Goal: Transaction & Acquisition: Book appointment/travel/reservation

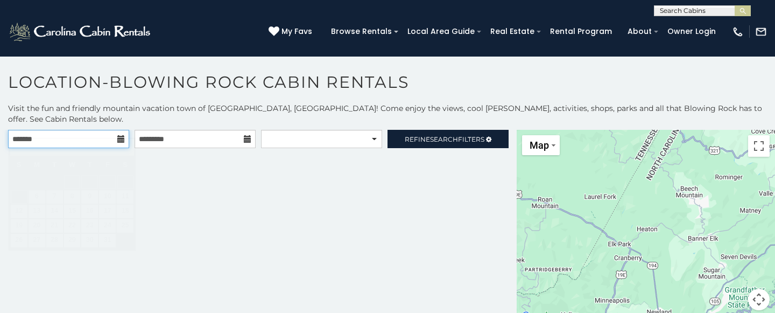
click at [92, 130] on input "text" at bounding box center [68, 139] width 121 height 18
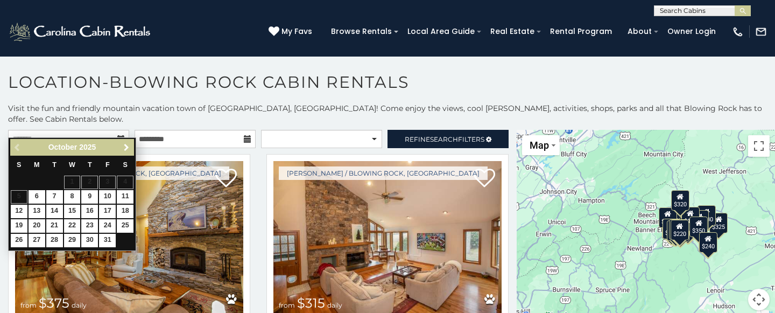
click at [128, 148] on span "Next" at bounding box center [126, 147] width 9 height 9
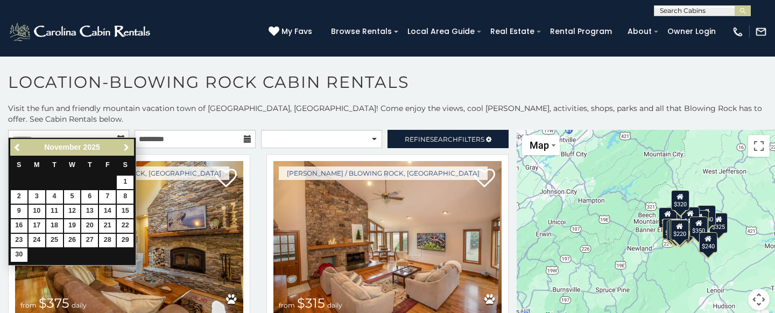
click at [128, 148] on span "Next" at bounding box center [126, 147] width 9 height 9
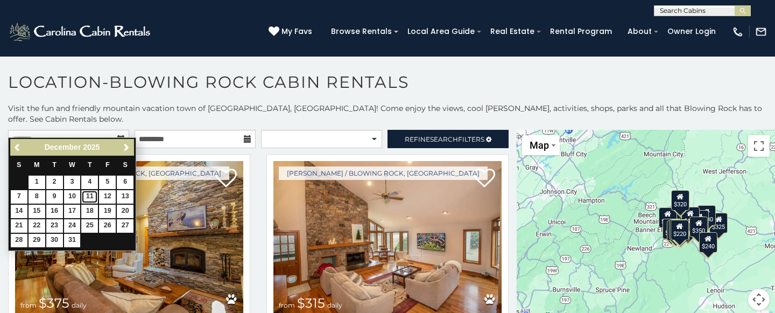
click at [91, 196] on link "11" at bounding box center [89, 196] width 17 height 13
type input "**********"
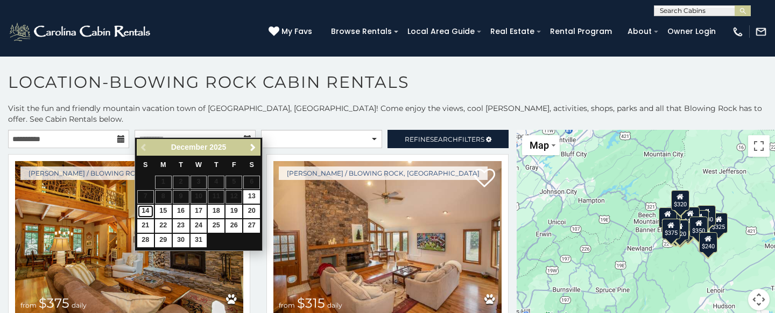
click at [145, 211] on link "14" at bounding box center [145, 210] width 17 height 13
type input "**********"
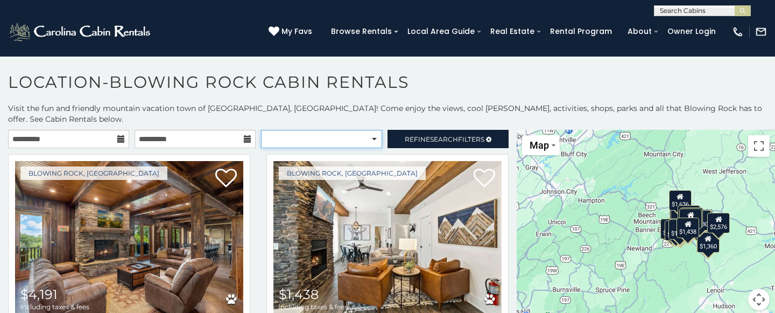
click at [374, 130] on select "**********" at bounding box center [321, 139] width 121 height 18
click at [261, 130] on select "**********" at bounding box center [321, 139] width 121 height 18
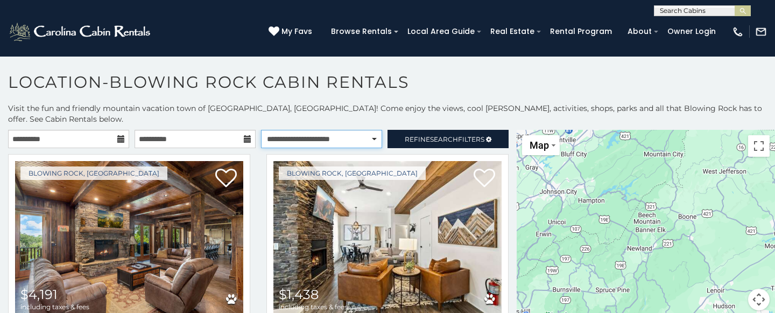
click at [373, 130] on select "**********" at bounding box center [321, 139] width 121 height 18
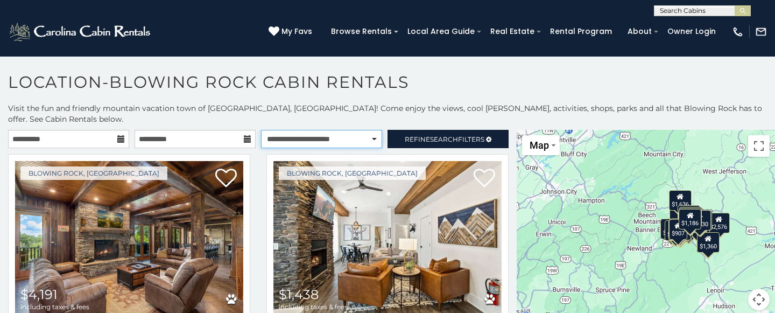
select select "**********"
click at [261, 130] on select "**********" at bounding box center [321, 139] width 121 height 18
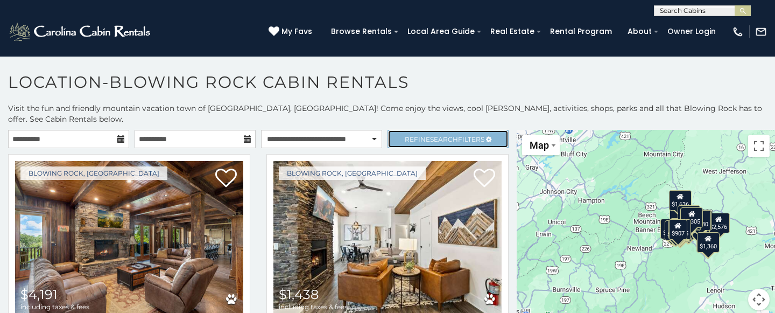
click at [434, 135] on span "Search" at bounding box center [444, 139] width 28 height 8
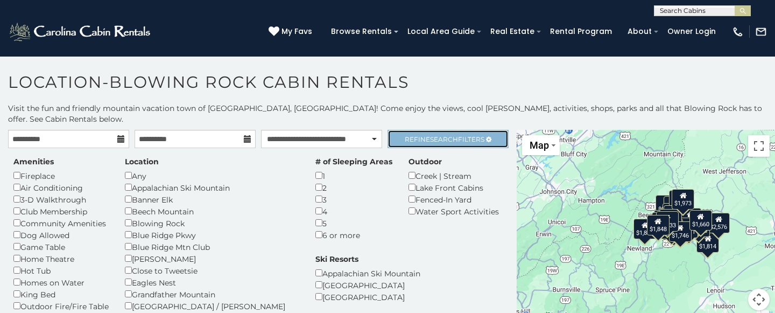
click at [446, 135] on span "Search" at bounding box center [444, 139] width 28 height 8
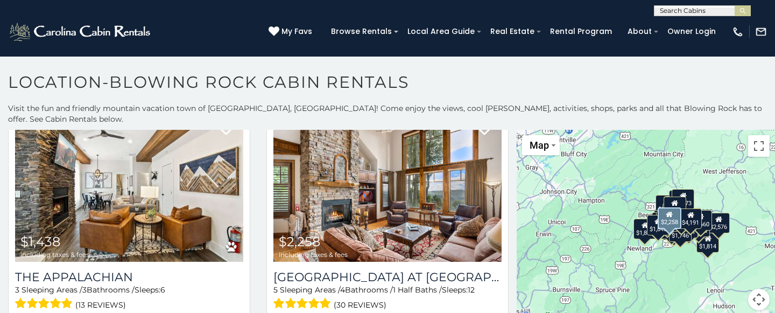
scroll to position [817, 0]
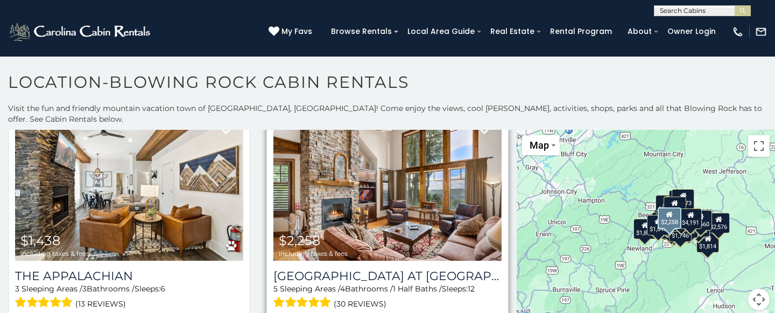
click at [383, 217] on img at bounding box center [387, 184] width 228 height 153
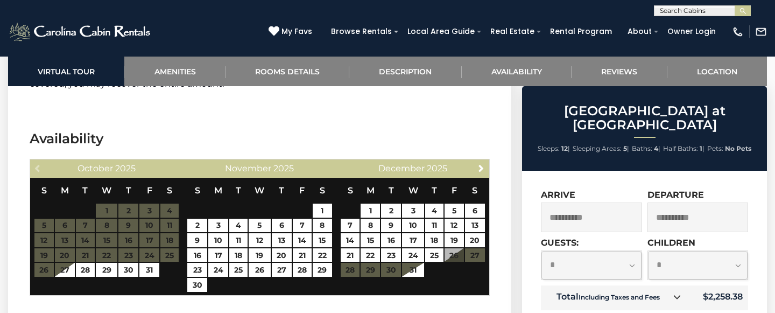
scroll to position [2341, 0]
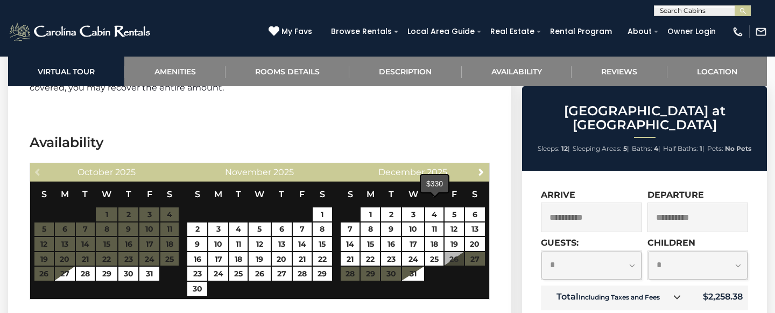
click at [434, 192] on span at bounding box center [434, 194] width 9 height 4
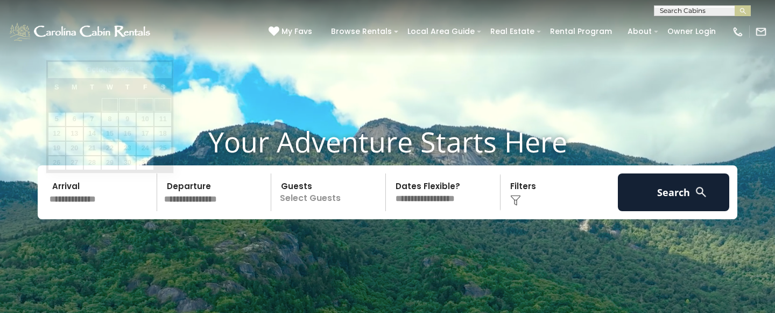
click at [82, 199] on input "text" at bounding box center [101, 192] width 111 height 38
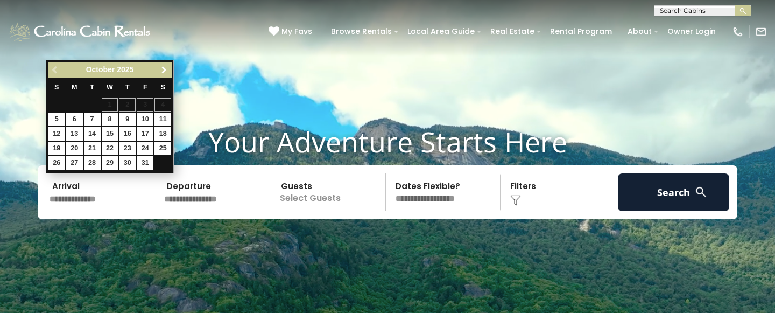
click at [164, 69] on span "Next" at bounding box center [164, 70] width 9 height 9
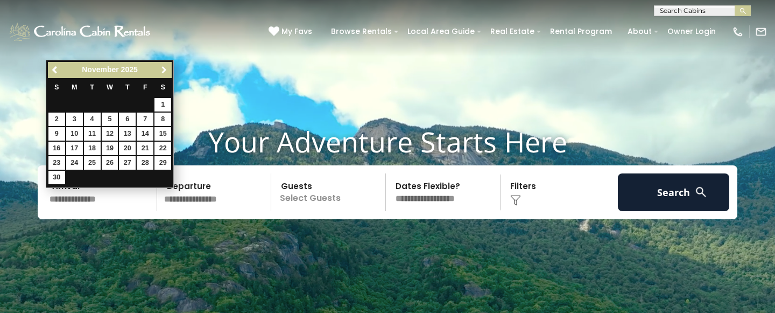
click at [164, 68] on span "Next" at bounding box center [164, 70] width 9 height 9
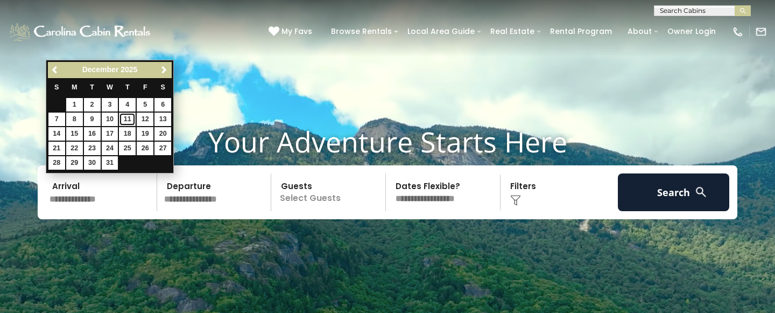
click at [127, 121] on link "11" at bounding box center [127, 118] width 17 height 13
type input "********"
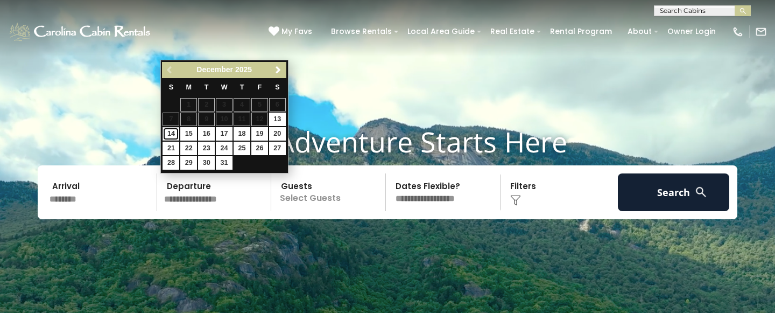
click at [172, 135] on link "14" at bounding box center [171, 133] width 17 height 13
type input "********"
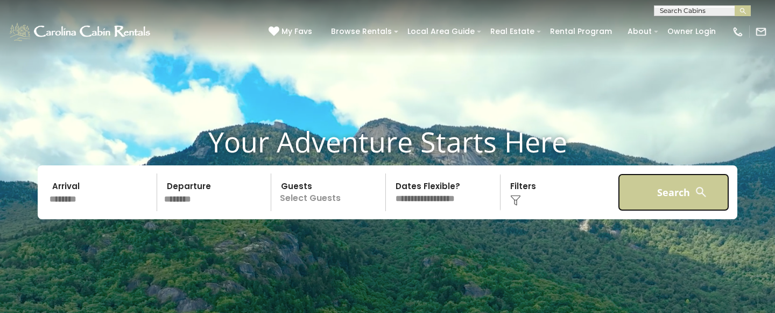
click at [662, 192] on button "Search" at bounding box center [673, 192] width 111 height 38
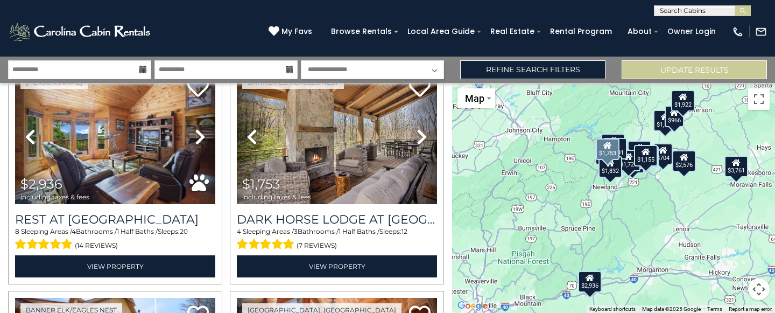
scroll to position [285, 0]
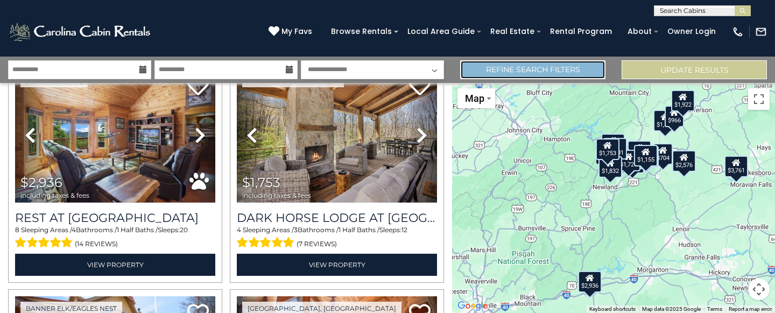
click at [520, 70] on link "Refine Search Filters" at bounding box center [532, 69] width 145 height 19
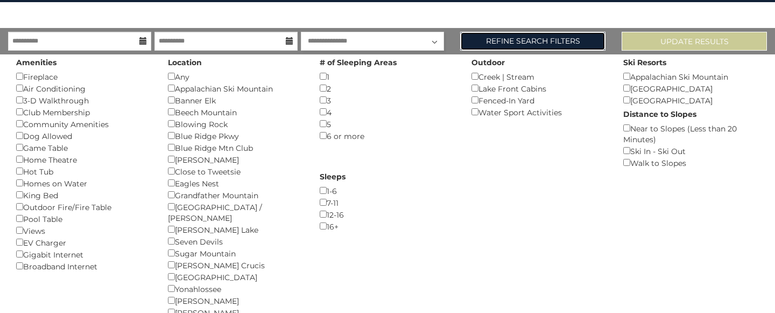
scroll to position [55, 0]
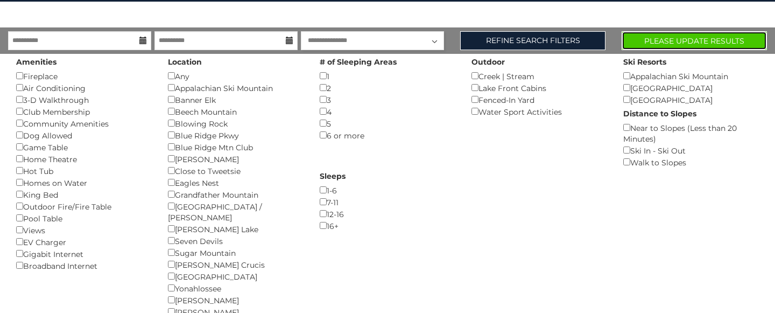
click at [662, 38] on button "Please Update Results" at bounding box center [694, 40] width 145 height 19
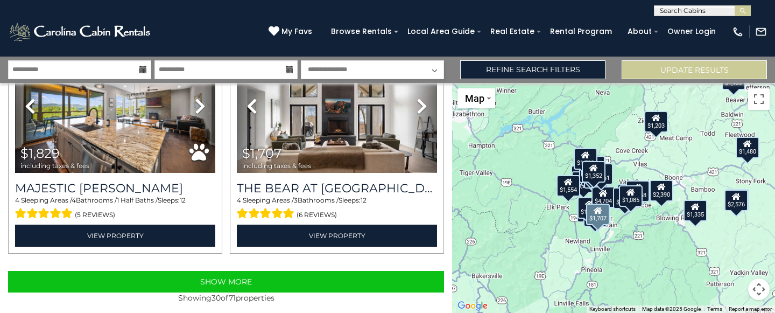
scroll to position [3283, 0]
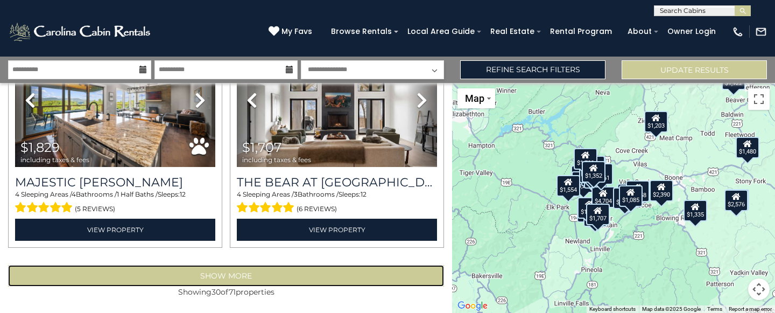
click at [224, 274] on button "Show More" at bounding box center [226, 276] width 436 height 22
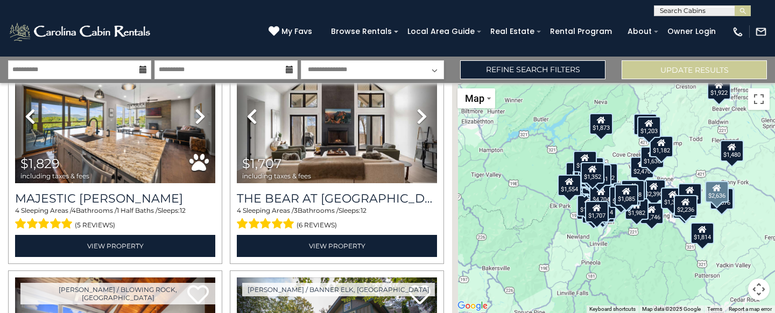
scroll to position [3283, 0]
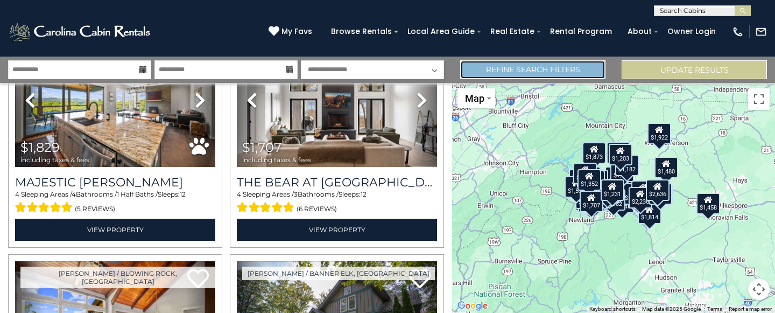
click at [522, 72] on link "Refine Search Filters" at bounding box center [532, 69] width 145 height 19
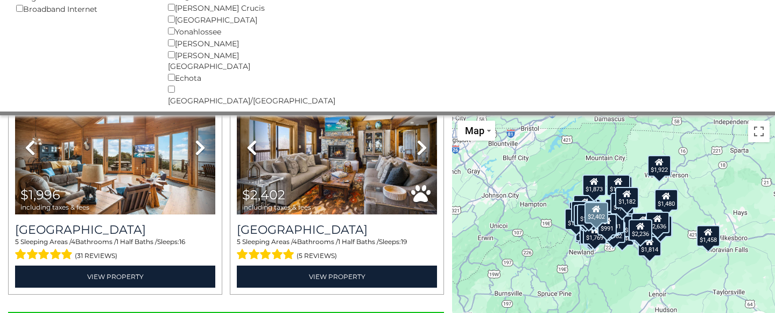
scroll to position [6702, 0]
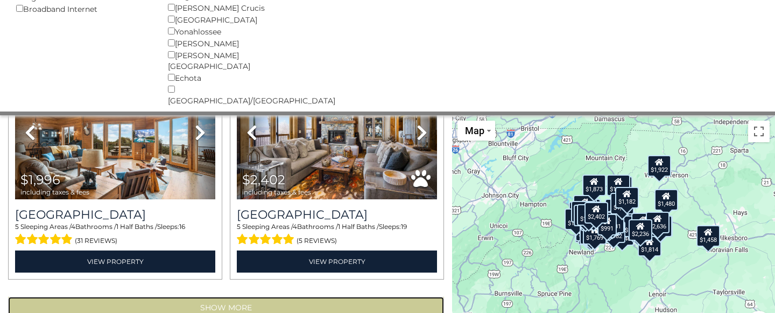
click at [232, 297] on button "Show More" at bounding box center [226, 308] width 436 height 22
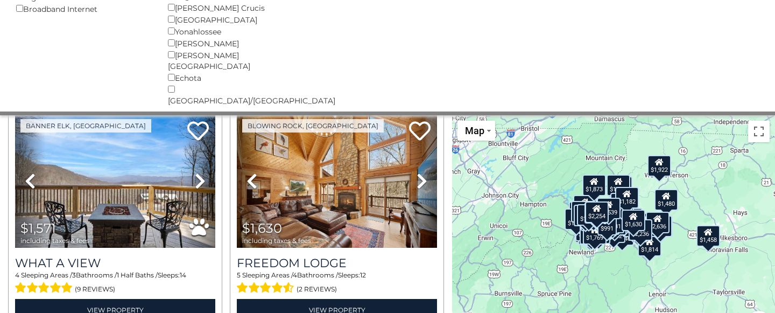
scroll to position [7107, 0]
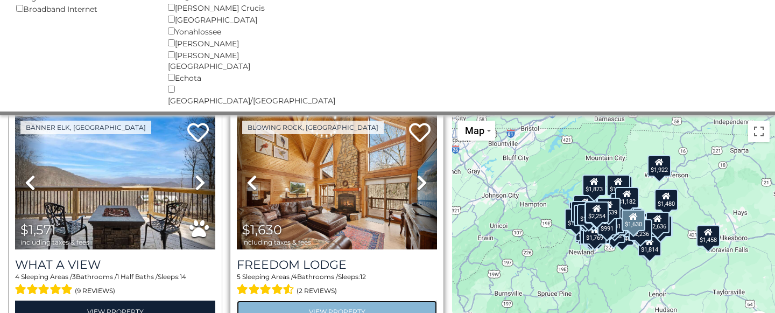
click at [373, 300] on link "View Property" at bounding box center [337, 311] width 200 height 22
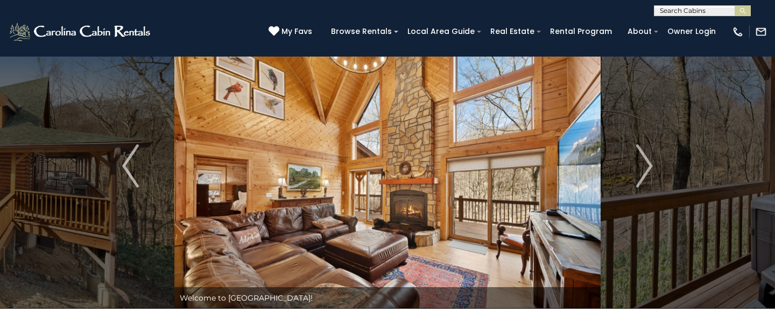
scroll to position [24, 0]
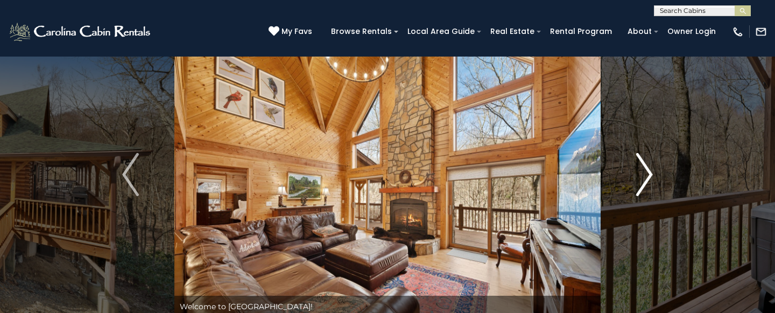
click at [647, 178] on img "Next" at bounding box center [644, 174] width 16 height 43
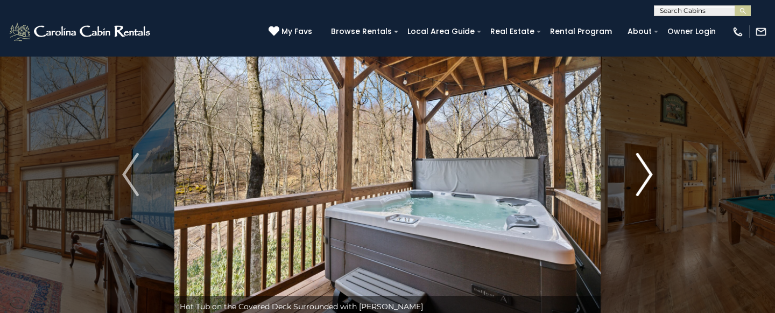
click at [647, 178] on img "Next" at bounding box center [644, 174] width 16 height 43
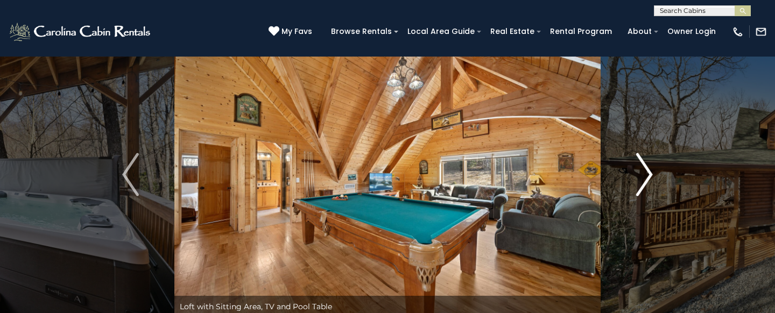
click at [647, 178] on img "Next" at bounding box center [644, 174] width 16 height 43
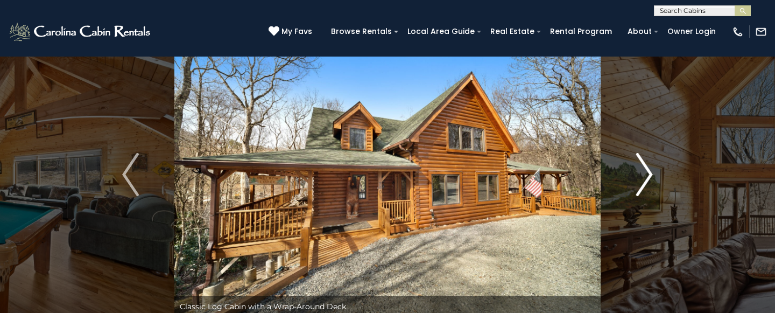
click at [647, 178] on img "Next" at bounding box center [644, 174] width 16 height 43
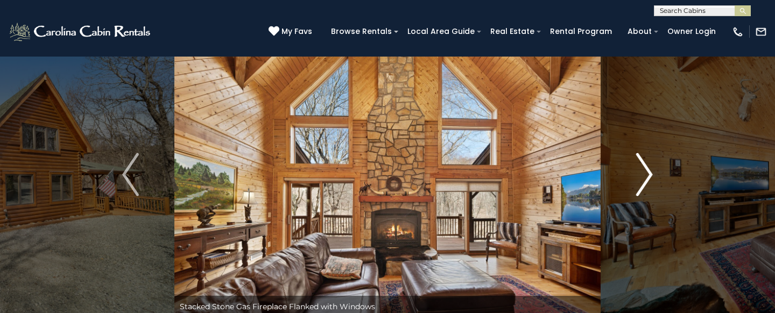
click at [647, 178] on img "Next" at bounding box center [644, 174] width 16 height 43
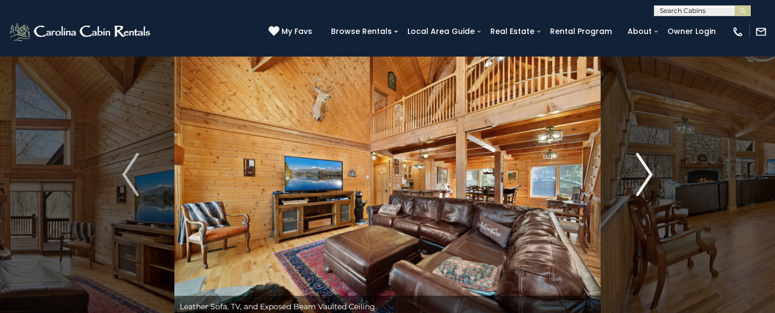
click at [647, 178] on img "Next" at bounding box center [644, 174] width 16 height 43
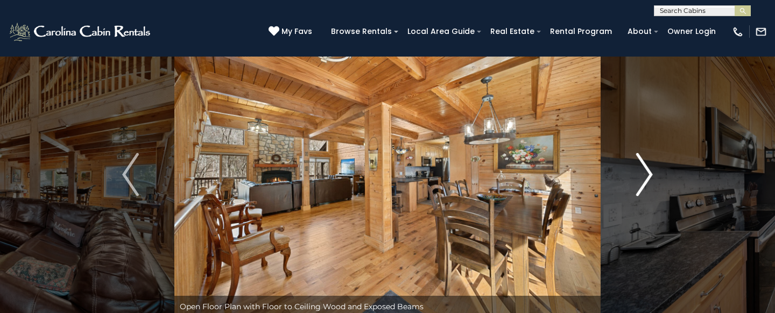
click at [647, 178] on img "Next" at bounding box center [644, 174] width 16 height 43
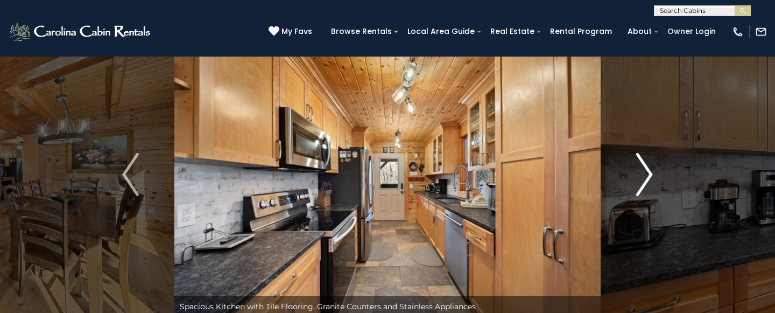
click at [647, 178] on img "Next" at bounding box center [644, 174] width 16 height 43
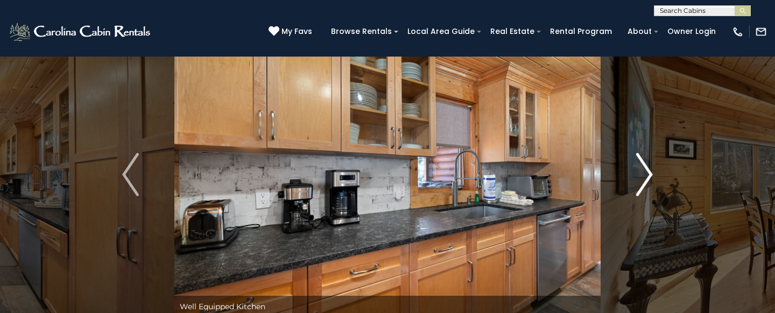
click at [647, 178] on img "Next" at bounding box center [644, 174] width 16 height 43
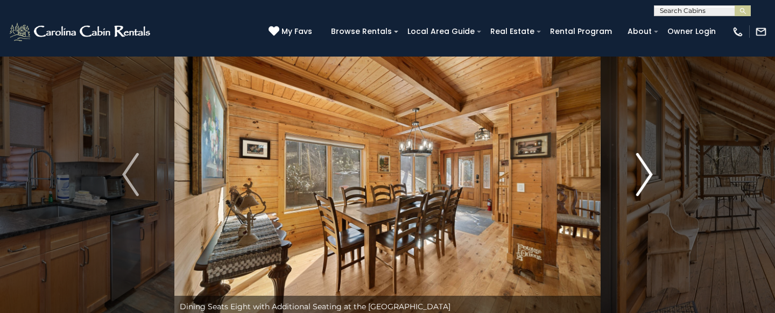
click at [647, 178] on img "Next" at bounding box center [644, 174] width 16 height 43
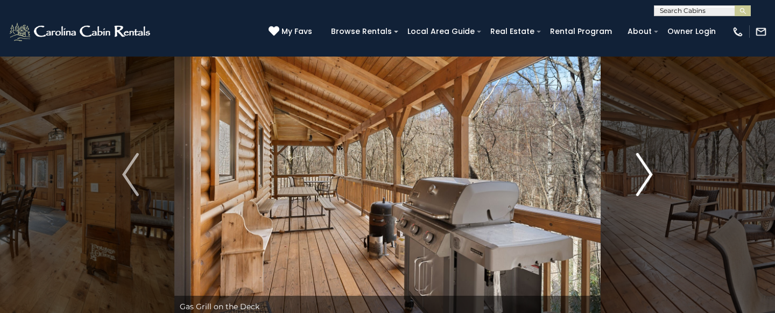
click at [647, 178] on img "Next" at bounding box center [644, 174] width 16 height 43
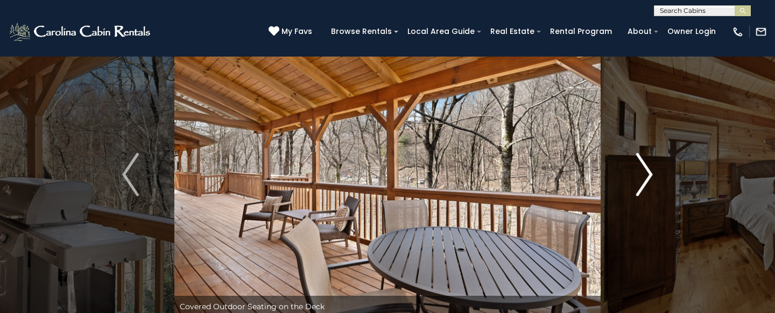
click at [647, 178] on img "Next" at bounding box center [644, 174] width 16 height 43
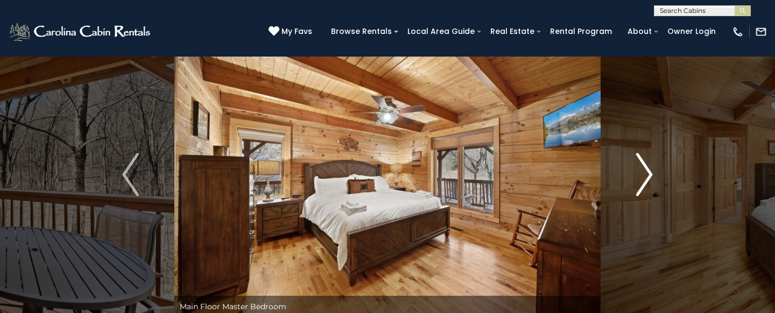
click at [647, 178] on img "Next" at bounding box center [644, 174] width 16 height 43
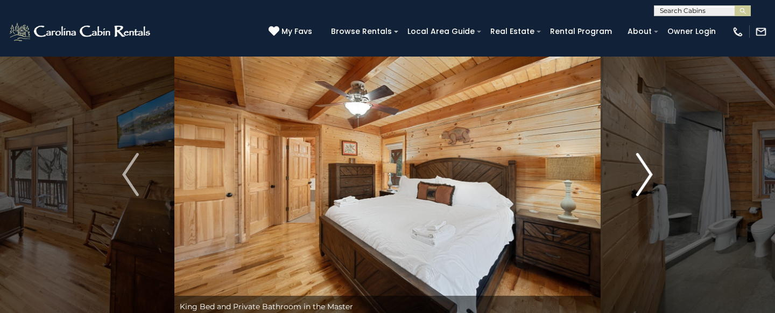
click at [647, 178] on img "Next" at bounding box center [644, 174] width 16 height 43
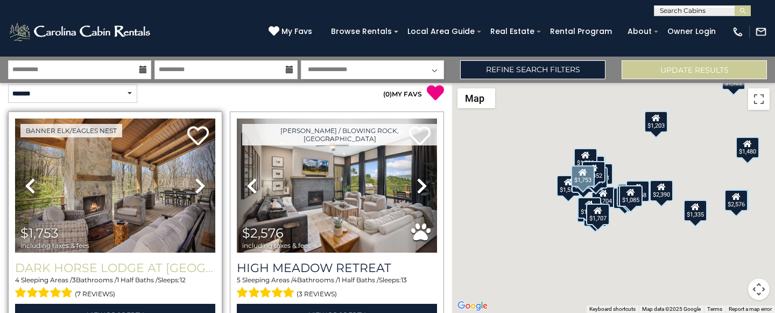
scroll to position [5, 0]
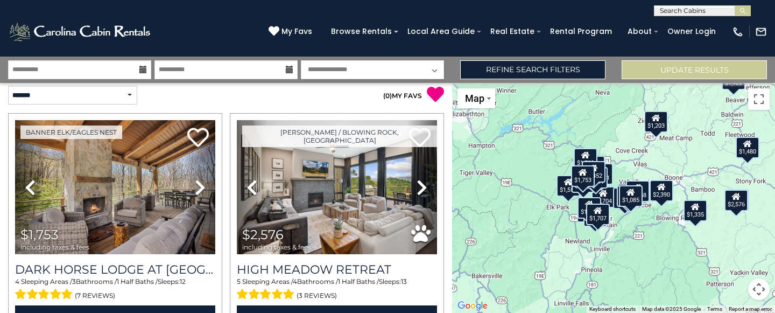
click at [334, 68] on select "**********" at bounding box center [372, 69] width 143 height 19
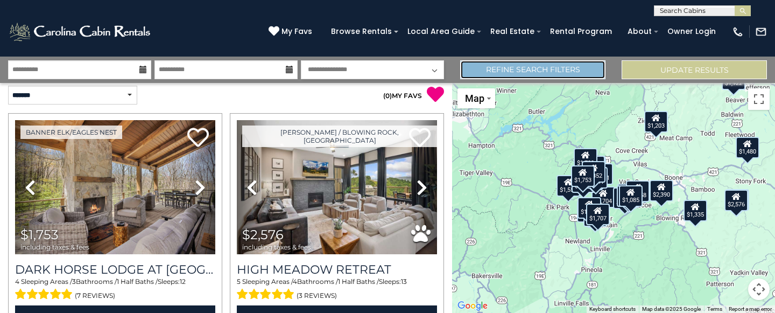
click at [517, 69] on link "Refine Search Filters" at bounding box center [532, 69] width 145 height 19
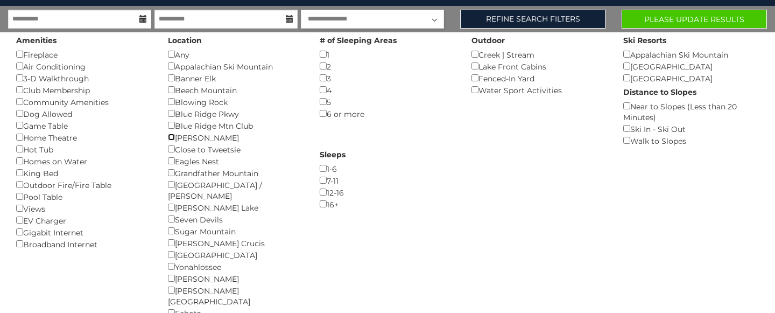
scroll to position [0, 0]
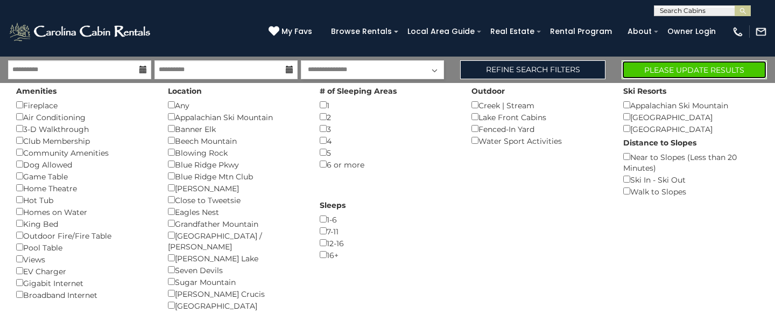
click at [670, 66] on button "Please Update Results" at bounding box center [694, 69] width 145 height 19
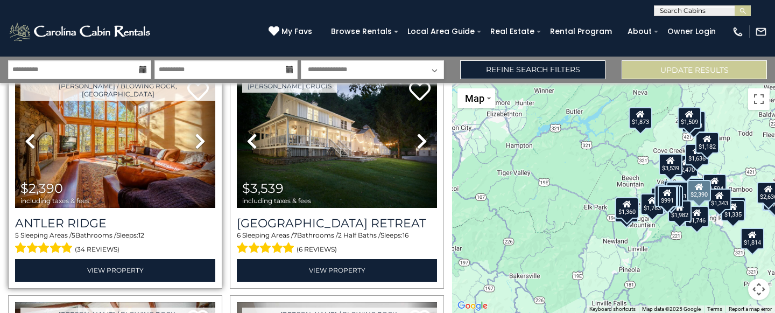
scroll to position [53, 0]
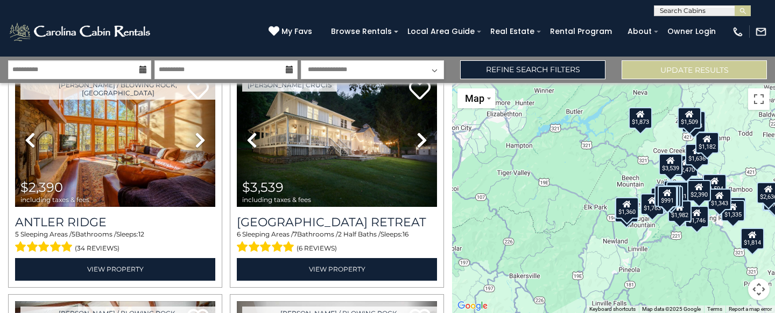
click at [719, 167] on div "$2,390 $3,539 $3,057 $2,576 $2,232 $1,726 $2,258 $1,814 $2,470 $1,636 $2,236 $1…" at bounding box center [613, 198] width 323 height 230
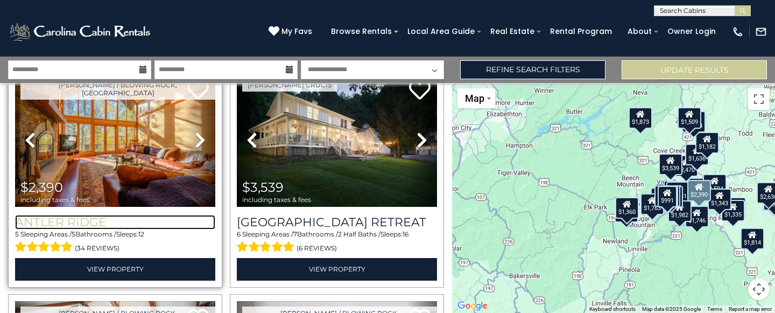
click at [82, 221] on h3 "Antler Ridge" at bounding box center [115, 222] width 200 height 15
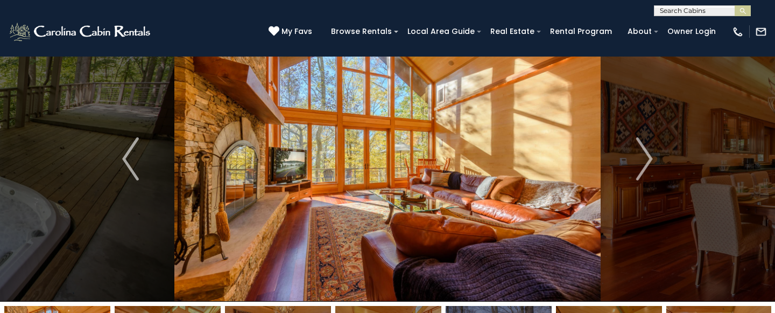
scroll to position [39, 0]
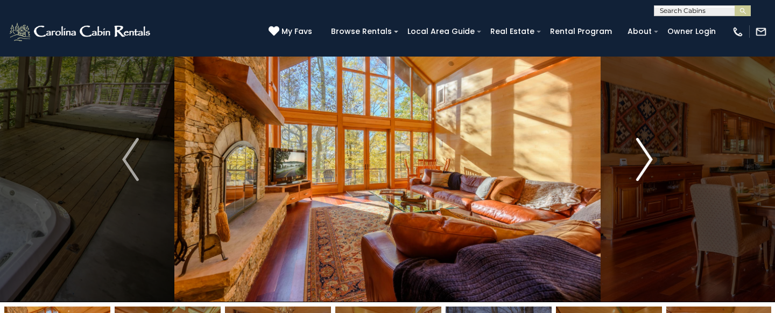
click at [651, 155] on img "Next" at bounding box center [644, 159] width 16 height 43
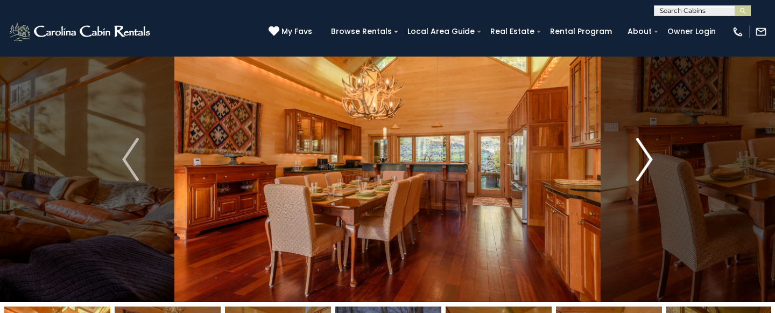
click at [651, 155] on img "Next" at bounding box center [644, 159] width 16 height 43
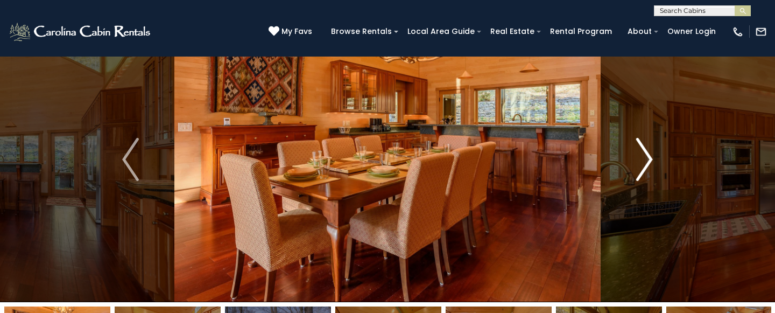
click at [651, 155] on img "Next" at bounding box center [644, 159] width 16 height 43
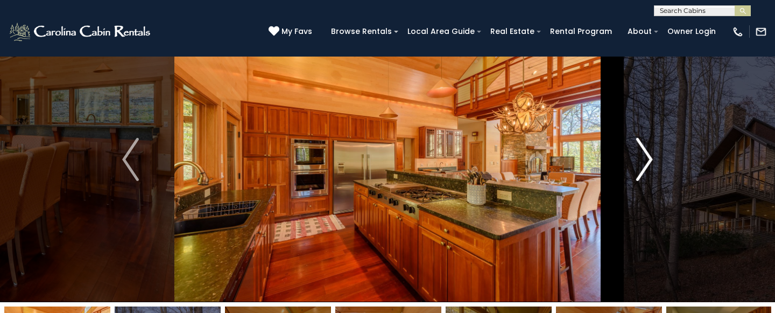
click at [649, 160] on img "Next" at bounding box center [644, 159] width 16 height 43
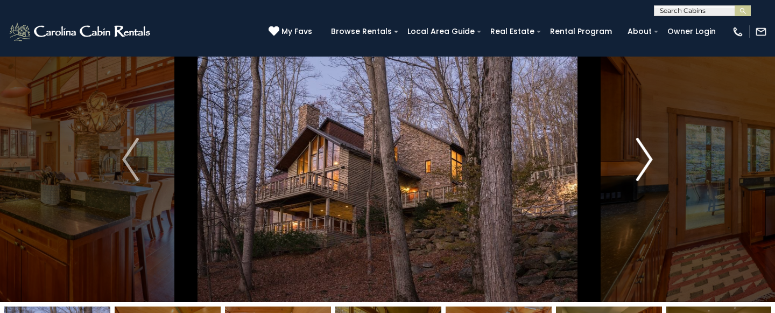
click at [649, 160] on img "Next" at bounding box center [644, 159] width 16 height 43
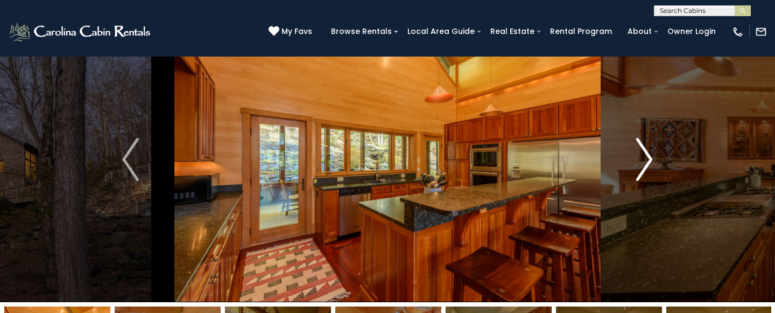
click at [649, 160] on img "Next" at bounding box center [644, 159] width 16 height 43
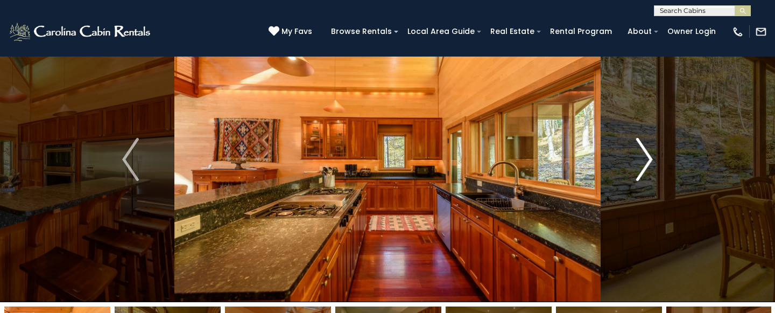
click at [649, 160] on img "Next" at bounding box center [644, 159] width 16 height 43
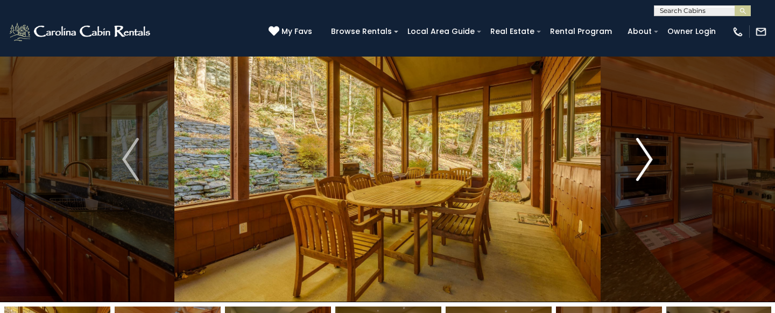
click at [649, 160] on img "Next" at bounding box center [644, 159] width 16 height 43
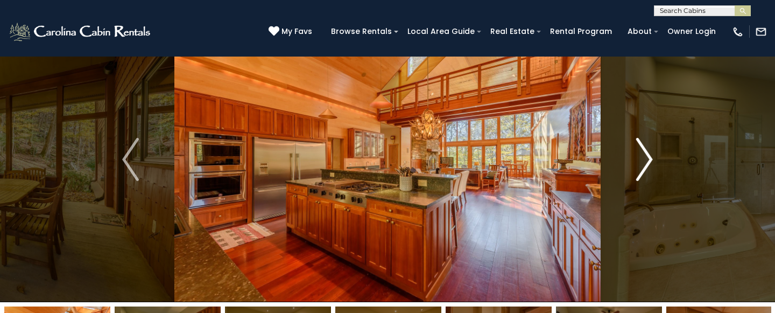
click at [649, 160] on img "Next" at bounding box center [644, 159] width 16 height 43
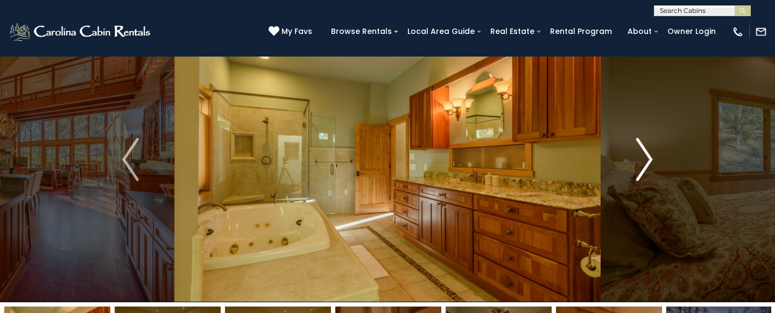
click at [649, 160] on img "Next" at bounding box center [644, 159] width 16 height 43
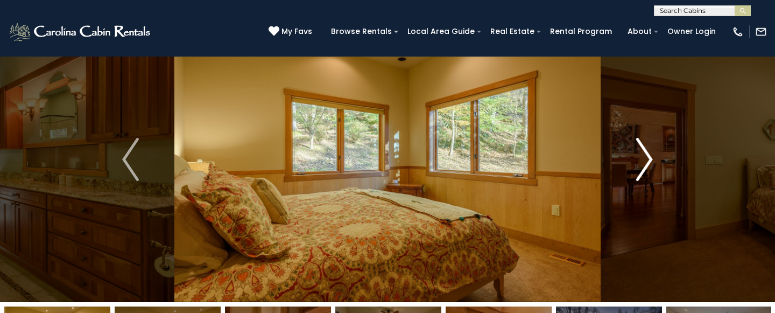
click at [649, 160] on img "Next" at bounding box center [644, 159] width 16 height 43
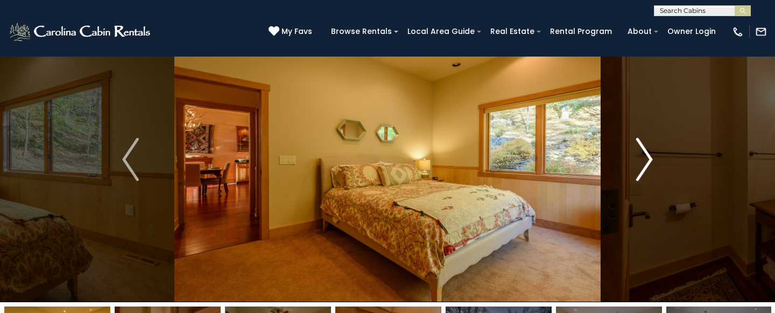
click at [650, 160] on img "Next" at bounding box center [644, 159] width 16 height 43
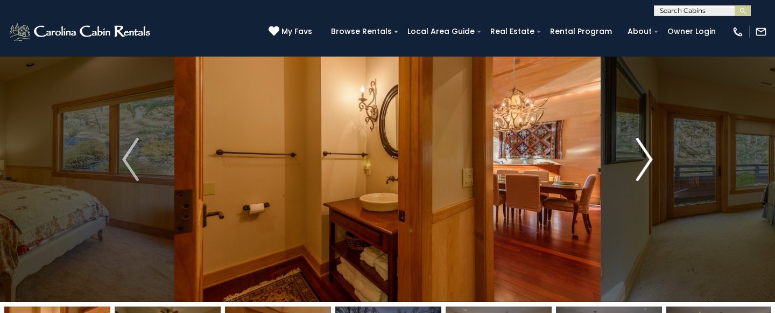
click at [650, 160] on img "Next" at bounding box center [644, 159] width 16 height 43
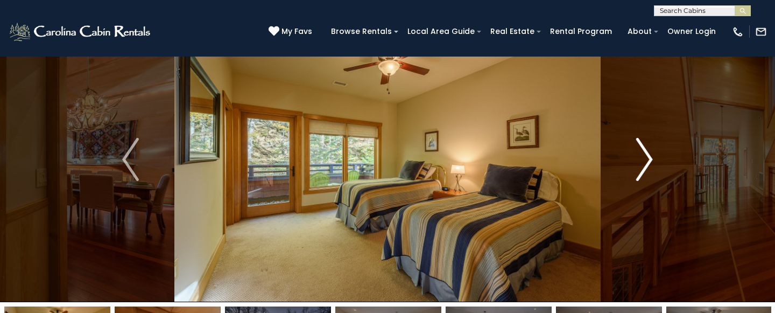
click at [650, 160] on img "Next" at bounding box center [644, 159] width 16 height 43
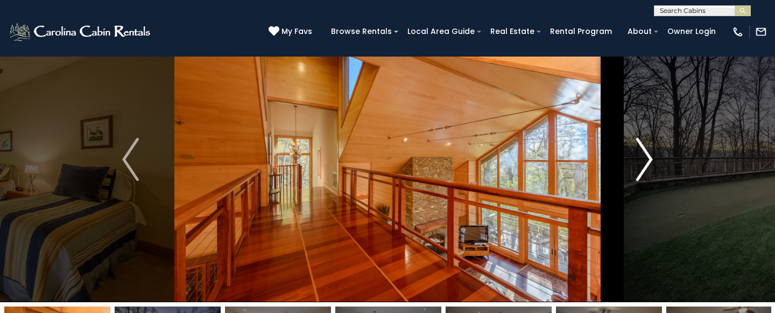
click at [650, 160] on img "Next" at bounding box center [644, 159] width 16 height 43
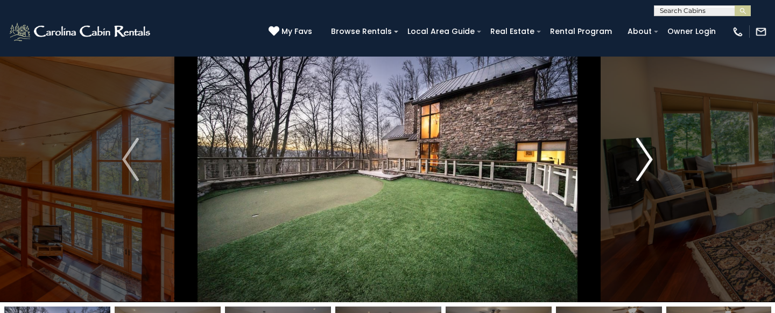
click at [650, 160] on img "Next" at bounding box center [644, 159] width 16 height 43
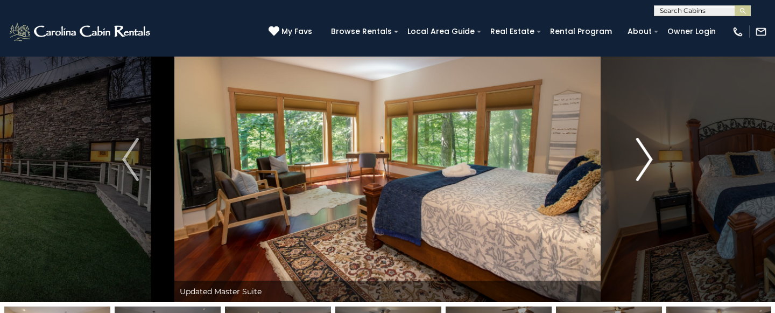
click at [650, 160] on img "Next" at bounding box center [644, 159] width 16 height 43
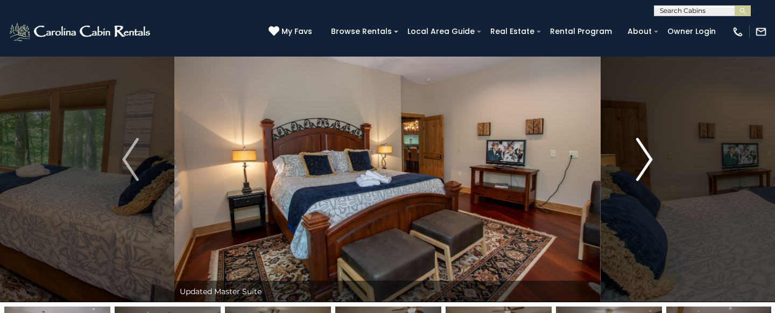
click at [650, 160] on img "Next" at bounding box center [644, 159] width 16 height 43
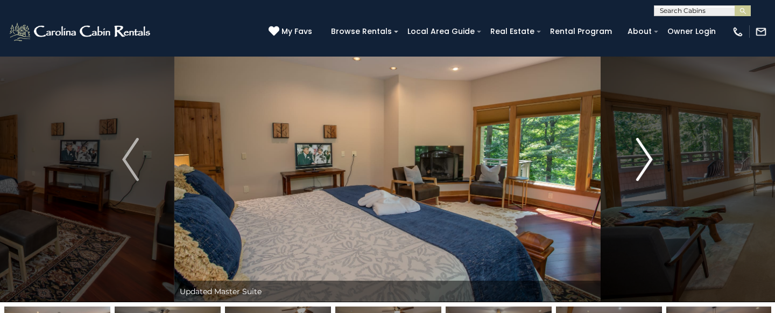
click at [650, 160] on img "Next" at bounding box center [644, 159] width 16 height 43
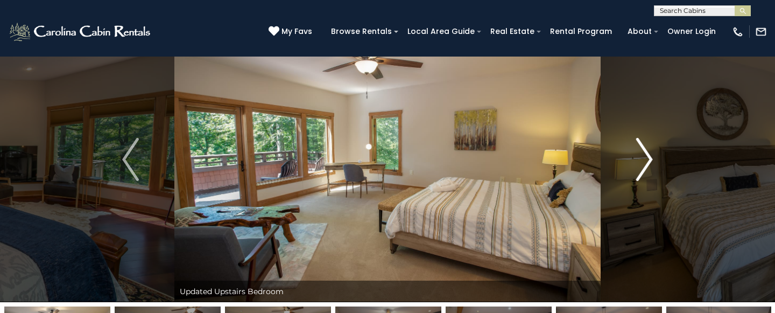
click at [650, 160] on img "Next" at bounding box center [644, 159] width 16 height 43
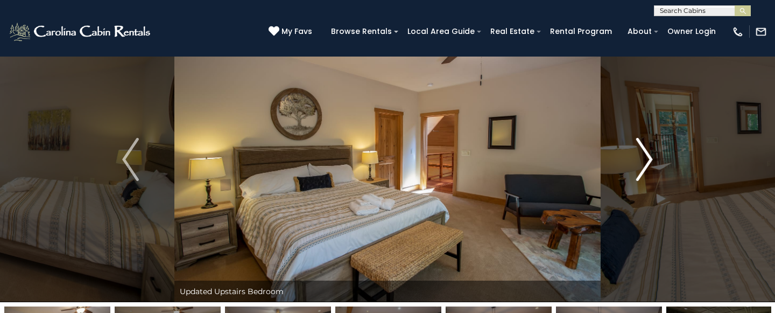
click at [650, 160] on img "Next" at bounding box center [644, 159] width 16 height 43
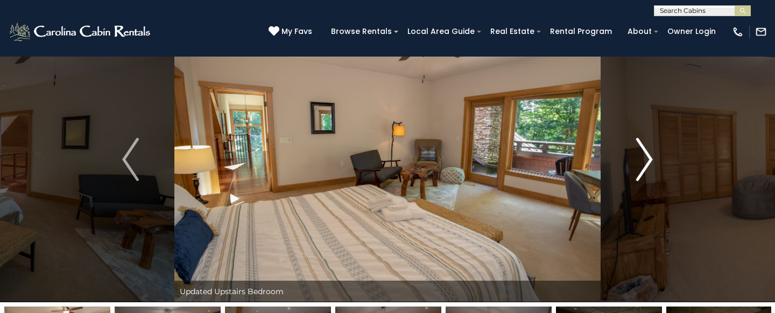
click at [650, 160] on img "Next" at bounding box center [644, 159] width 16 height 43
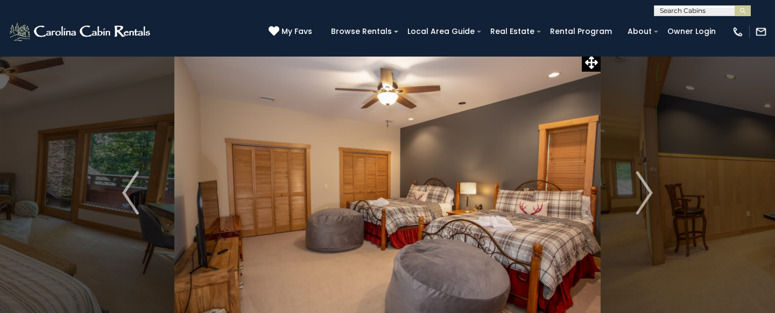
scroll to position [0, 0]
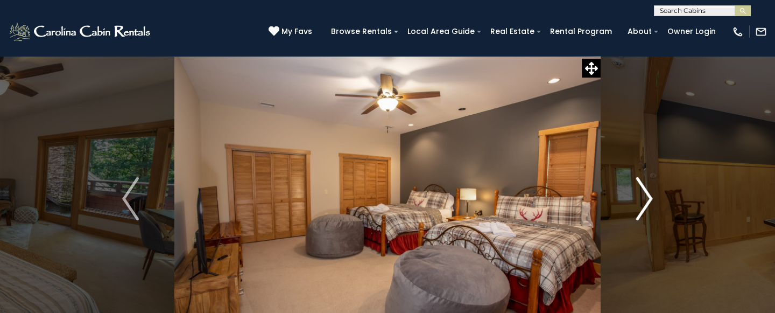
click at [644, 202] on img "Next" at bounding box center [644, 198] width 16 height 43
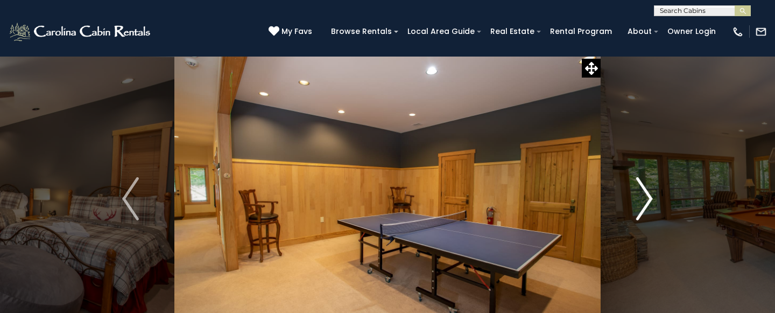
click at [644, 202] on img "Next" at bounding box center [644, 198] width 16 height 43
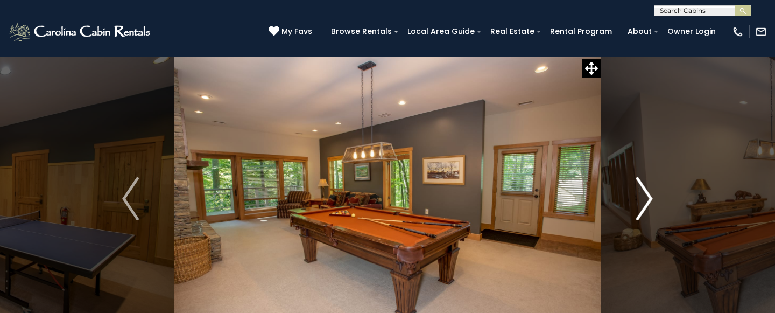
click at [644, 202] on img "Next" at bounding box center [644, 198] width 16 height 43
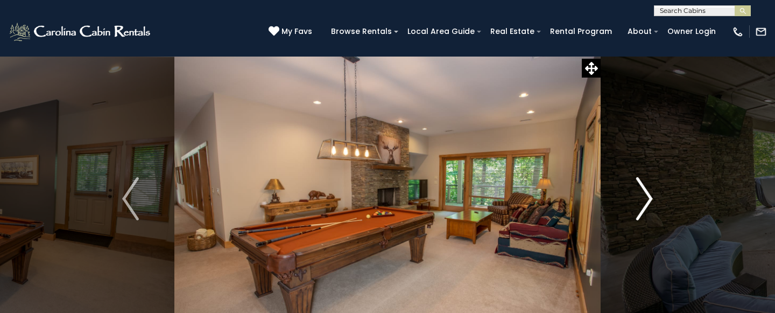
click at [644, 202] on img "Next" at bounding box center [644, 198] width 16 height 43
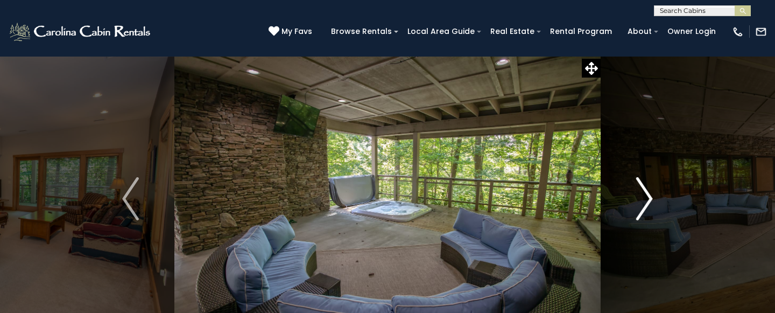
click at [644, 202] on img "Next" at bounding box center [644, 198] width 16 height 43
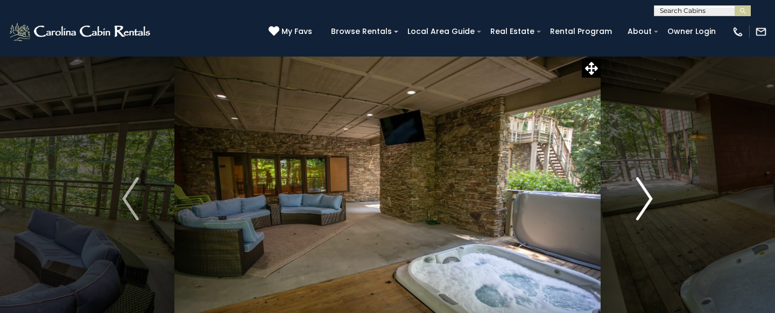
click at [644, 201] on img "Next" at bounding box center [644, 198] width 16 height 43
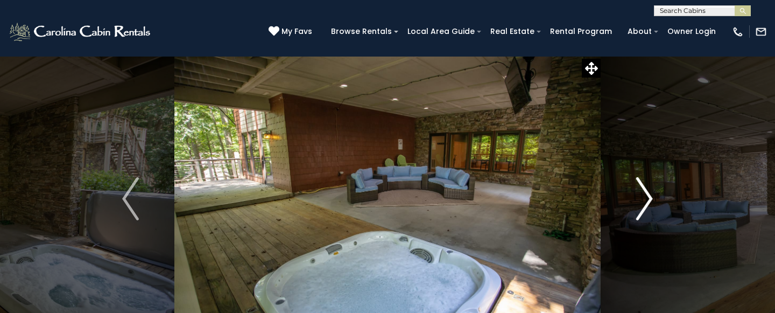
click at [644, 201] on img "Next" at bounding box center [644, 198] width 16 height 43
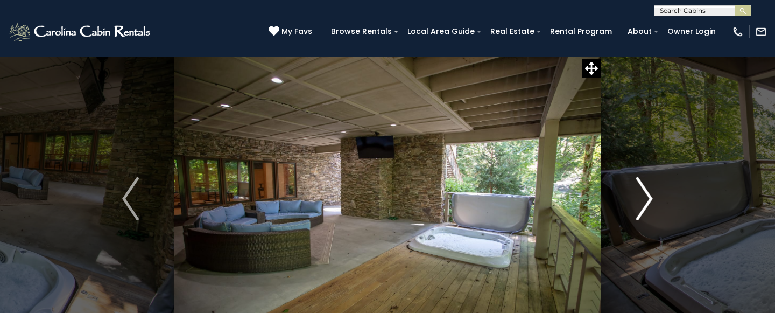
click at [644, 201] on img "Next" at bounding box center [644, 198] width 16 height 43
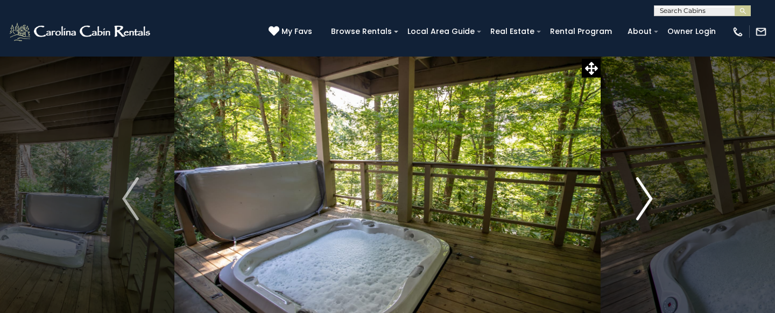
click at [644, 201] on img "Next" at bounding box center [644, 198] width 16 height 43
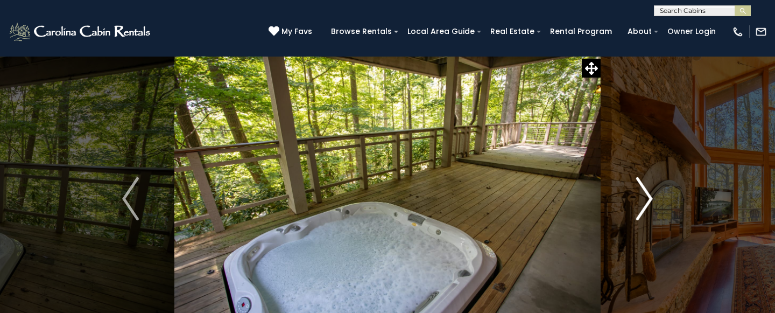
click at [644, 200] on img "Next" at bounding box center [644, 198] width 16 height 43
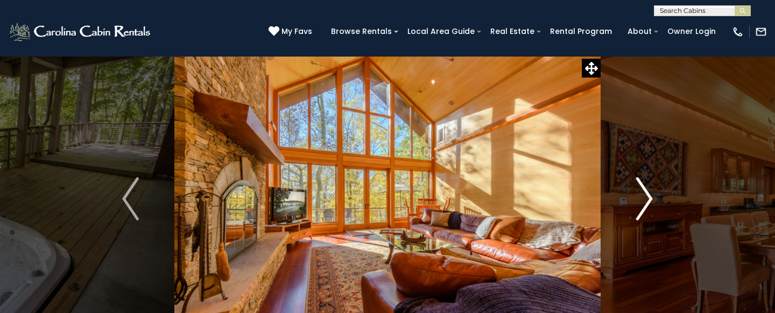
click at [644, 200] on img "Next" at bounding box center [644, 198] width 16 height 43
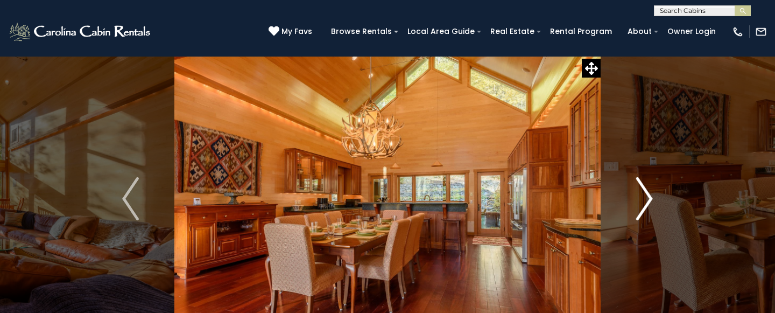
click at [644, 199] on img "Next" at bounding box center [644, 198] width 16 height 43
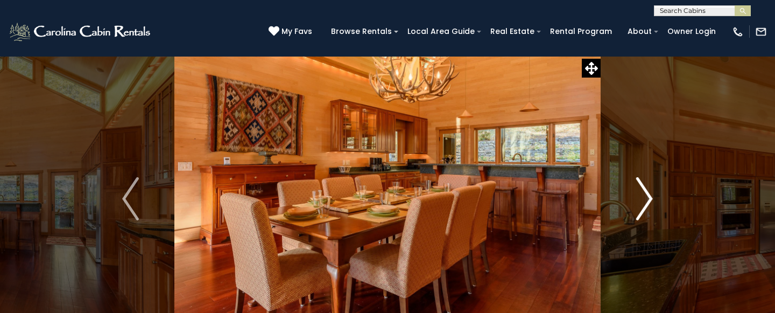
click at [645, 199] on img "Next" at bounding box center [644, 198] width 16 height 43
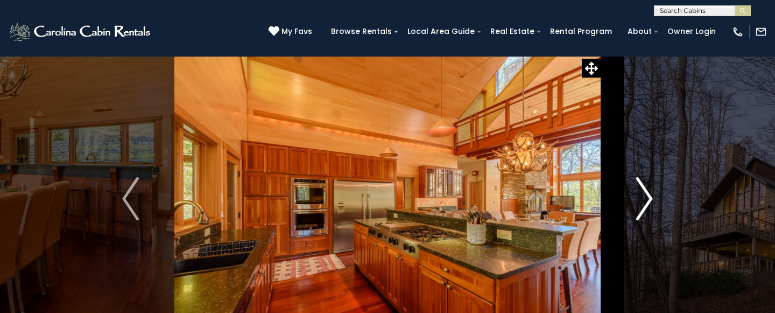
click at [645, 199] on img "Next" at bounding box center [644, 198] width 16 height 43
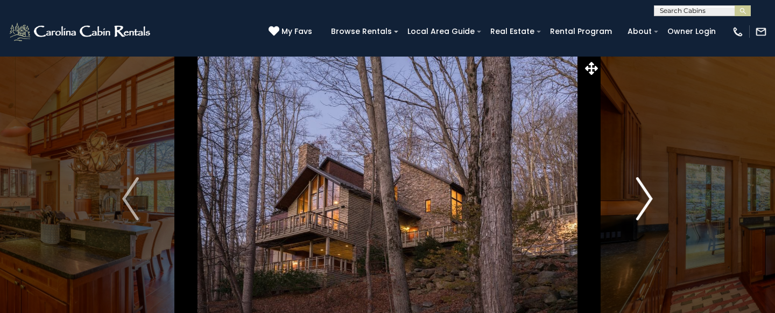
click at [645, 199] on img "Next" at bounding box center [644, 198] width 16 height 43
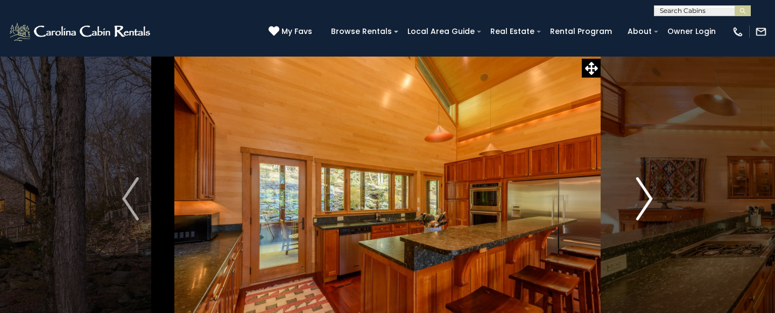
click at [645, 199] on img "Next" at bounding box center [644, 198] width 16 height 43
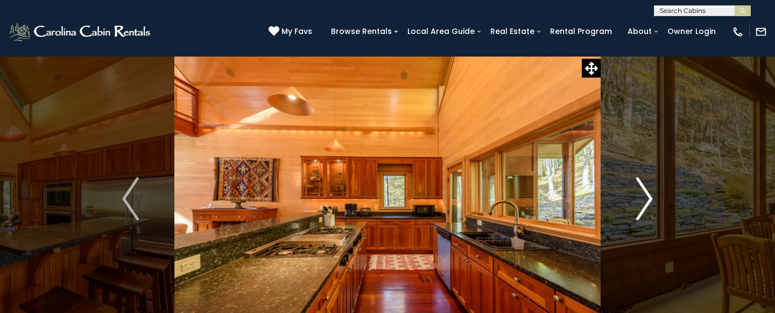
click at [645, 199] on img "Next" at bounding box center [644, 198] width 16 height 43
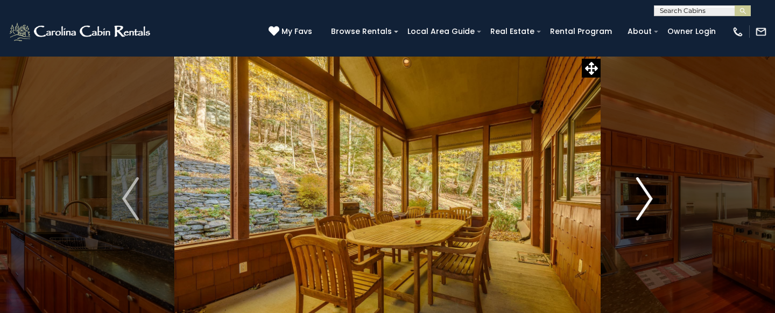
click at [645, 199] on img "Next" at bounding box center [644, 198] width 16 height 43
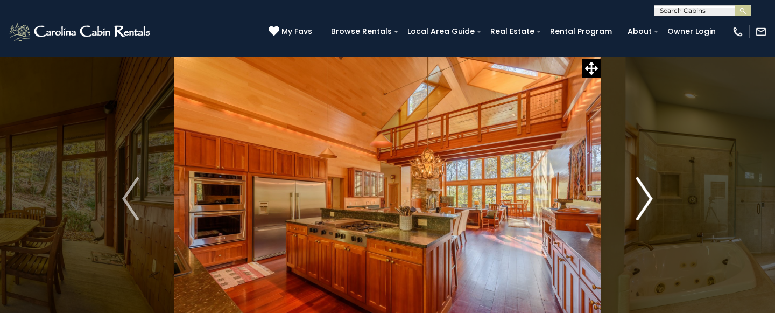
click at [645, 198] on img "Next" at bounding box center [644, 198] width 16 height 43
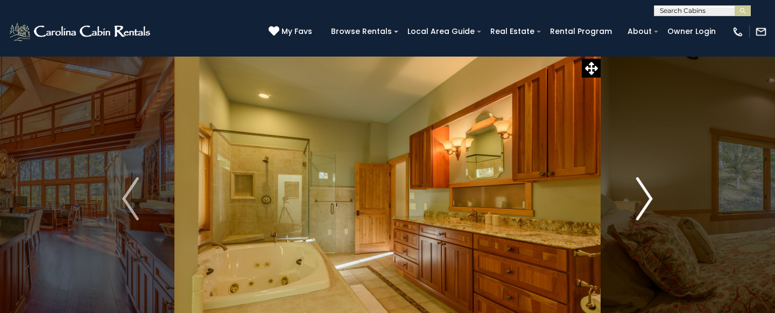
click at [645, 198] on img "Next" at bounding box center [644, 198] width 16 height 43
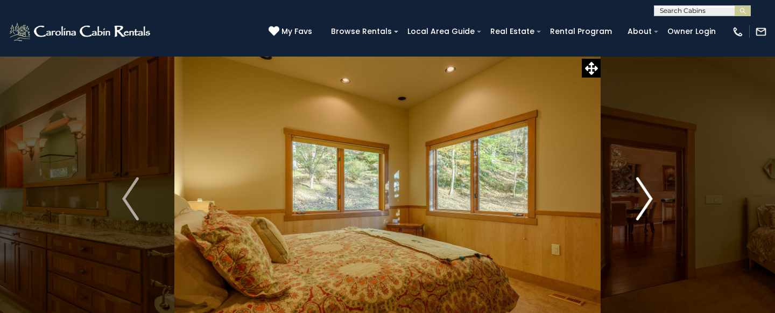
click at [645, 198] on img "Next" at bounding box center [644, 198] width 16 height 43
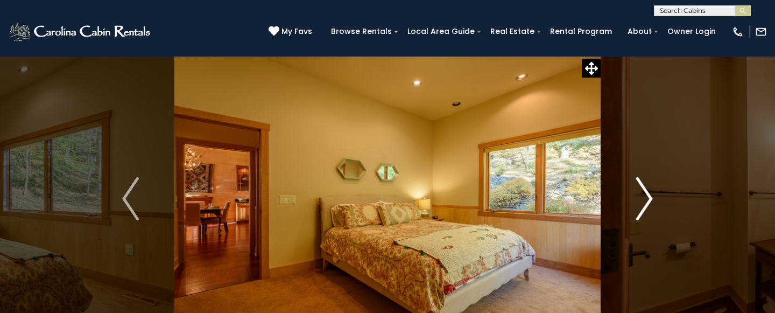
click at [645, 197] on img "Next" at bounding box center [644, 198] width 16 height 43
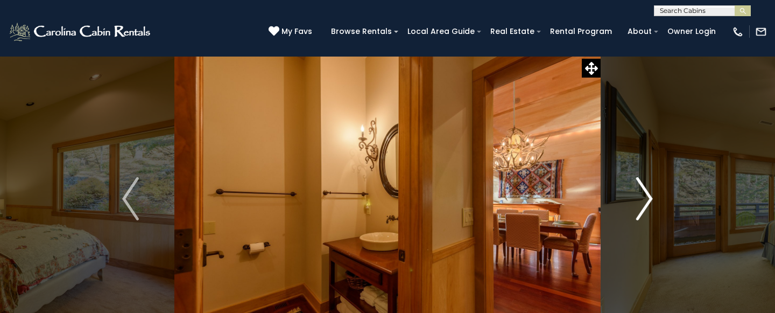
click at [645, 197] on img "Next" at bounding box center [644, 198] width 16 height 43
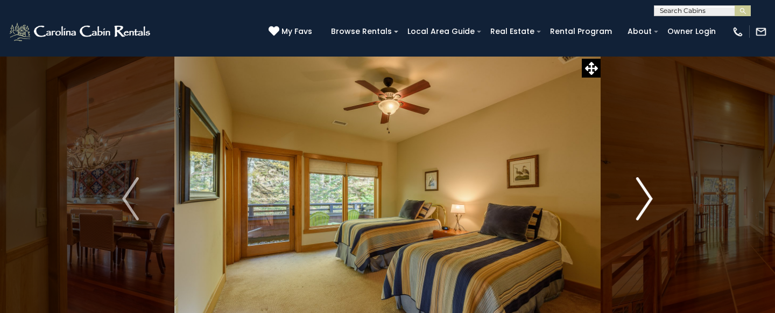
click at [645, 197] on img "Next" at bounding box center [644, 198] width 16 height 43
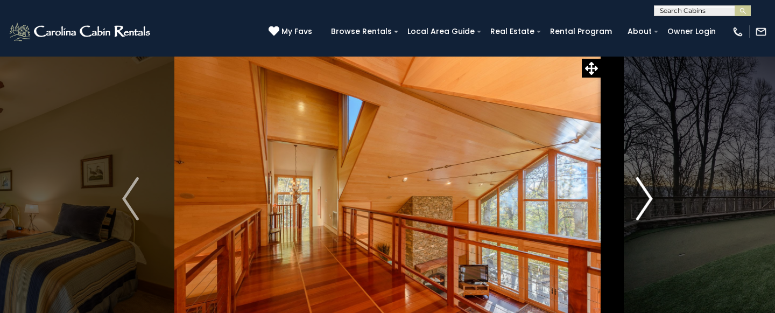
click at [645, 197] on img "Next" at bounding box center [644, 198] width 16 height 43
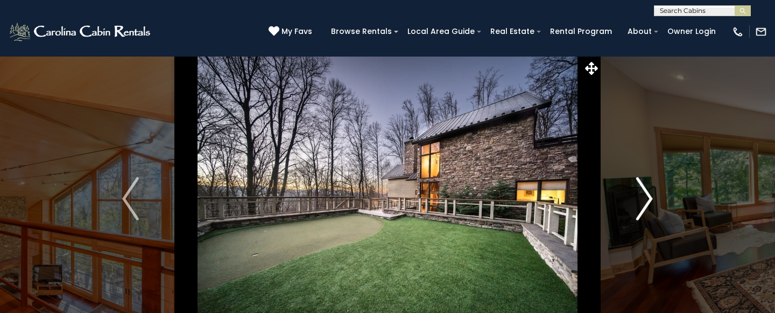
click at [645, 197] on img "Next" at bounding box center [644, 198] width 16 height 43
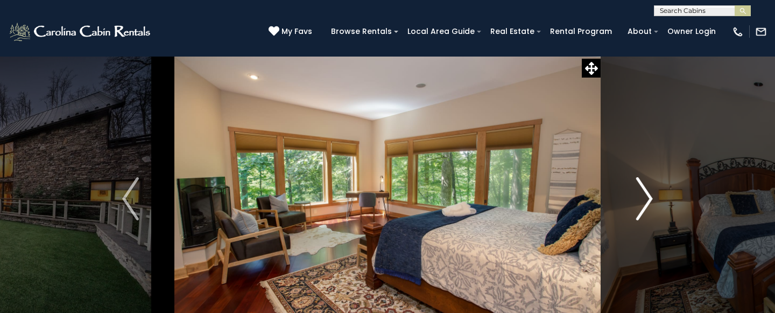
click at [645, 197] on img "Next" at bounding box center [644, 198] width 16 height 43
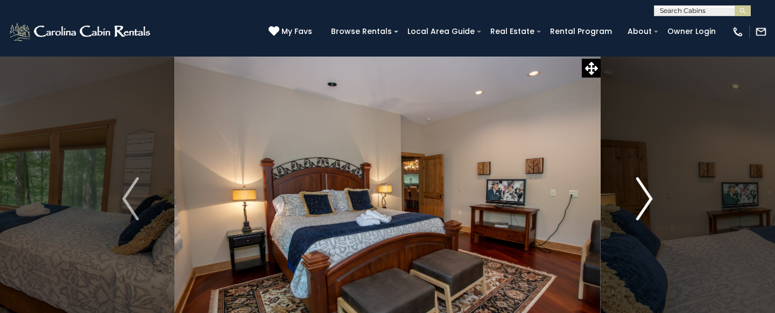
click at [645, 197] on img "Next" at bounding box center [644, 198] width 16 height 43
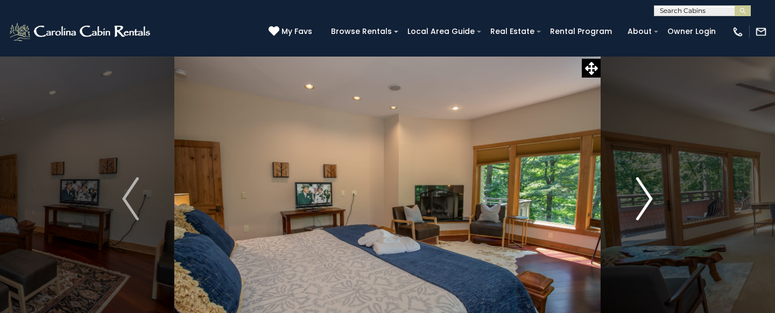
click at [645, 197] on img "Next" at bounding box center [644, 198] width 16 height 43
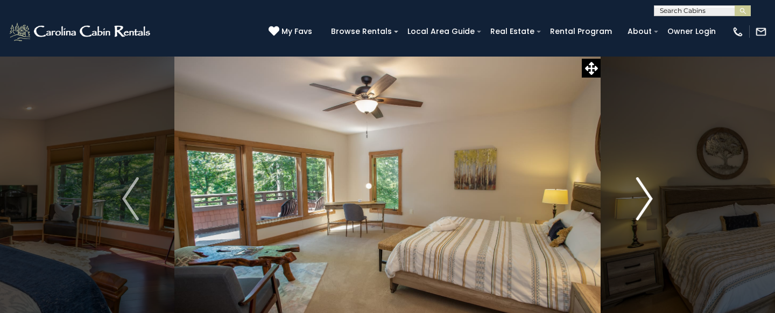
click at [645, 196] on img "Next" at bounding box center [644, 198] width 16 height 43
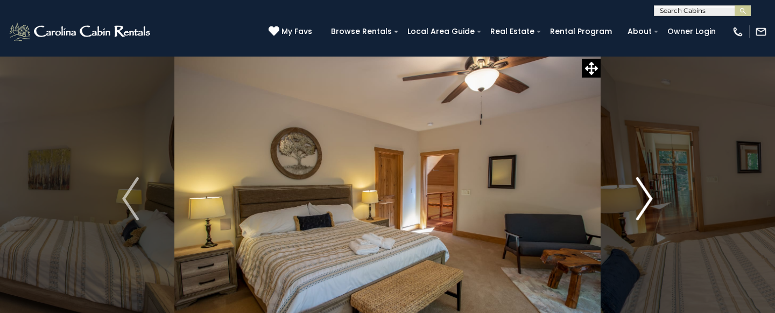
click at [645, 196] on img "Next" at bounding box center [644, 198] width 16 height 43
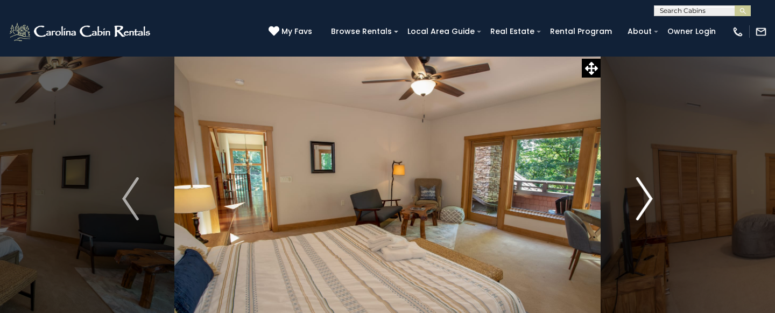
click at [645, 196] on img "Next" at bounding box center [644, 198] width 16 height 43
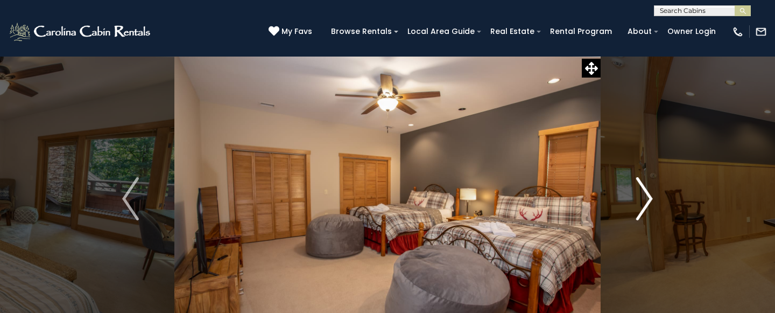
click at [645, 196] on img "Next" at bounding box center [644, 198] width 16 height 43
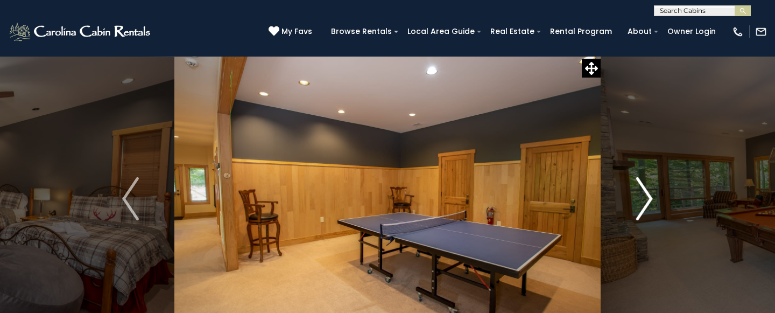
click at [645, 196] on img "Next" at bounding box center [644, 198] width 16 height 43
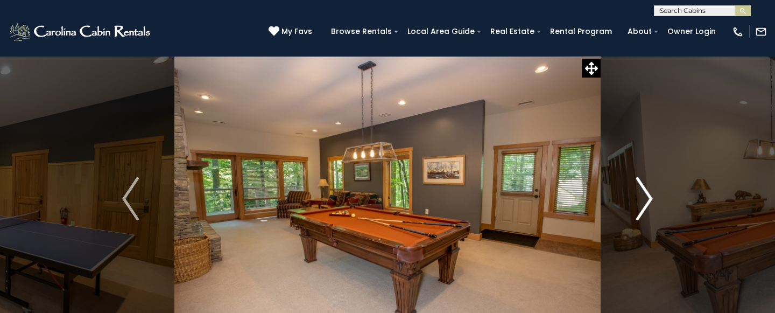
click at [645, 196] on img "Next" at bounding box center [644, 198] width 16 height 43
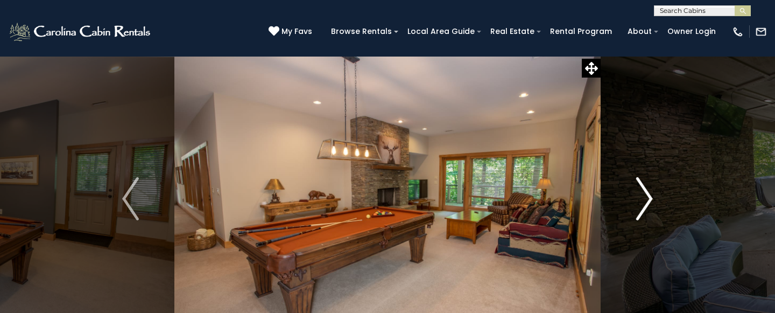
click at [645, 196] on img "Next" at bounding box center [644, 198] width 16 height 43
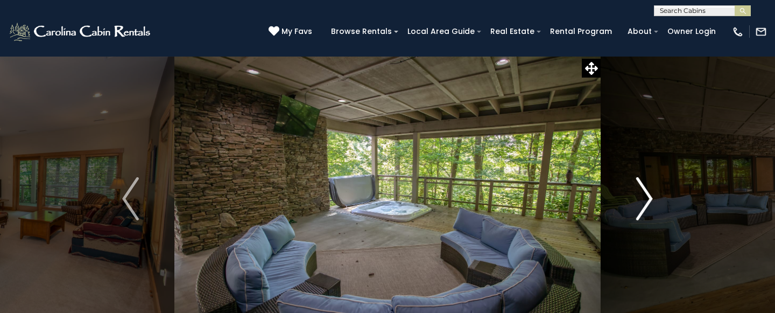
click at [645, 196] on img "Next" at bounding box center [644, 198] width 16 height 43
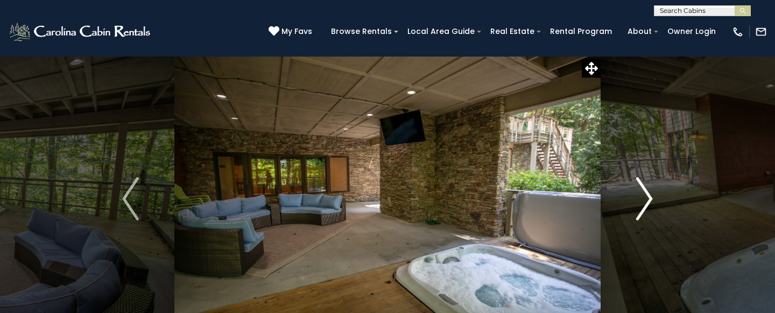
click at [645, 196] on img "Next" at bounding box center [644, 198] width 16 height 43
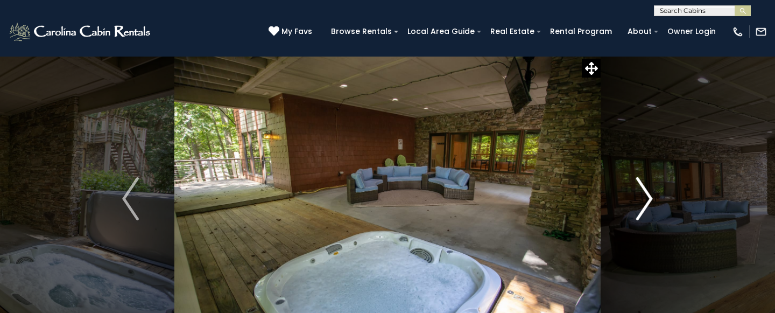
click at [645, 196] on img "Next" at bounding box center [644, 198] width 16 height 43
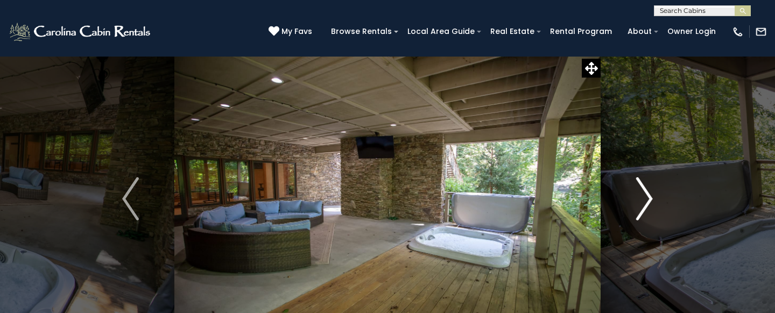
click at [645, 196] on img "Next" at bounding box center [644, 198] width 16 height 43
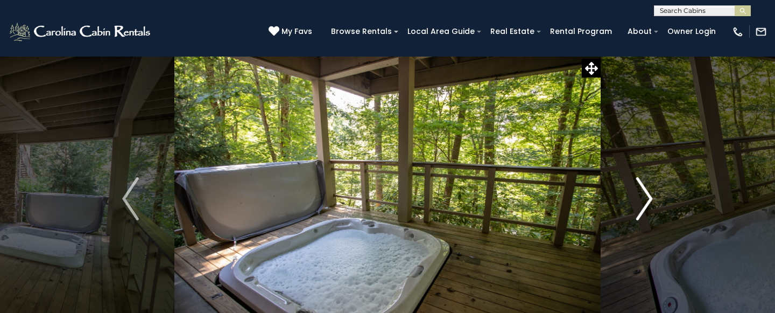
click at [645, 196] on img "Next" at bounding box center [644, 198] width 16 height 43
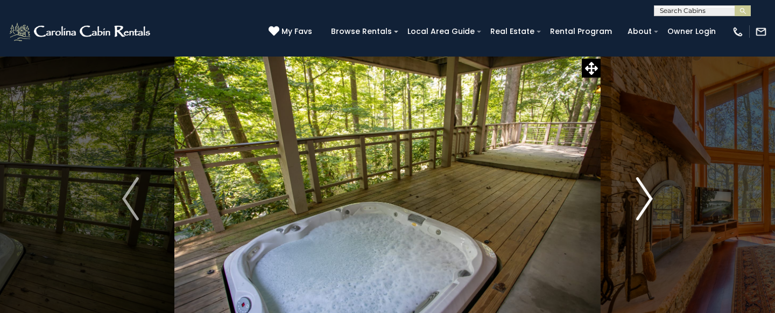
click at [645, 196] on img "Next" at bounding box center [644, 198] width 16 height 43
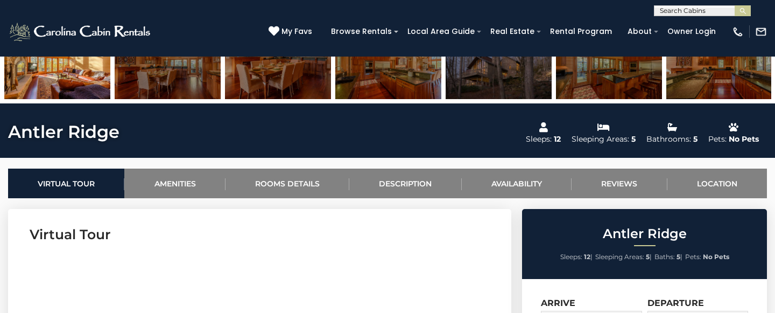
scroll to position [315, 0]
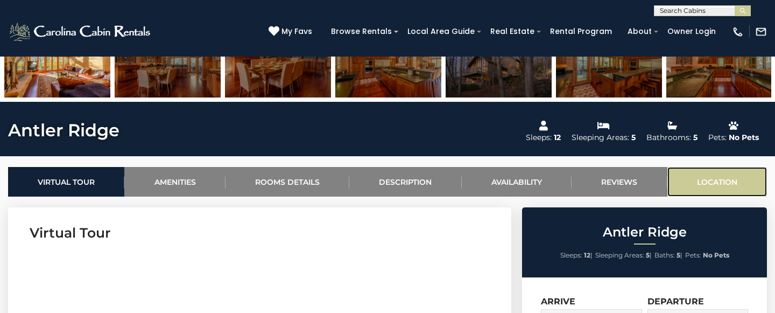
click at [710, 185] on link "Location" at bounding box center [717, 182] width 100 height 30
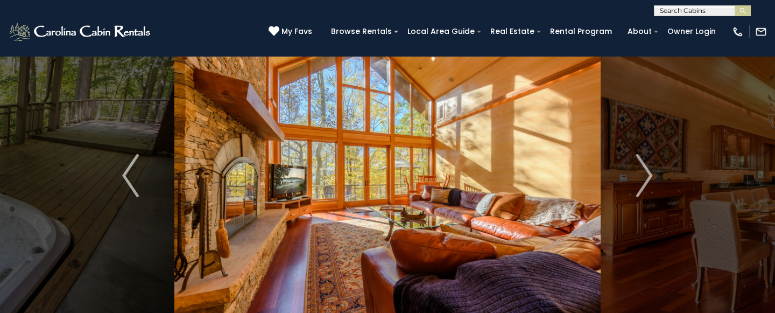
scroll to position [0, 0]
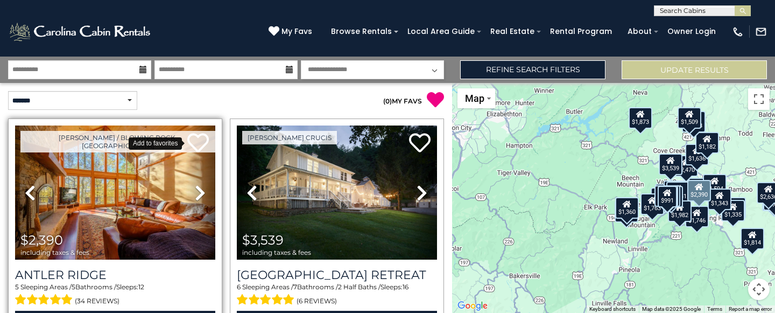
click at [197, 142] on icon at bounding box center [198, 143] width 22 height 22
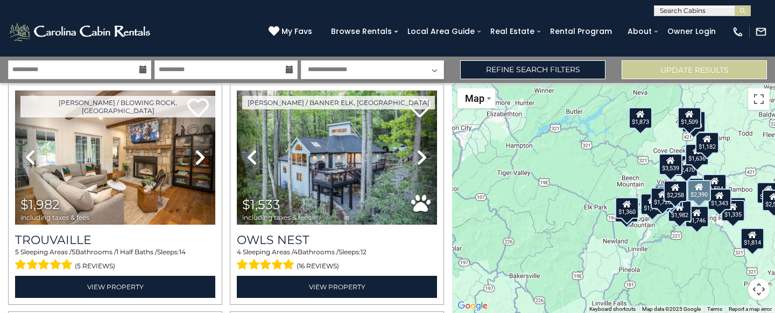
scroll to position [1632, 0]
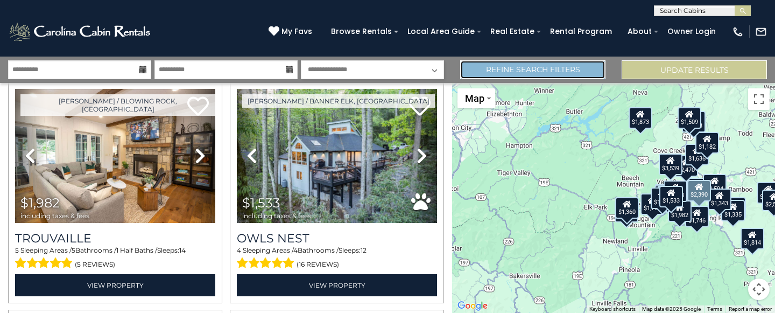
click at [524, 75] on link "Refine Search Filters" at bounding box center [532, 69] width 145 height 19
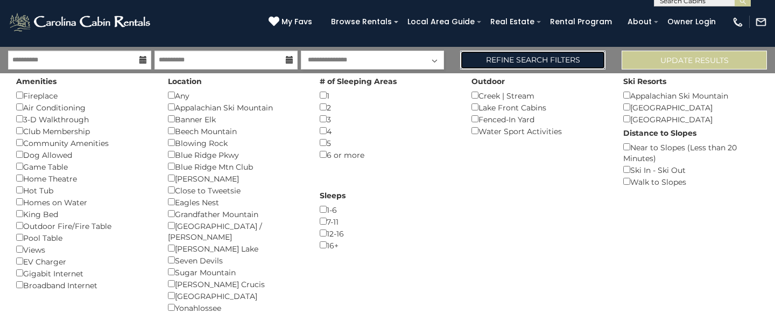
scroll to position [0, 0]
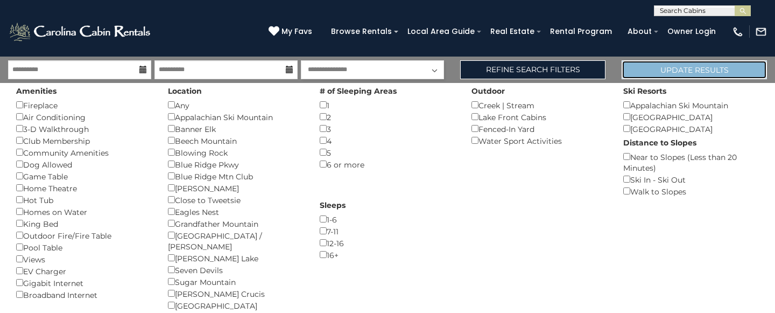
click at [650, 71] on button "Update Results" at bounding box center [694, 69] width 145 height 19
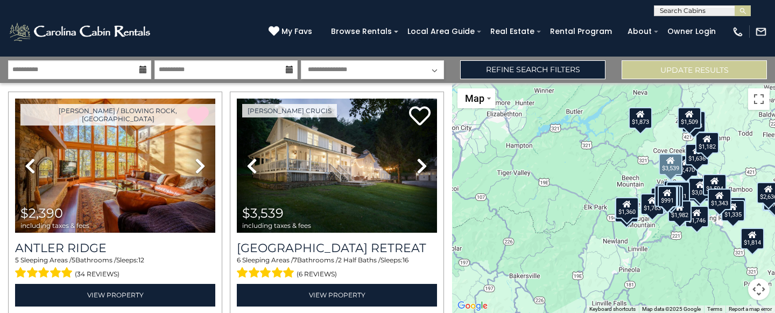
scroll to position [27, 0]
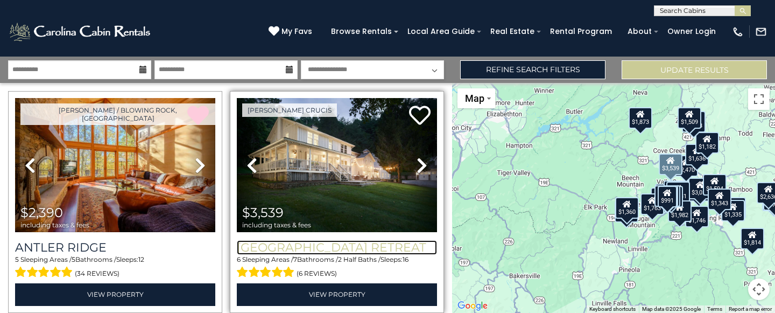
click at [324, 246] on h3 "[GEOGRAPHIC_DATA] Retreat" at bounding box center [337, 247] width 200 height 15
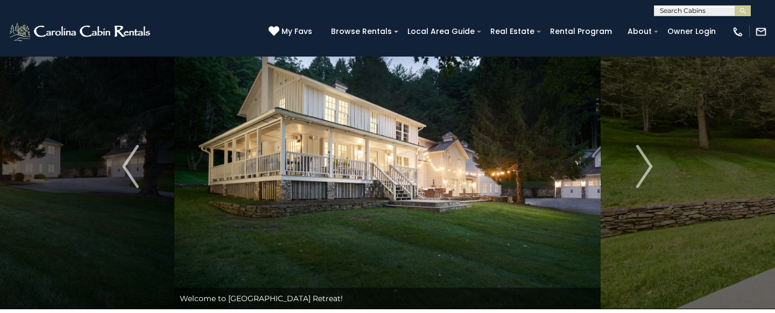
scroll to position [25, 0]
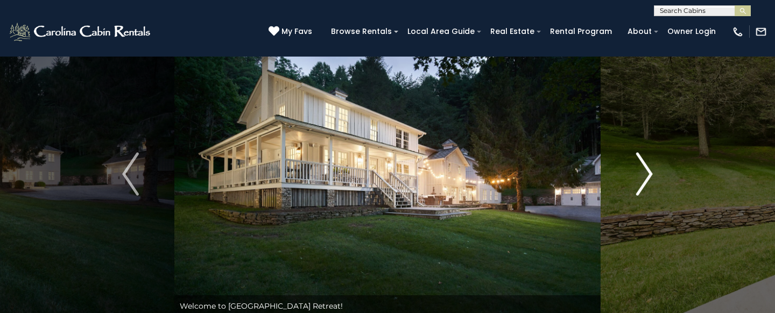
click at [647, 172] on img "Next" at bounding box center [644, 173] width 16 height 43
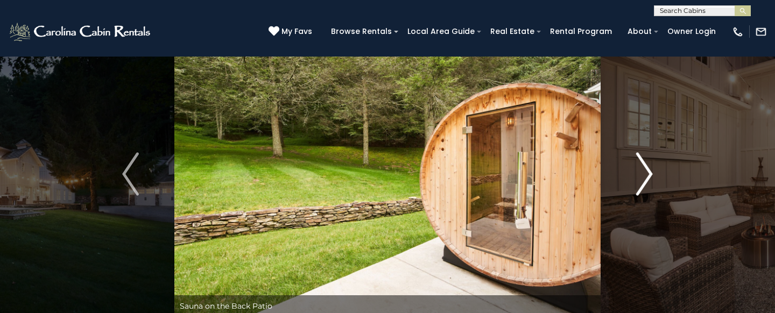
click at [647, 172] on img "Next" at bounding box center [644, 173] width 16 height 43
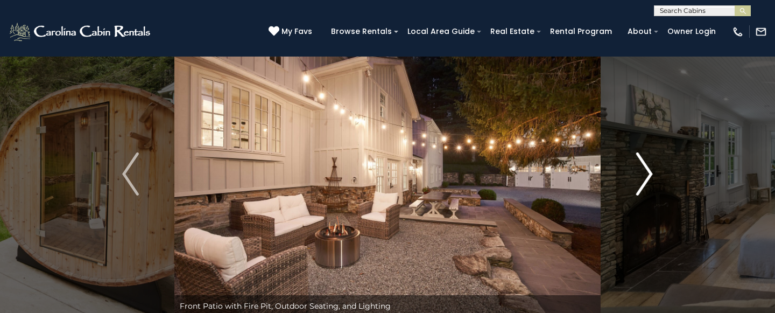
click at [647, 172] on img "Next" at bounding box center [644, 173] width 16 height 43
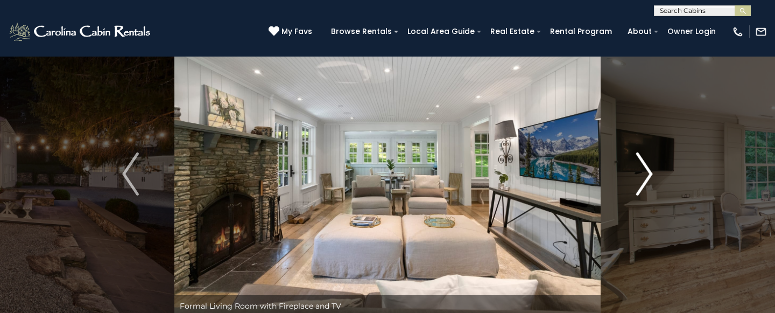
click at [647, 172] on img "Next" at bounding box center [644, 173] width 16 height 43
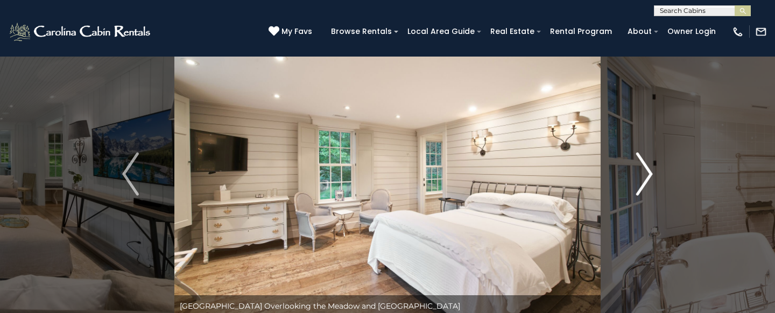
click at [647, 172] on img "Next" at bounding box center [644, 173] width 16 height 43
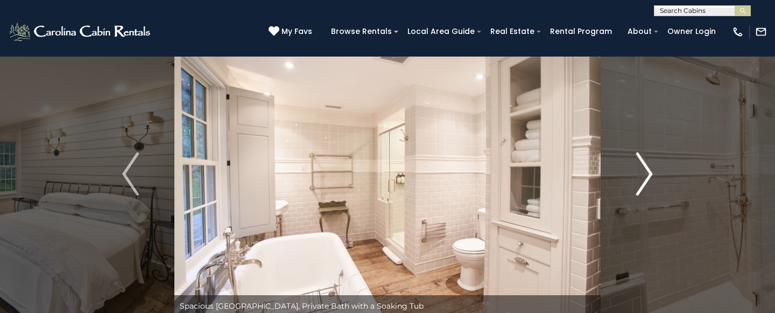
click at [647, 172] on img "Next" at bounding box center [644, 173] width 16 height 43
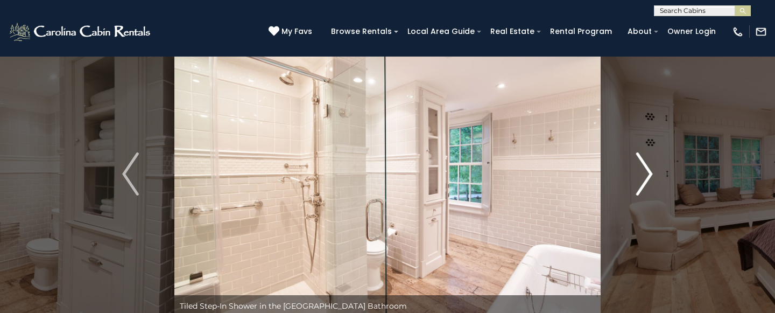
click at [647, 172] on img "Next" at bounding box center [644, 173] width 16 height 43
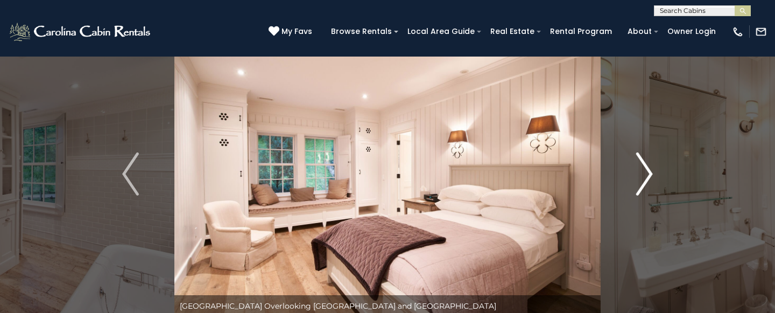
click at [647, 172] on img "Next" at bounding box center [644, 173] width 16 height 43
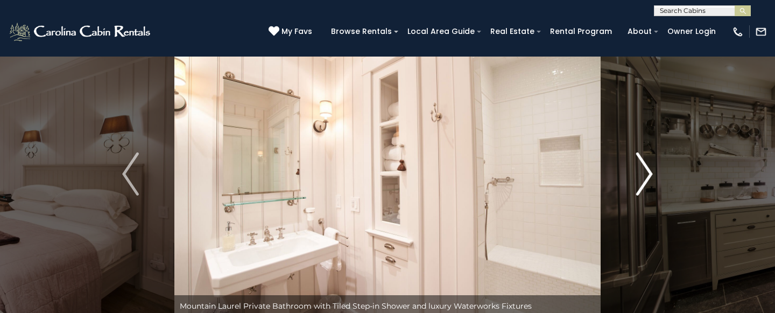
click at [647, 172] on img "Next" at bounding box center [644, 173] width 16 height 43
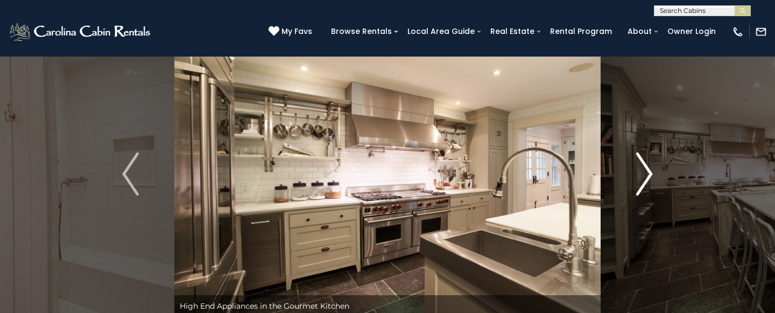
click at [647, 172] on img "Next" at bounding box center [644, 173] width 16 height 43
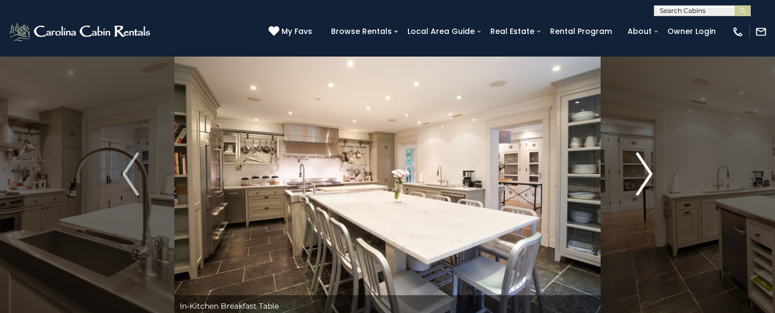
click at [647, 172] on img "Next" at bounding box center [644, 173] width 16 height 43
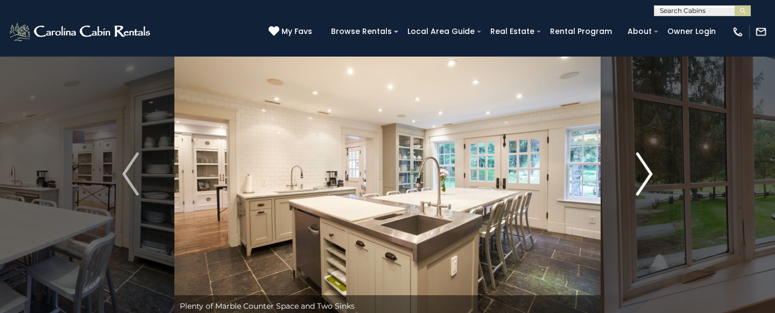
click at [647, 172] on img "Next" at bounding box center [644, 173] width 16 height 43
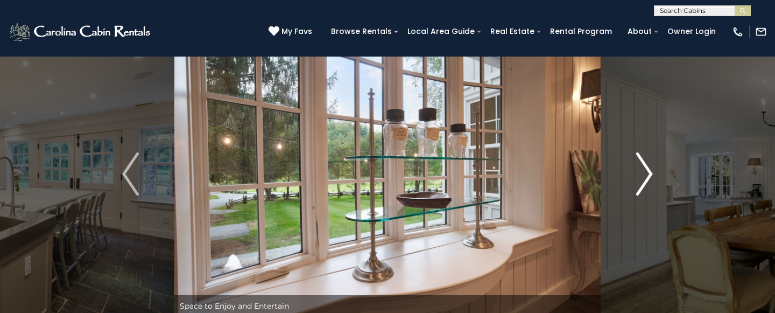
click at [647, 172] on img "Next" at bounding box center [644, 173] width 16 height 43
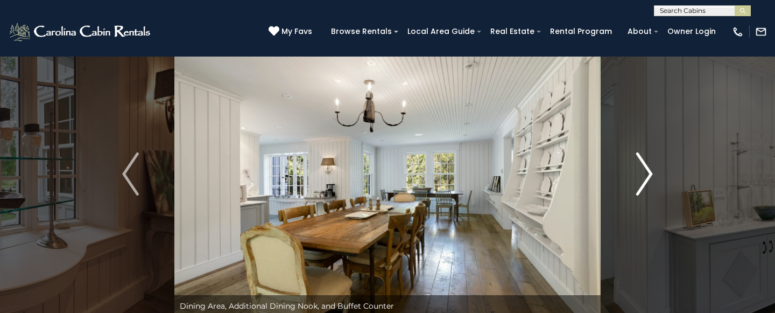
click at [647, 172] on img "Next" at bounding box center [644, 173] width 16 height 43
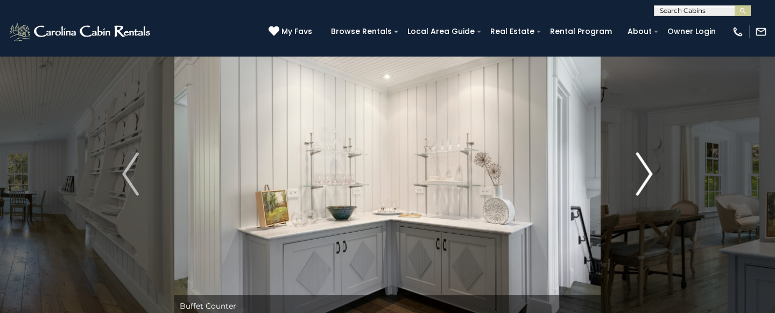
click at [647, 172] on img "Next" at bounding box center [644, 173] width 16 height 43
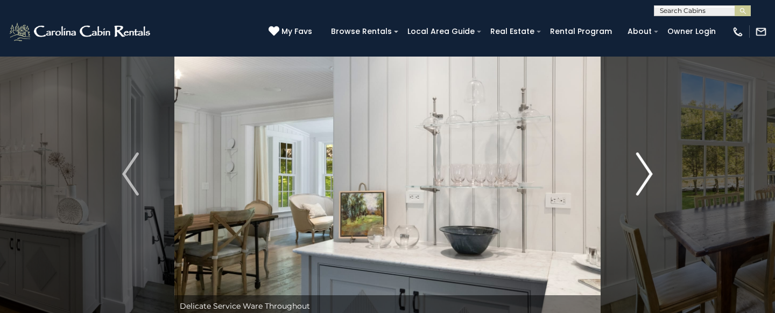
click at [647, 172] on img "Next" at bounding box center [644, 173] width 16 height 43
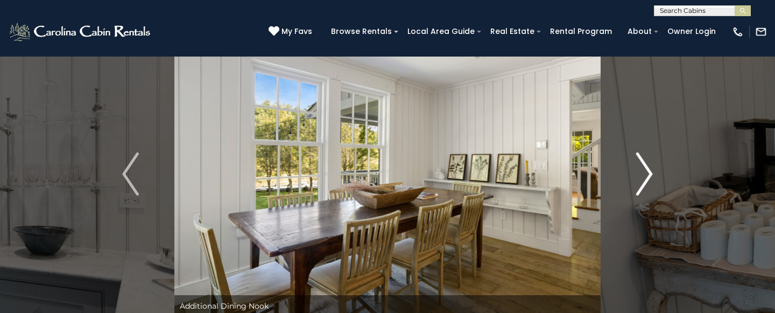
click at [647, 172] on img "Next" at bounding box center [644, 173] width 16 height 43
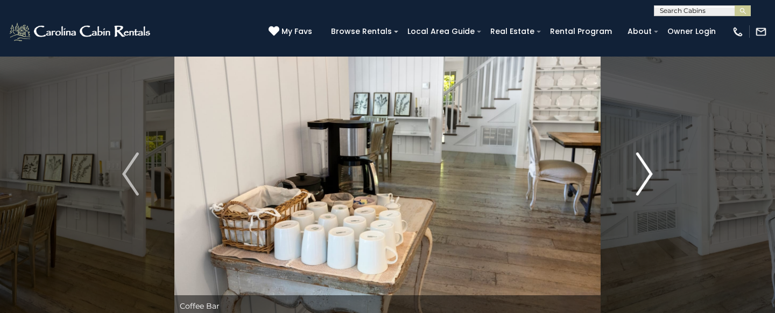
click at [647, 172] on img "Next" at bounding box center [644, 173] width 16 height 43
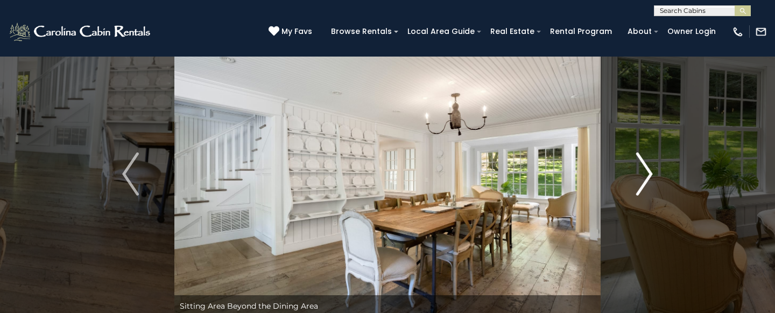
click at [647, 172] on img "Next" at bounding box center [644, 173] width 16 height 43
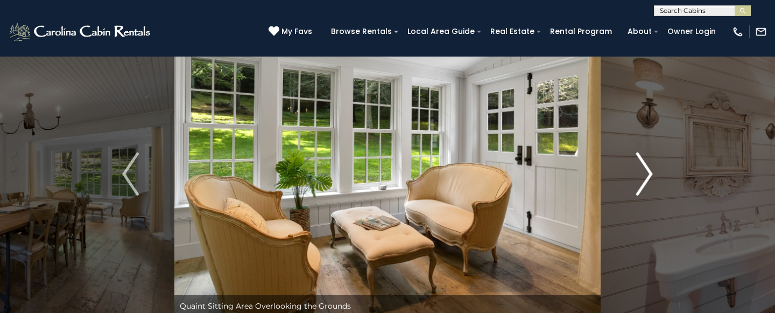
click at [647, 172] on img "Next" at bounding box center [644, 173] width 16 height 43
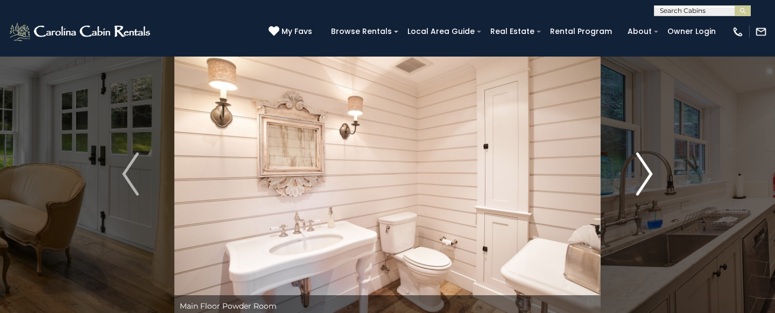
click at [647, 172] on img "Next" at bounding box center [644, 173] width 16 height 43
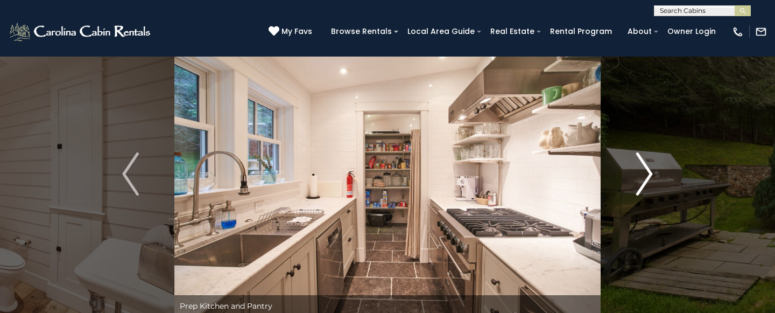
click at [647, 172] on img "Next" at bounding box center [644, 173] width 16 height 43
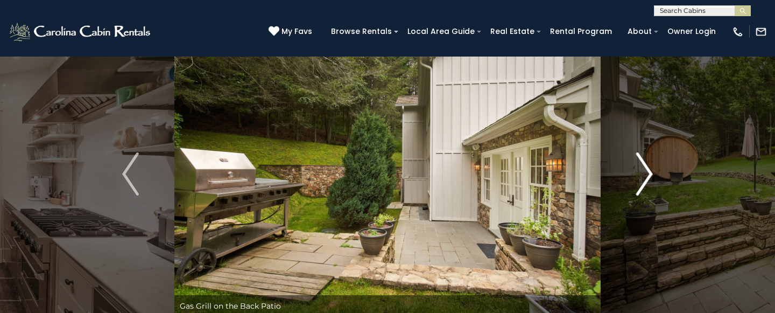
click at [647, 172] on img "Next" at bounding box center [644, 173] width 16 height 43
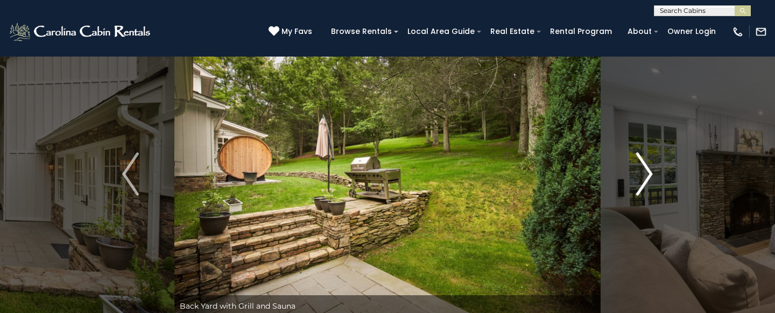
click at [647, 172] on img "Next" at bounding box center [644, 173] width 16 height 43
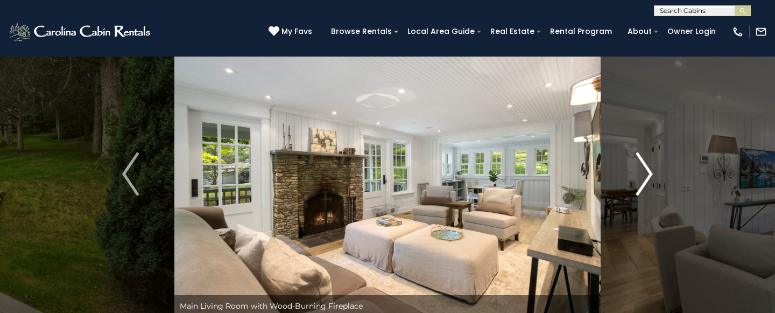
click at [647, 172] on img "Next" at bounding box center [644, 173] width 16 height 43
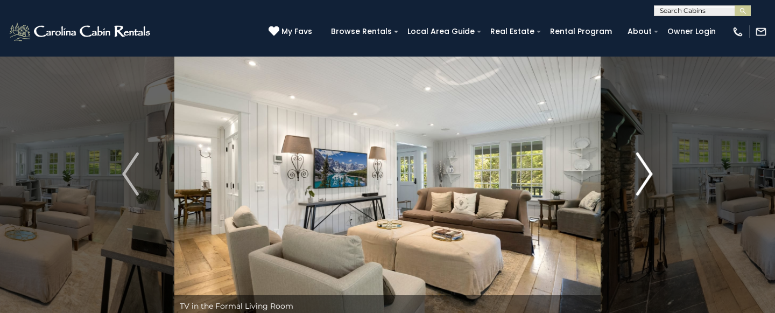
click at [647, 172] on img "Next" at bounding box center [644, 173] width 16 height 43
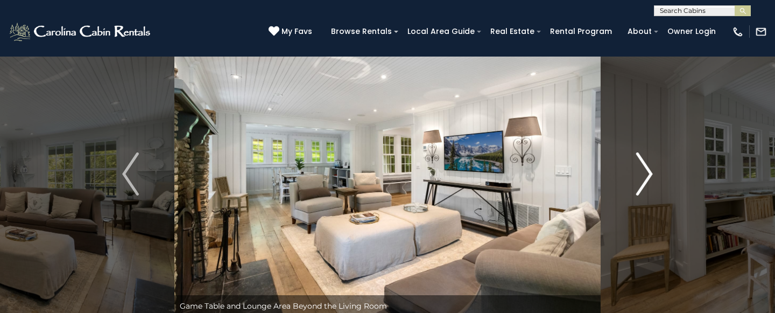
click at [647, 172] on img "Next" at bounding box center [644, 173] width 16 height 43
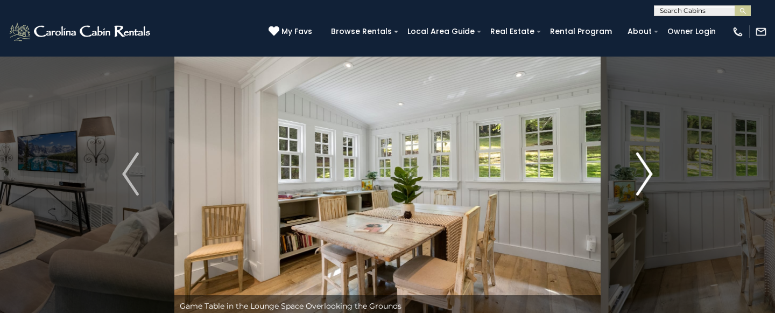
click at [647, 172] on img "Next" at bounding box center [644, 173] width 16 height 43
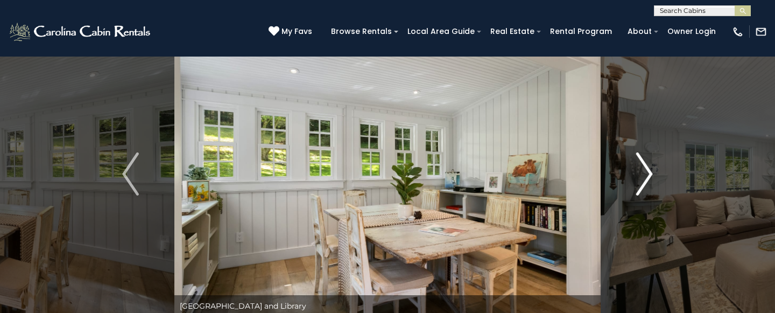
click at [647, 172] on img "Next" at bounding box center [644, 173] width 16 height 43
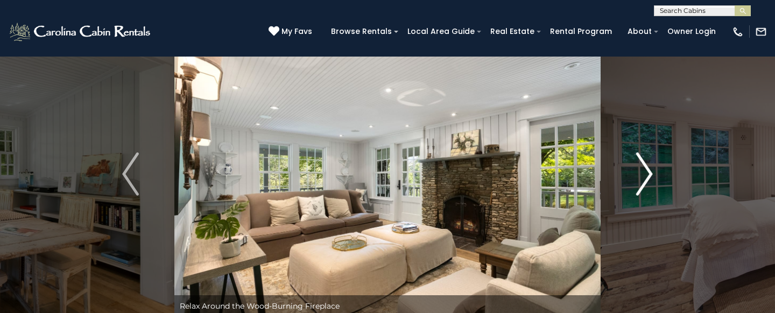
click at [647, 172] on img "Next" at bounding box center [644, 173] width 16 height 43
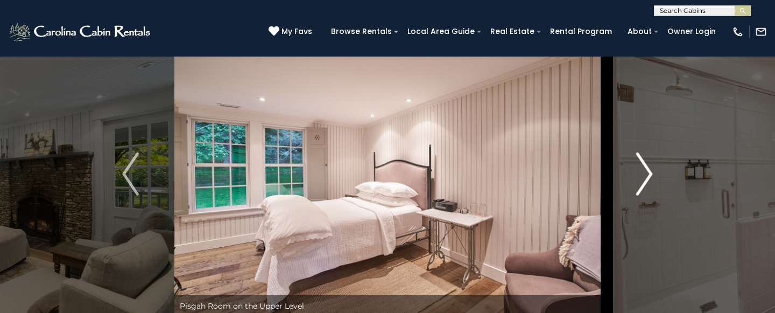
click at [647, 172] on img "Next" at bounding box center [644, 173] width 16 height 43
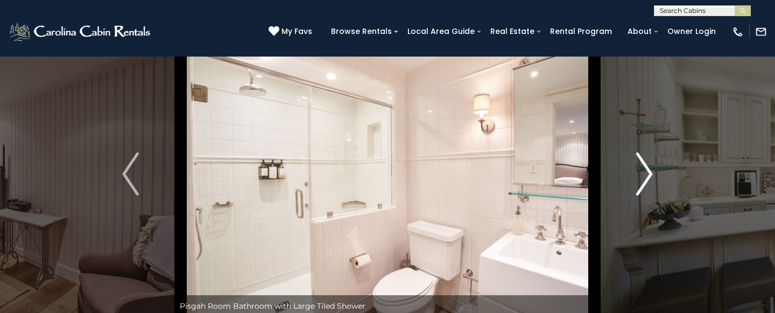
click at [647, 172] on img "Next" at bounding box center [644, 173] width 16 height 43
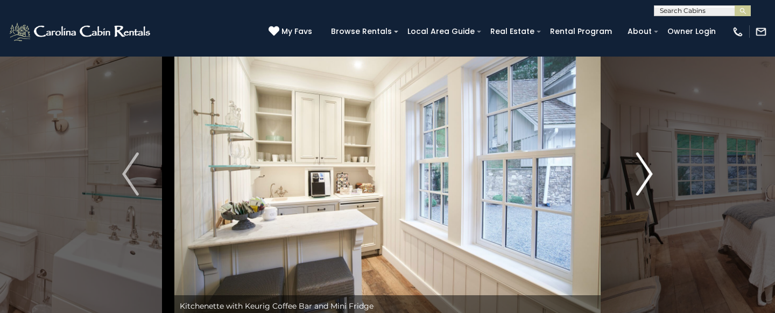
click at [647, 172] on img "Next" at bounding box center [644, 173] width 16 height 43
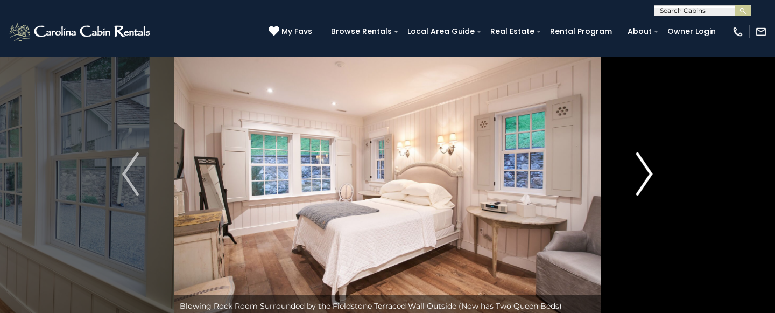
click at [647, 172] on img "Next" at bounding box center [644, 173] width 16 height 43
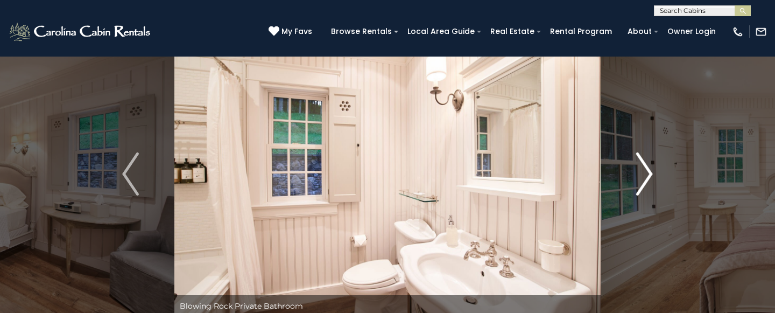
click at [647, 172] on img "Next" at bounding box center [644, 173] width 16 height 43
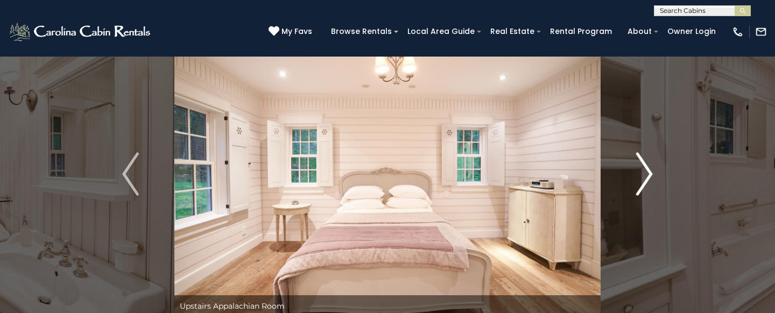
click at [647, 172] on img "Next" at bounding box center [644, 173] width 16 height 43
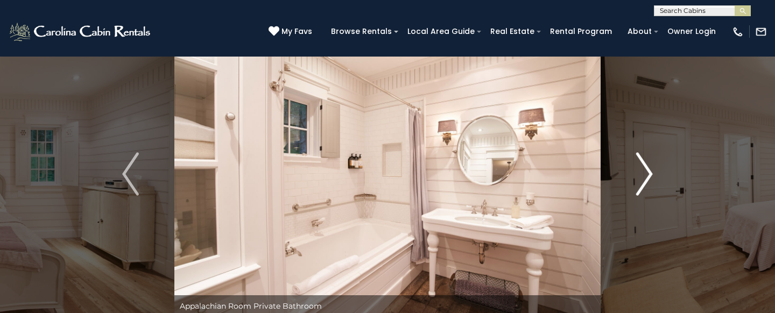
click at [647, 172] on img "Next" at bounding box center [644, 173] width 16 height 43
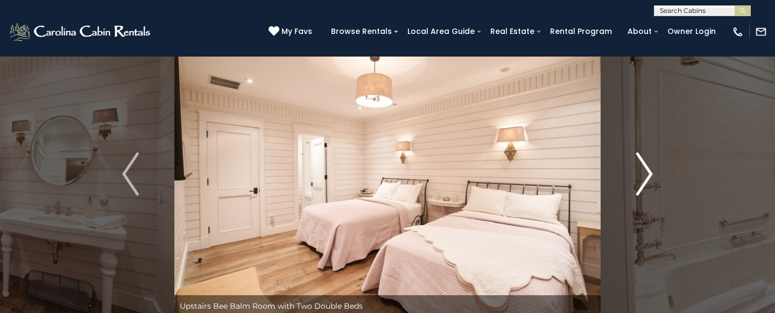
click at [647, 172] on img "Next" at bounding box center [644, 173] width 16 height 43
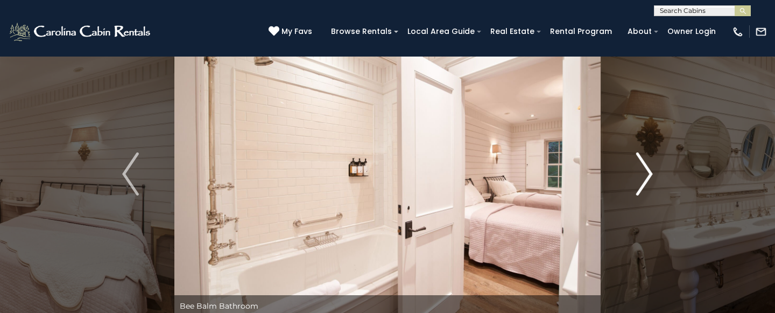
click at [647, 172] on img "Next" at bounding box center [644, 173] width 16 height 43
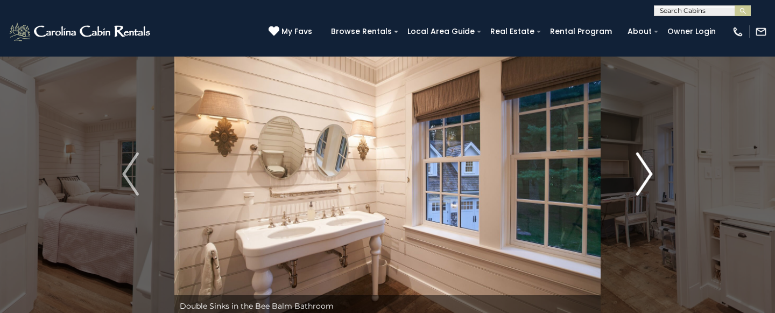
click at [647, 172] on img "Next" at bounding box center [644, 173] width 16 height 43
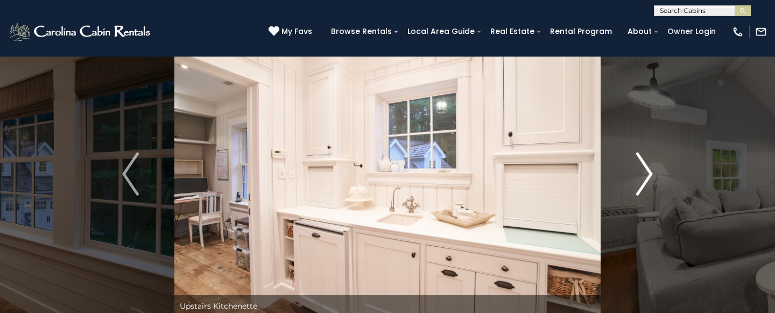
click at [647, 171] on img "Next" at bounding box center [644, 173] width 16 height 43
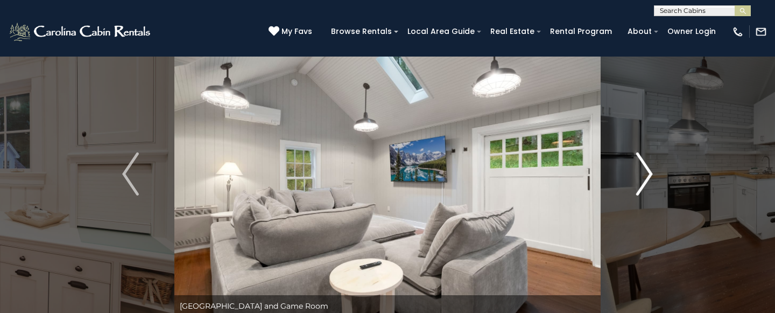
click at [648, 172] on img "Next" at bounding box center [644, 173] width 16 height 43
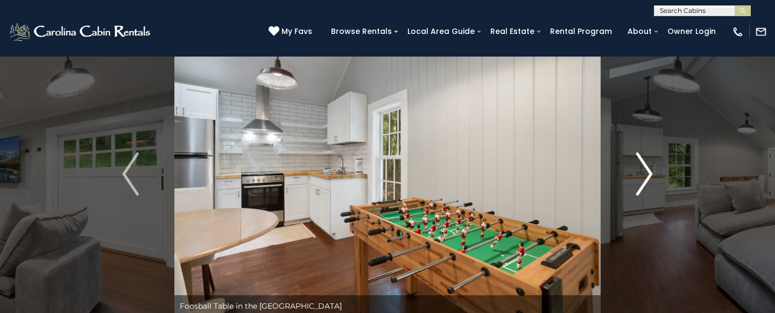
click at [648, 172] on img "Next" at bounding box center [644, 173] width 16 height 43
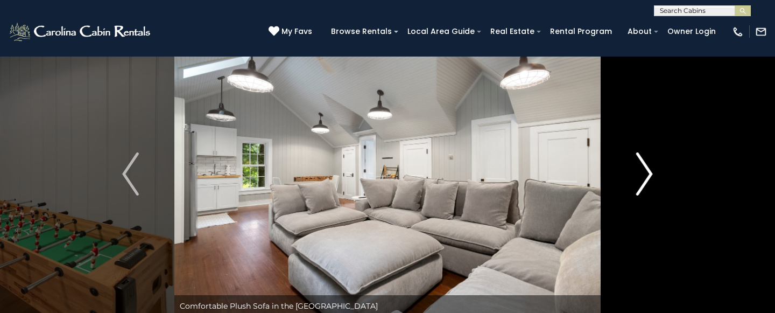
click at [648, 172] on img "Next" at bounding box center [644, 173] width 16 height 43
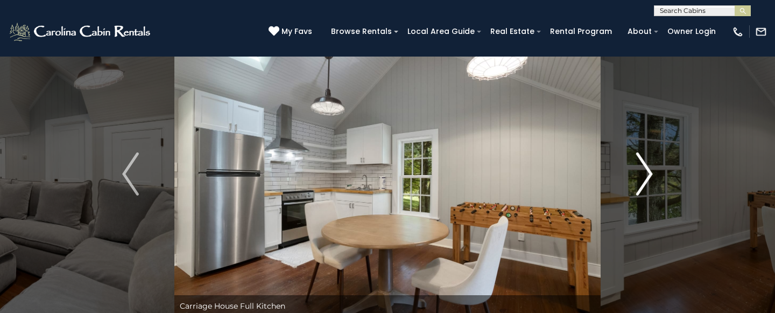
click at [648, 172] on img "Next" at bounding box center [644, 173] width 16 height 43
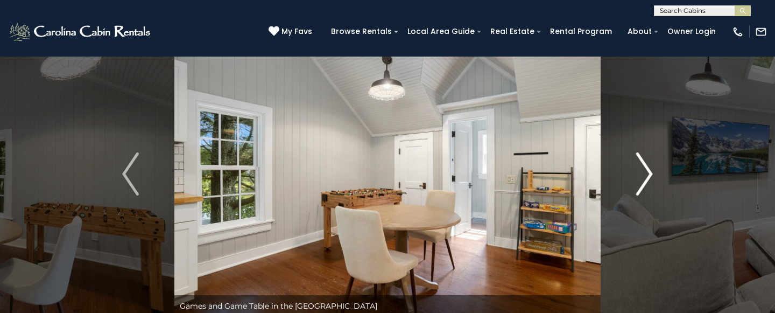
click at [648, 172] on img "Next" at bounding box center [644, 173] width 16 height 43
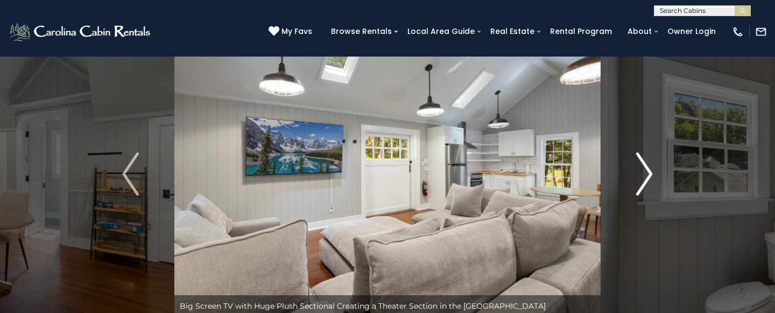
click at [648, 172] on img "Next" at bounding box center [644, 173] width 16 height 43
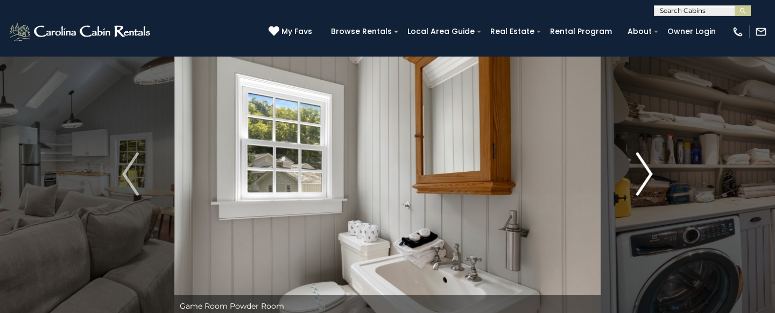
click at [648, 172] on img "Next" at bounding box center [644, 173] width 16 height 43
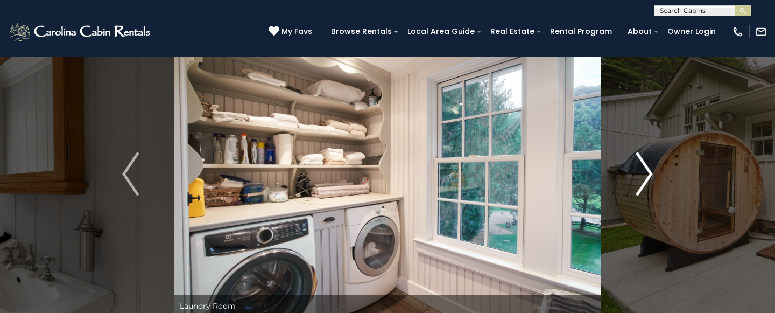
click at [648, 172] on img "Next" at bounding box center [644, 173] width 16 height 43
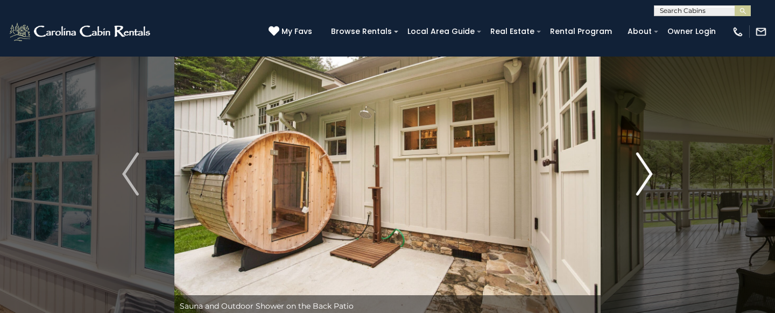
click at [648, 172] on img "Next" at bounding box center [644, 173] width 16 height 43
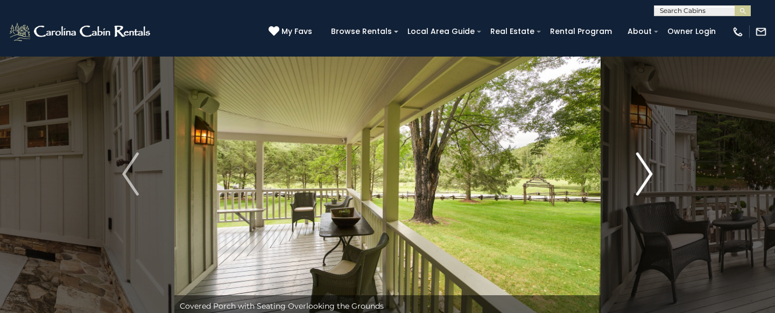
click at [648, 172] on img "Next" at bounding box center [644, 173] width 16 height 43
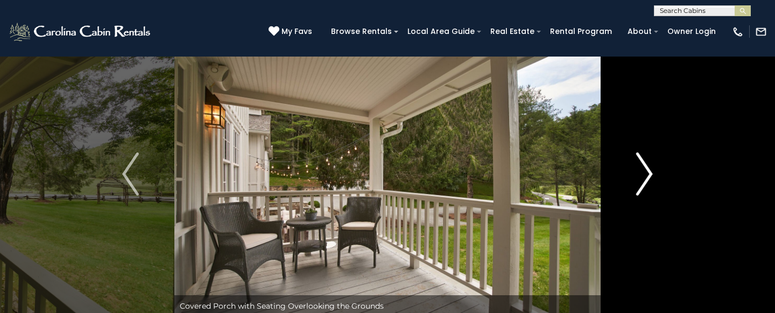
click at [648, 172] on img "Next" at bounding box center [644, 173] width 16 height 43
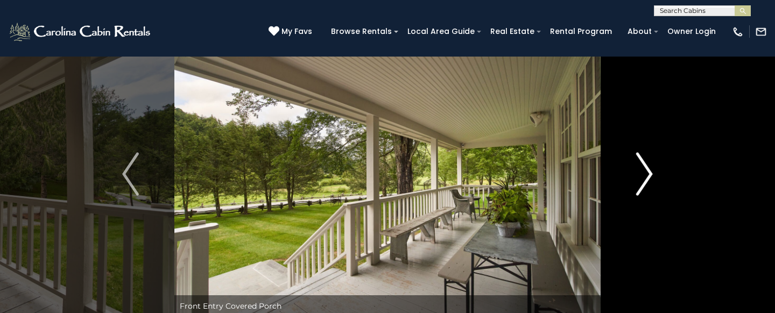
click at [648, 172] on img "Next" at bounding box center [644, 173] width 16 height 43
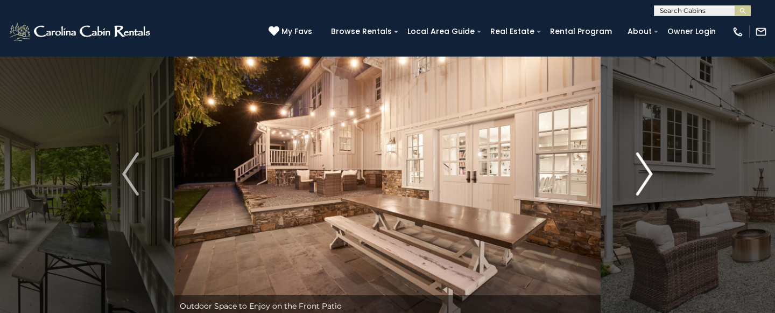
click at [648, 172] on img "Next" at bounding box center [644, 173] width 16 height 43
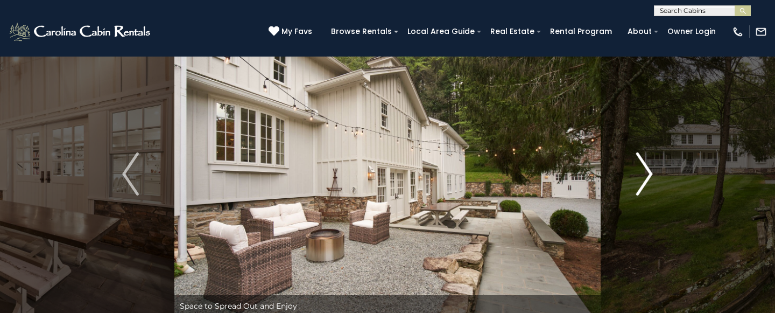
click at [648, 172] on img "Next" at bounding box center [644, 173] width 16 height 43
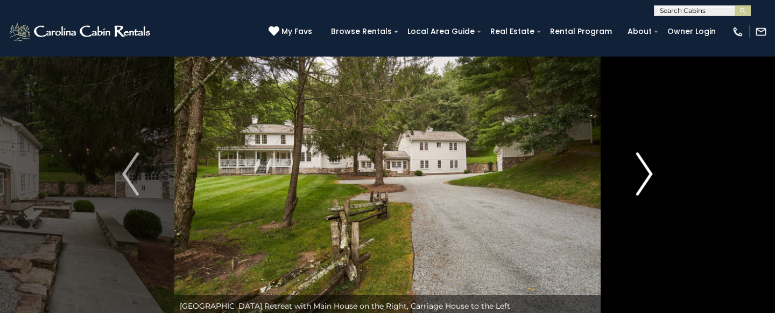
click at [648, 172] on img "Next" at bounding box center [644, 173] width 16 height 43
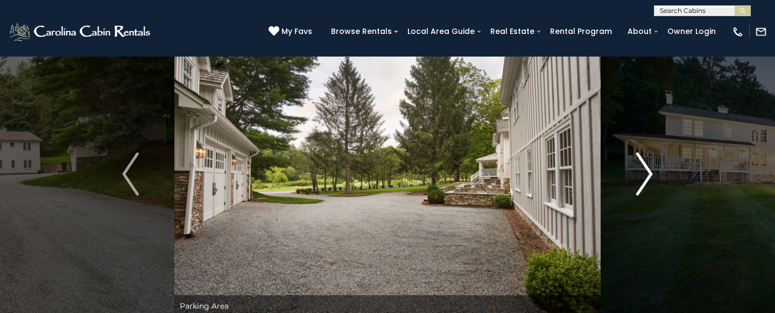
click at [648, 172] on img "Next" at bounding box center [644, 173] width 16 height 43
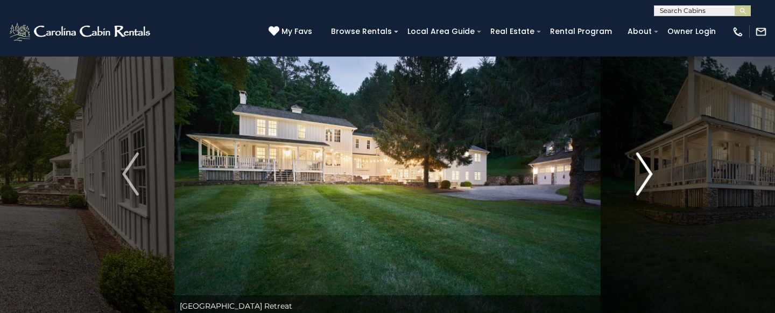
click at [648, 172] on img "Next" at bounding box center [644, 173] width 16 height 43
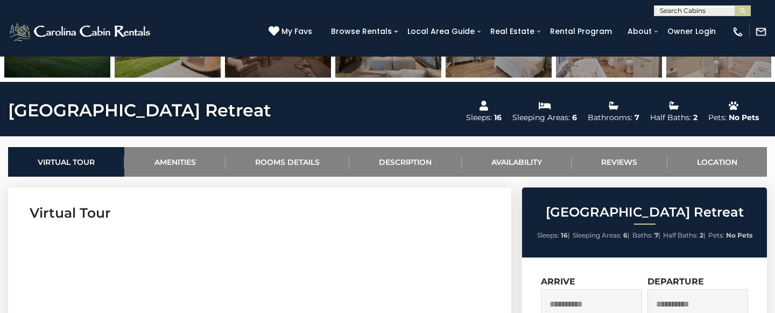
scroll to position [331, 0]
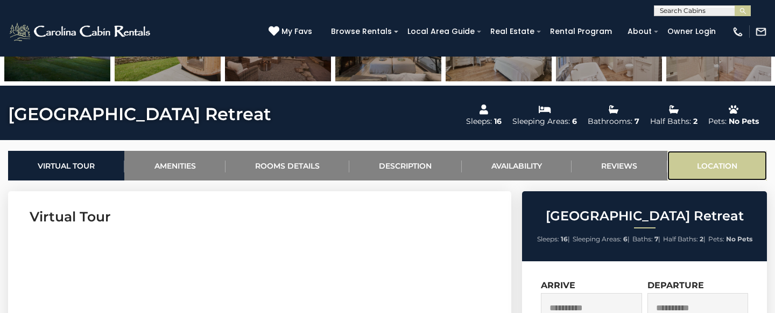
click at [725, 166] on link "Location" at bounding box center [717, 166] width 100 height 30
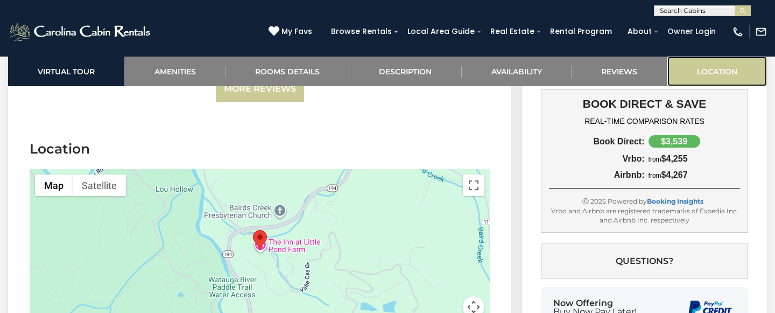
scroll to position [2983, 0]
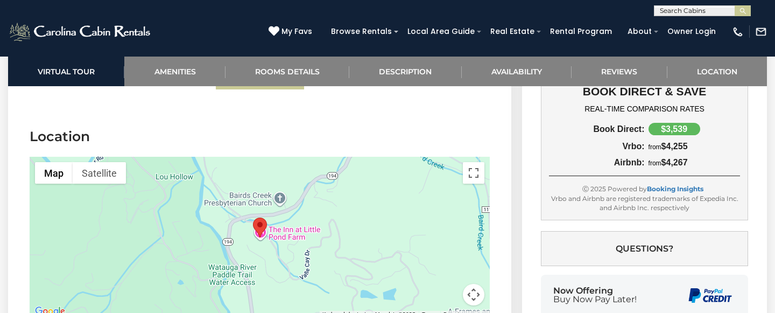
click at [253, 217] on area "Valley Farmhouse Retreat" at bounding box center [253, 217] width 0 height 0
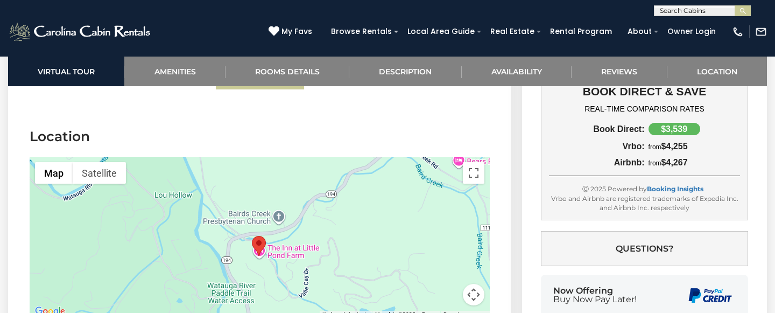
drag, startPoint x: 265, startPoint y: 242, endPoint x: 265, endPoint y: 258, distance: 16.1
click at [265, 258] on div at bounding box center [260, 237] width 460 height 161
click at [104, 162] on button "Satellite" at bounding box center [99, 173] width 53 height 22
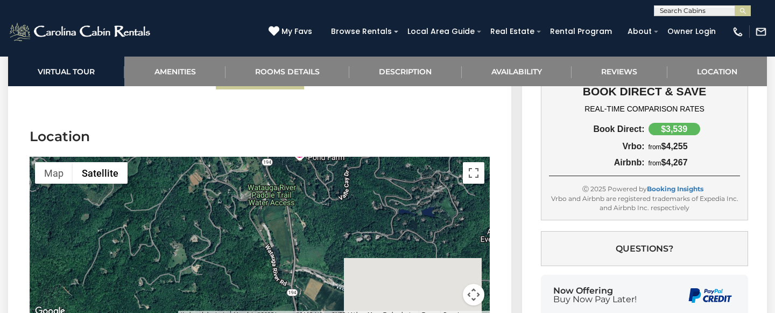
drag, startPoint x: 274, startPoint y: 246, endPoint x: 315, endPoint y: 147, distance: 107.4
click at [315, 157] on div at bounding box center [260, 237] width 460 height 161
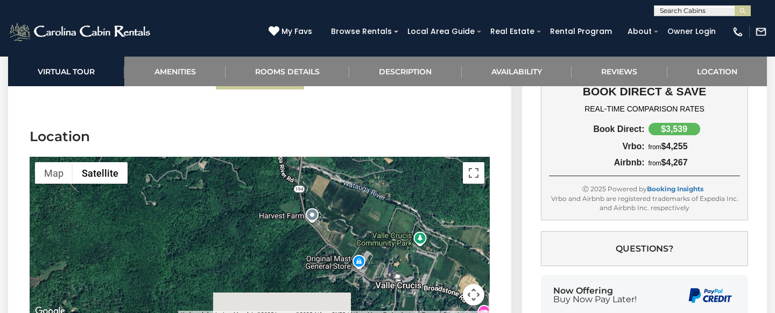
drag, startPoint x: 312, startPoint y: 245, endPoint x: 321, endPoint y: 140, distance: 105.8
click at [321, 157] on div at bounding box center [260, 237] width 460 height 161
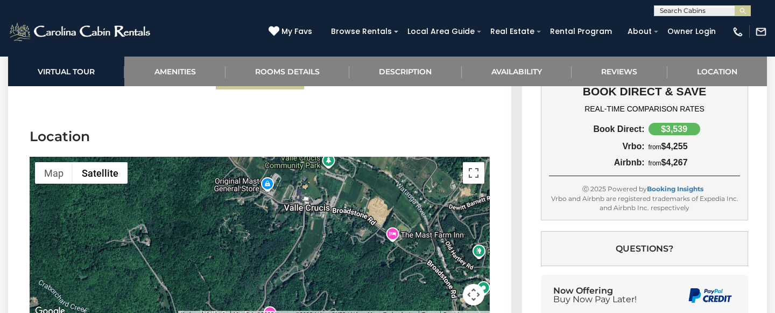
drag, startPoint x: 394, startPoint y: 243, endPoint x: 299, endPoint y: 166, distance: 122.0
click at [299, 166] on div at bounding box center [260, 237] width 460 height 161
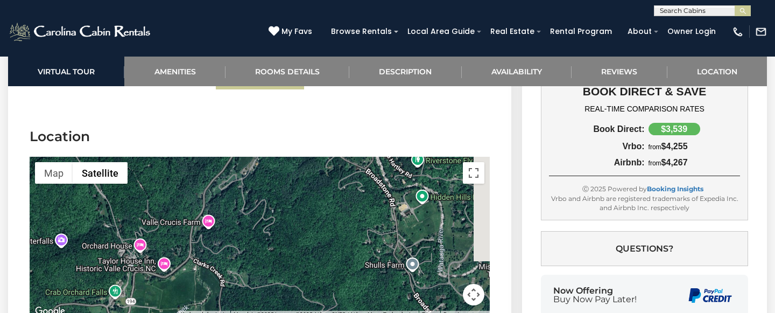
drag, startPoint x: 396, startPoint y: 241, endPoint x: 335, endPoint y: 146, distance: 112.8
click at [335, 157] on div at bounding box center [260, 237] width 460 height 161
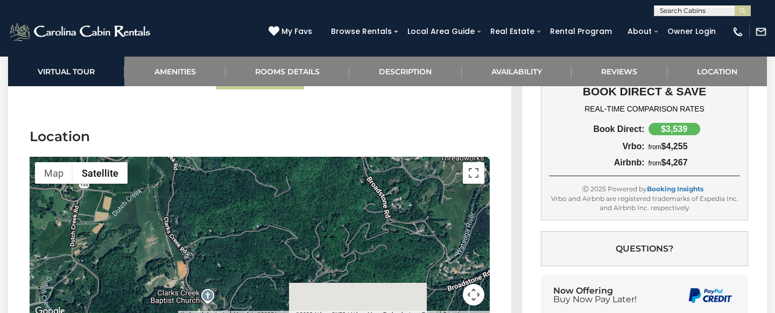
drag, startPoint x: 382, startPoint y: 260, endPoint x: 335, endPoint y: 145, distance: 124.3
click at [335, 157] on div at bounding box center [260, 237] width 460 height 161
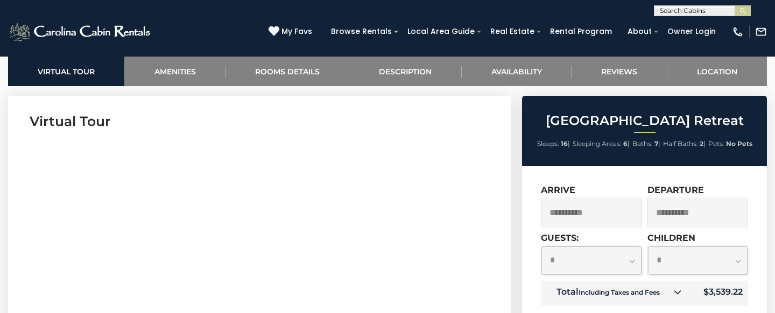
scroll to position [0, 0]
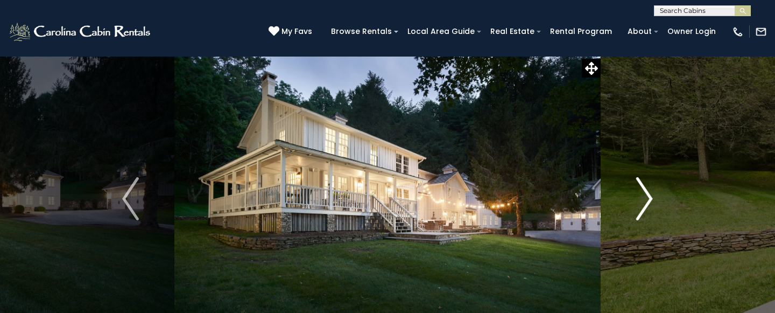
click at [647, 201] on img "Next" at bounding box center [644, 198] width 16 height 43
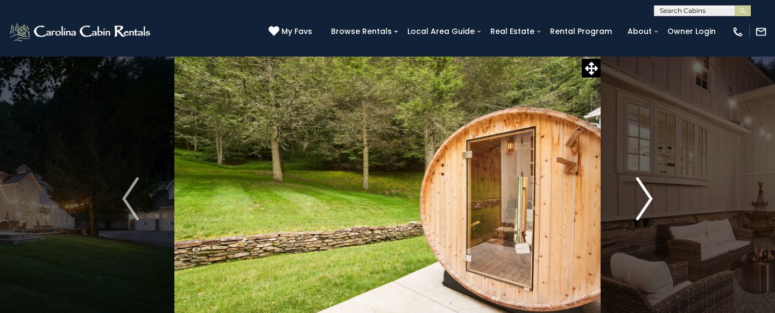
click at [647, 201] on img "Next" at bounding box center [644, 198] width 16 height 43
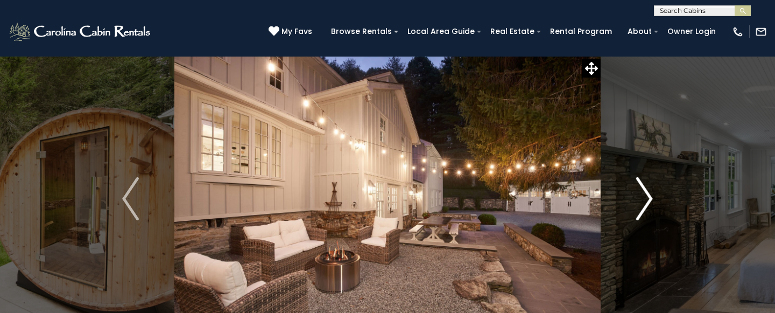
click at [647, 201] on img "Next" at bounding box center [644, 198] width 16 height 43
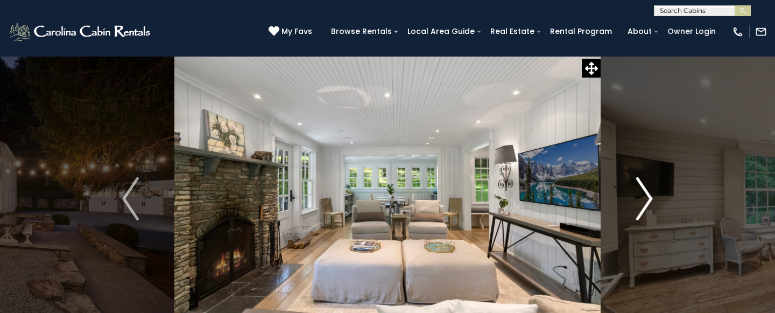
click at [647, 201] on img "Next" at bounding box center [644, 198] width 16 height 43
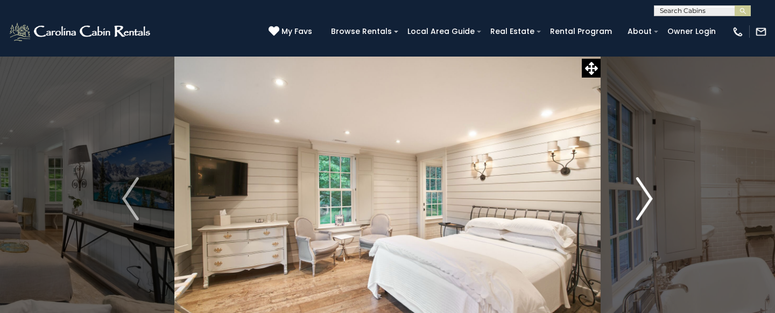
click at [647, 201] on img "Next" at bounding box center [644, 198] width 16 height 43
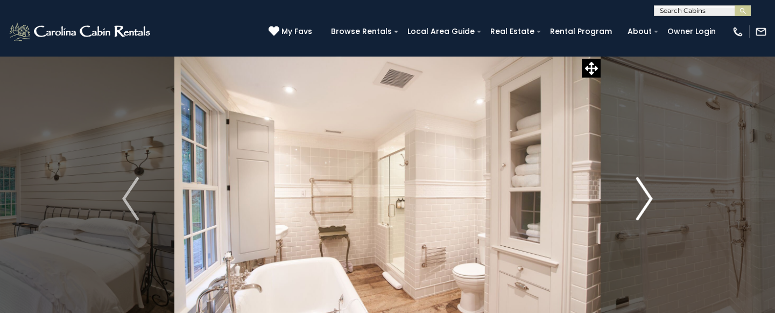
click at [649, 200] on img "Next" at bounding box center [644, 198] width 16 height 43
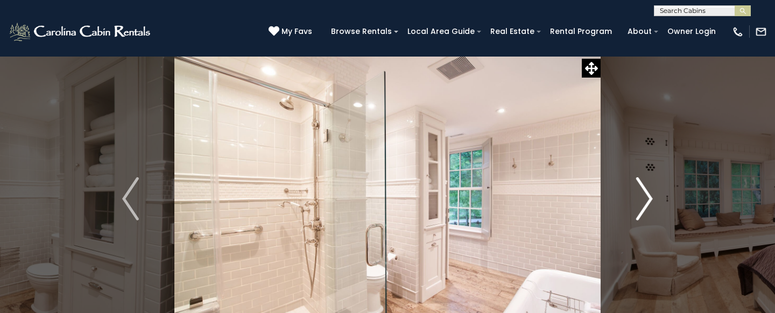
click at [649, 200] on img "Next" at bounding box center [644, 198] width 16 height 43
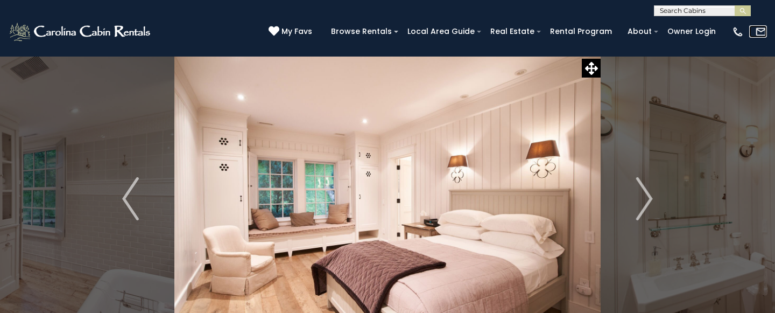
click at [761, 34] on img at bounding box center [761, 32] width 12 height 12
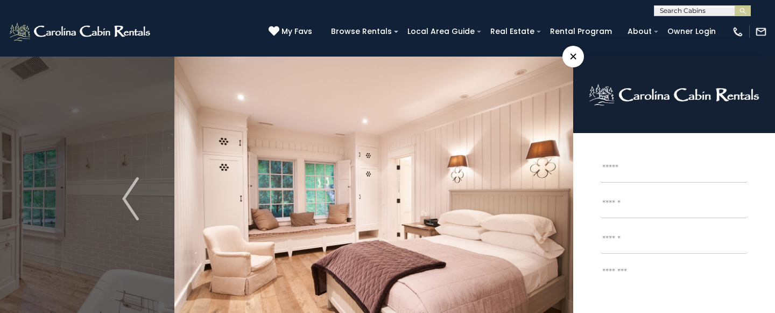
click at [231, 16] on div "(828) 295-6000 My Favs Browse Rentals Local Area Guide Activities & Attractions…" at bounding box center [387, 36] width 775 height 40
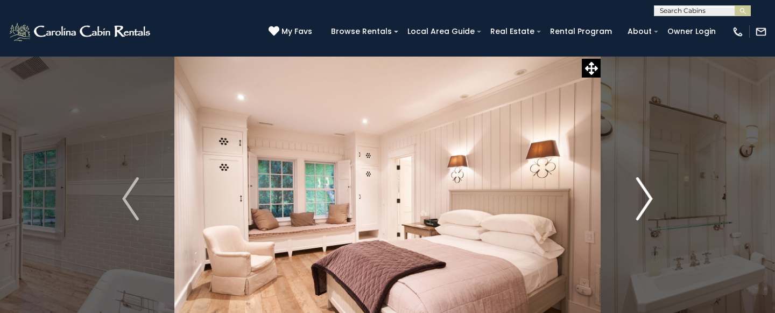
click at [646, 201] on img "Next" at bounding box center [644, 198] width 16 height 43
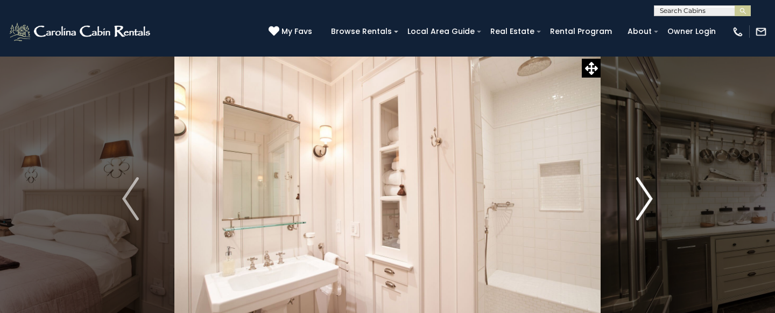
click at [646, 201] on img "Next" at bounding box center [644, 198] width 16 height 43
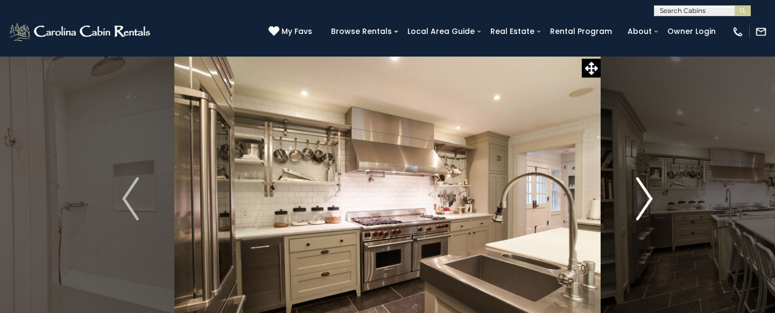
click at [646, 201] on img "Next" at bounding box center [644, 198] width 16 height 43
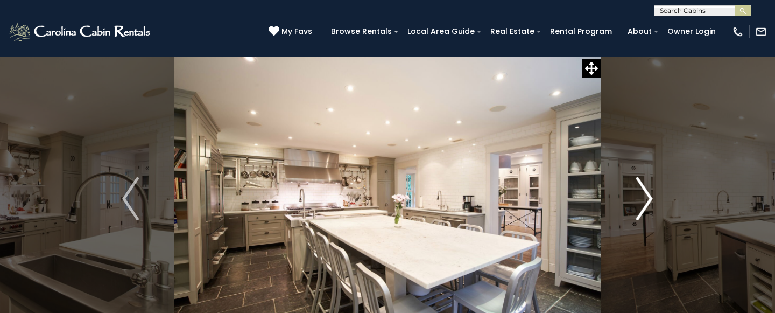
click at [646, 201] on img "Next" at bounding box center [644, 198] width 16 height 43
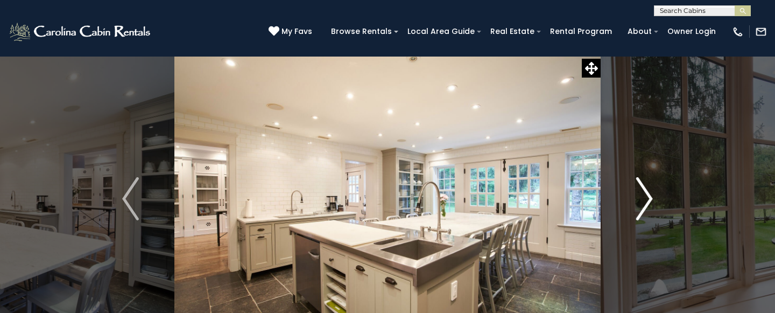
click at [646, 201] on img "Next" at bounding box center [644, 198] width 16 height 43
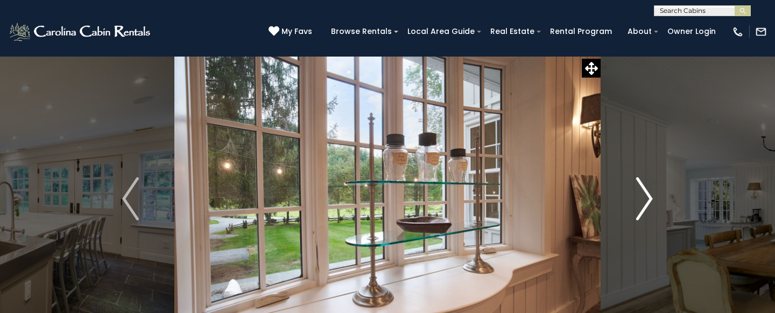
click at [648, 199] on img "Next" at bounding box center [644, 198] width 16 height 43
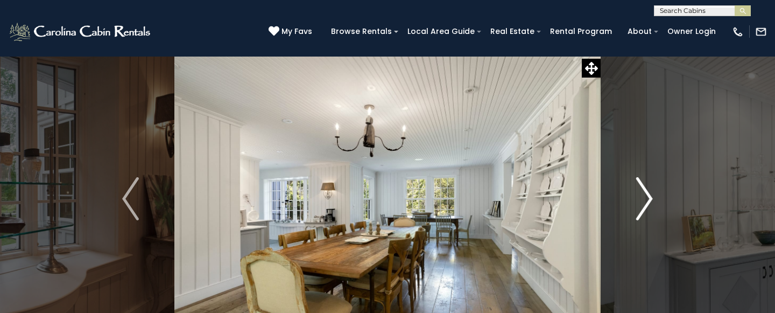
click at [651, 198] on img "Next" at bounding box center [644, 198] width 16 height 43
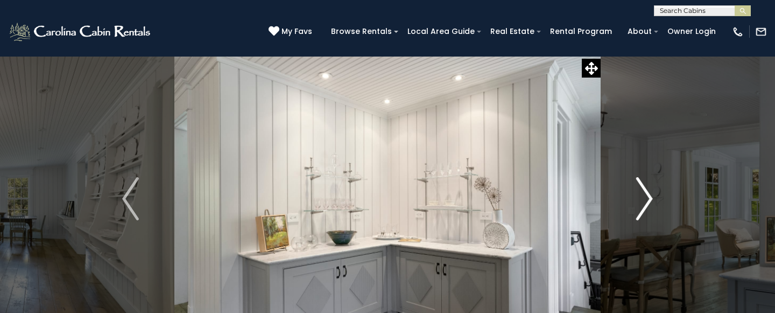
click at [651, 198] on img "Next" at bounding box center [644, 198] width 16 height 43
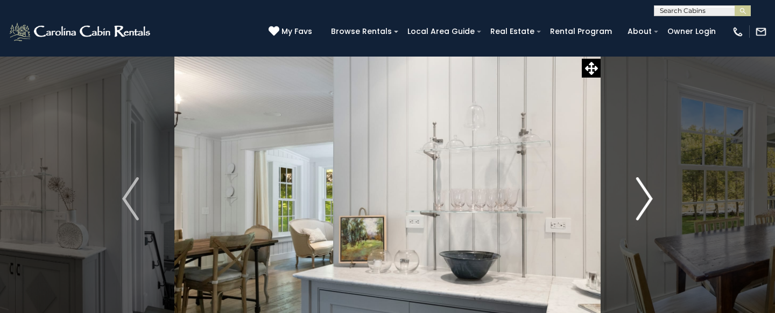
click at [651, 198] on img "Next" at bounding box center [644, 198] width 16 height 43
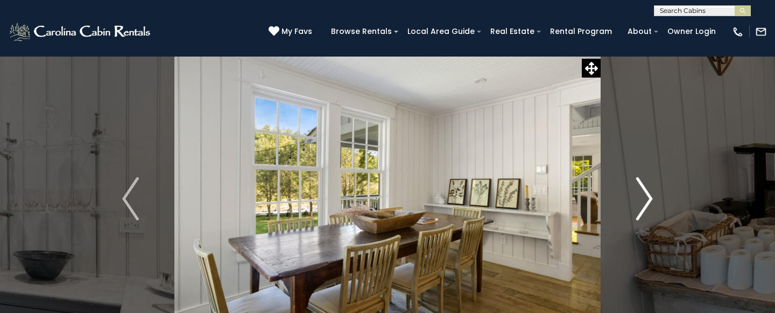
click at [651, 198] on img "Next" at bounding box center [644, 198] width 16 height 43
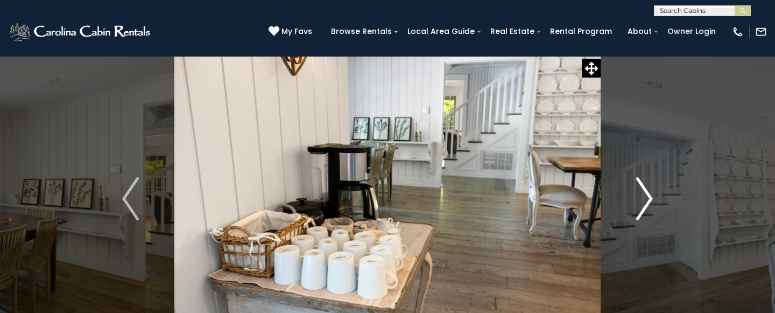
click at [651, 198] on img "Next" at bounding box center [644, 198] width 16 height 43
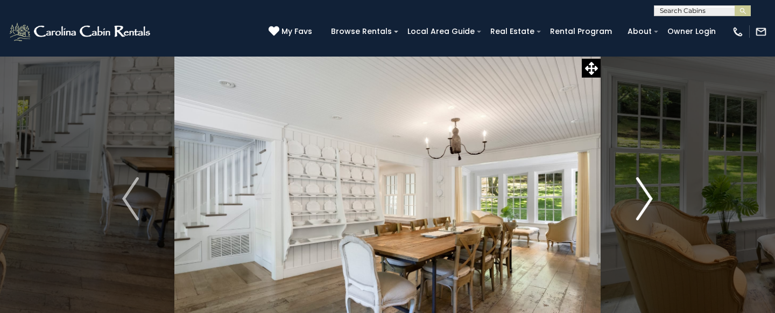
click at [651, 198] on img "Next" at bounding box center [644, 198] width 16 height 43
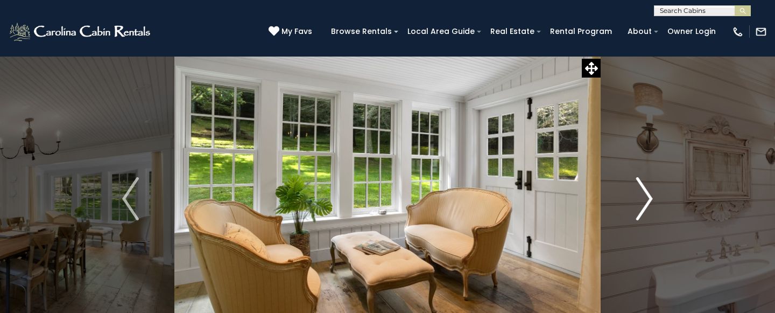
click at [651, 198] on img "Next" at bounding box center [644, 198] width 16 height 43
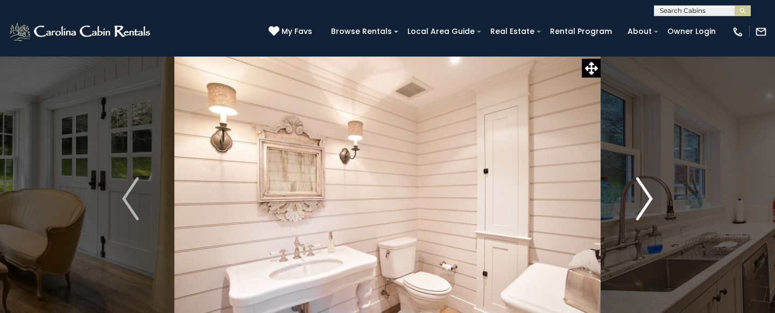
click at [651, 198] on img "Next" at bounding box center [644, 198] width 16 height 43
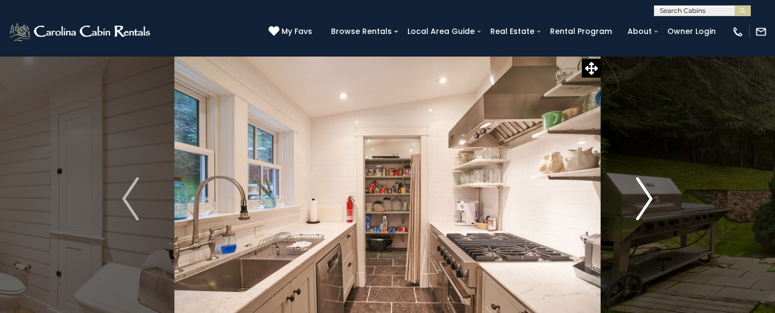
click at [651, 198] on img "Next" at bounding box center [644, 198] width 16 height 43
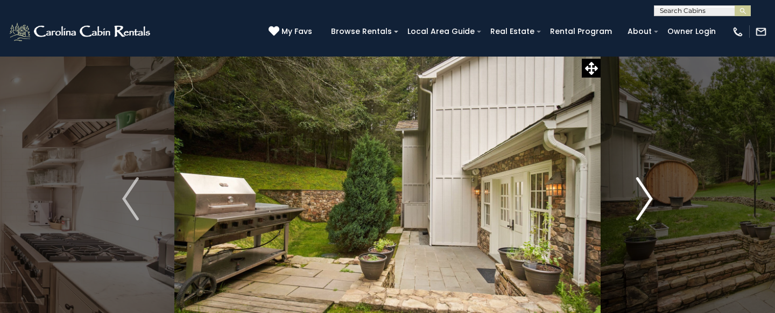
click at [651, 198] on img "Next" at bounding box center [644, 198] width 16 height 43
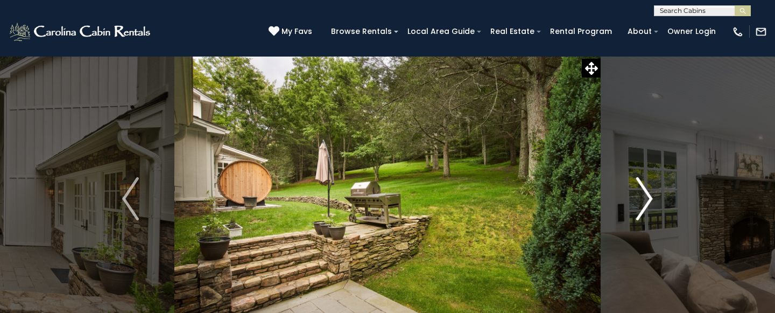
click at [650, 198] on img "Next" at bounding box center [644, 198] width 16 height 43
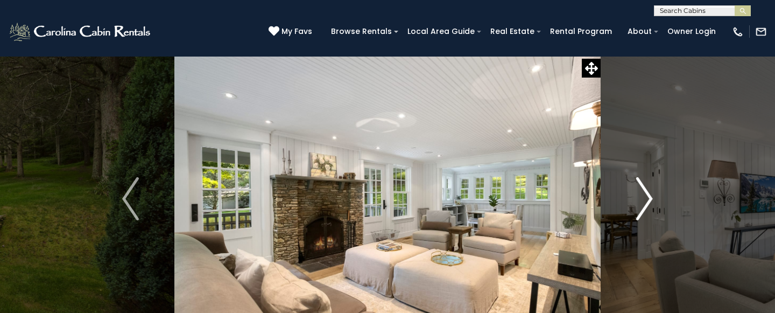
click at [651, 199] on img "Next" at bounding box center [644, 198] width 16 height 43
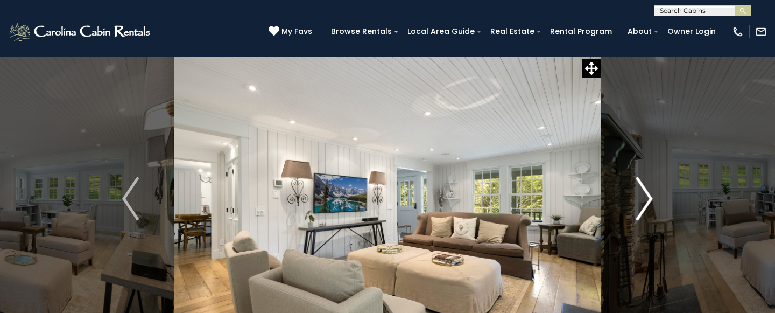
click at [650, 199] on img "Next" at bounding box center [644, 198] width 16 height 43
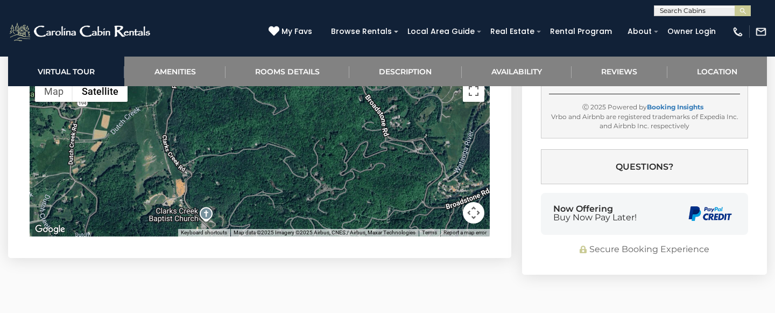
scroll to position [3061, 0]
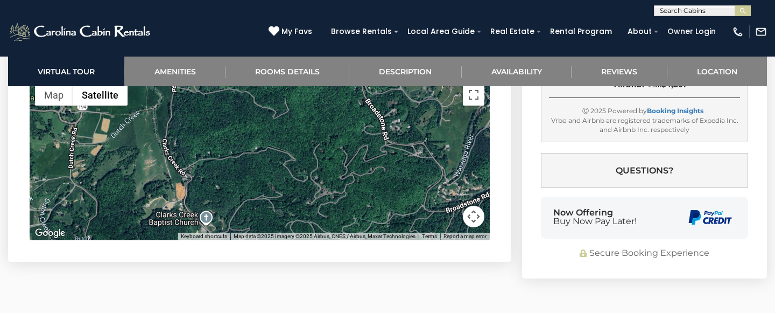
click at [692, 208] on img at bounding box center [710, 217] width 46 height 18
click at [599, 208] on div "Now Offering Buy Now Pay Later!" at bounding box center [594, 216] width 83 height 17
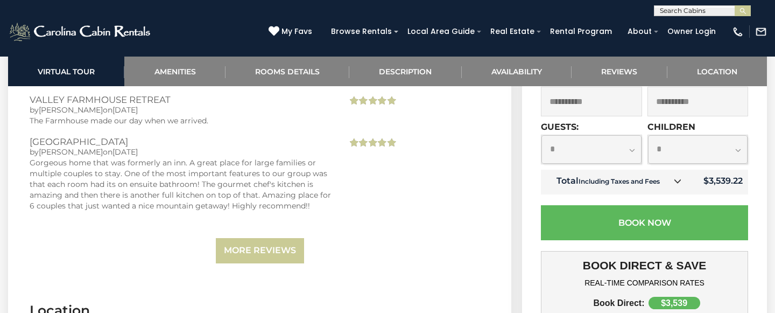
scroll to position [2811, 0]
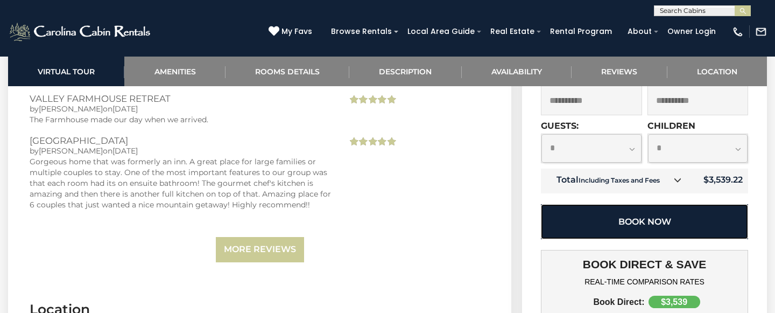
click at [644, 204] on button "Book Now" at bounding box center [644, 221] width 207 height 35
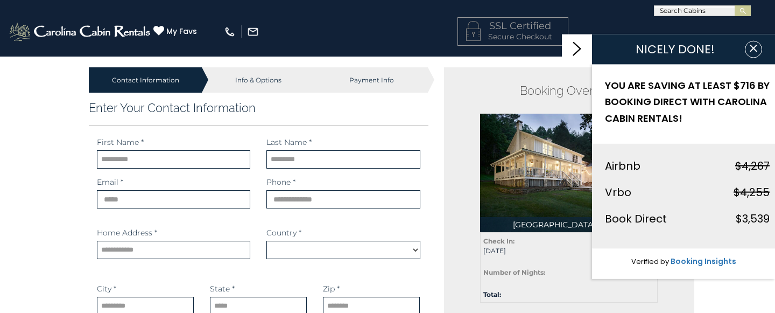
select select "*********"
click at [752, 53] on icon "button" at bounding box center [753, 48] width 11 height 11
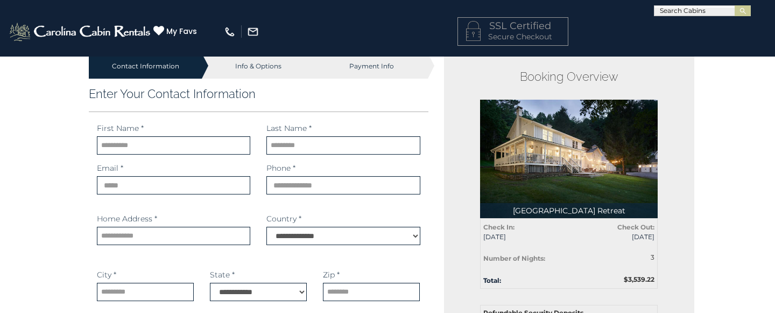
scroll to position [15, 0]
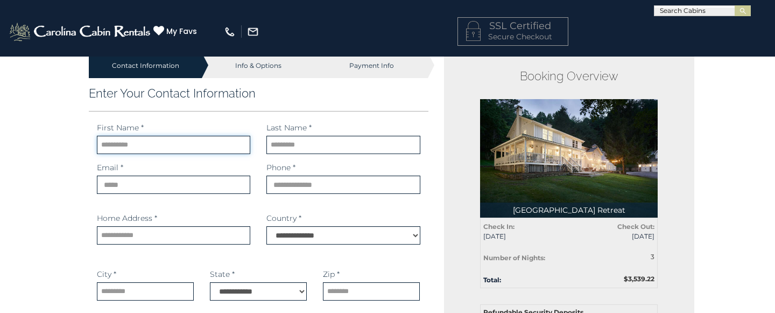
click at [173, 147] on input "text" at bounding box center [173, 145] width 153 height 18
type input "*******"
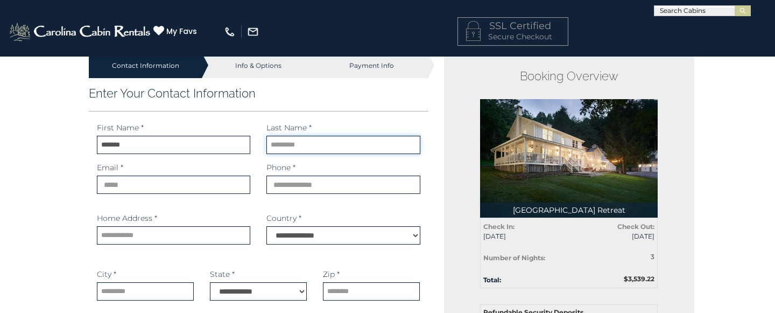
type input "*******"
type input "**********"
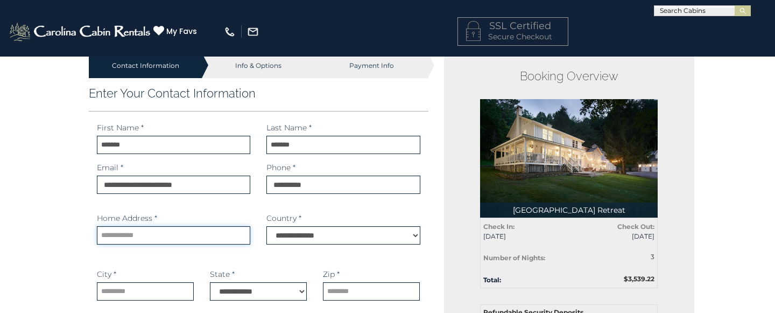
type input "**********"
type input "*****"
select select "**"
type input "*****"
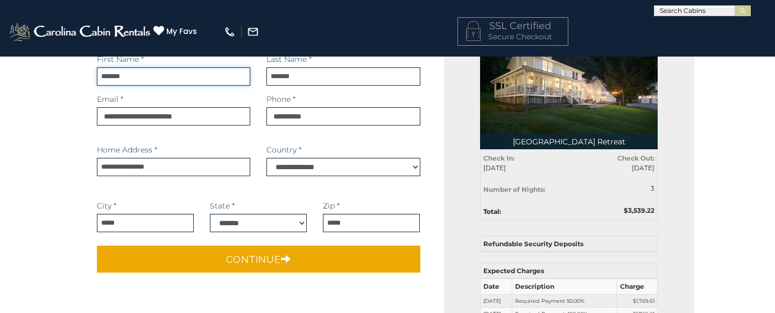
scroll to position [91, 0]
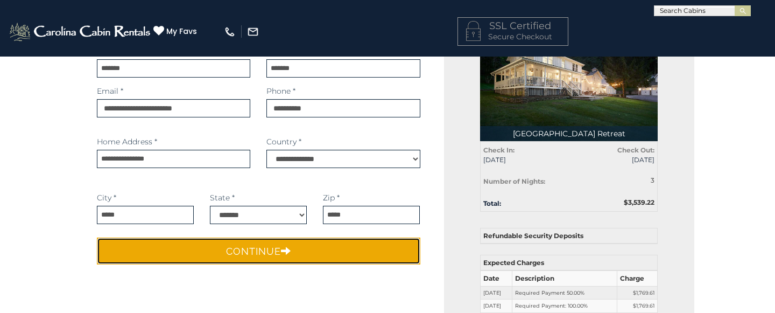
click at [260, 256] on button "Continue" at bounding box center [258, 250] width 323 height 27
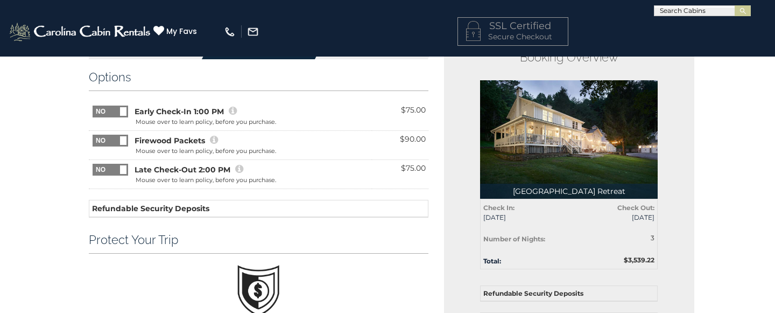
scroll to position [0, 0]
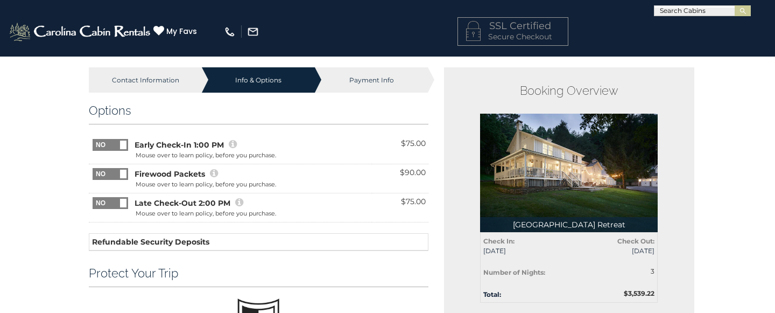
click at [309, 215] on div "Late Check-Out 2:00 PM" at bounding box center [230, 207] width 278 height 23
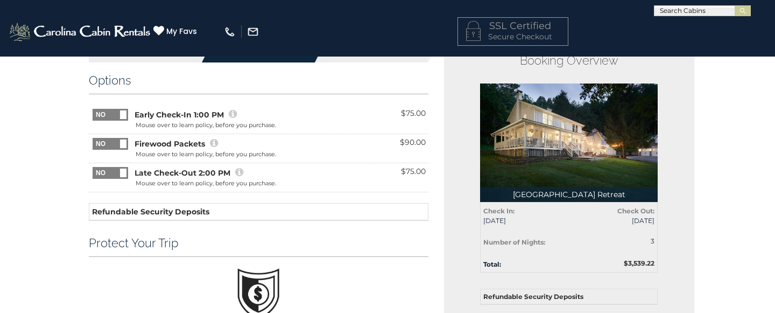
scroll to position [27, 0]
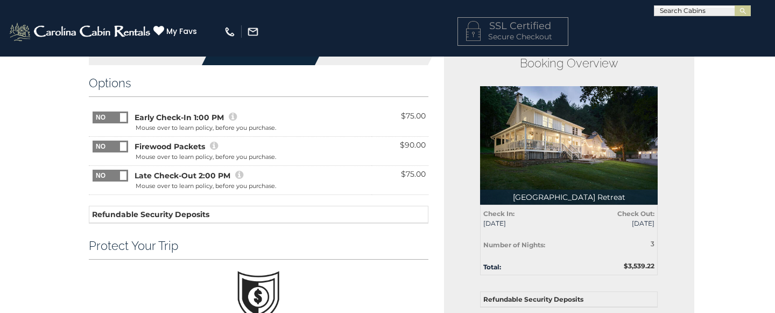
click at [238, 173] on icon at bounding box center [239, 175] width 8 height 10
click at [119, 170] on span at bounding box center [128, 170] width 71 height 0
click at [117, 170] on span at bounding box center [92, 170] width 71 height 0
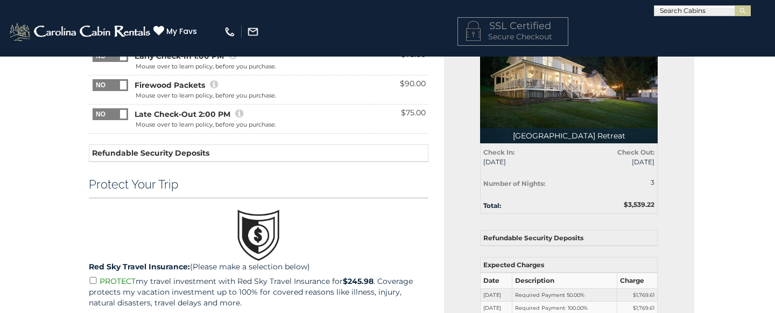
scroll to position [93, 0]
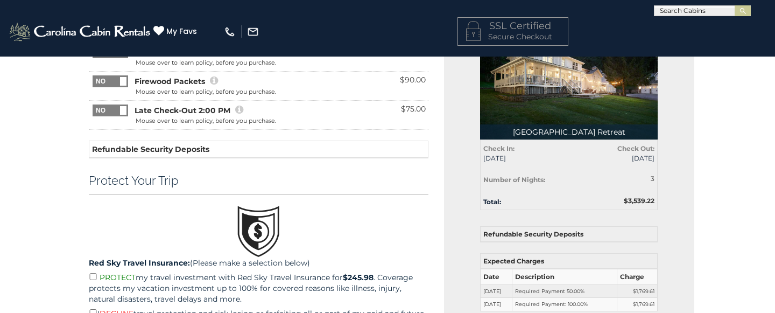
click at [525, 237] on th "Refundable Security Deposits" at bounding box center [569, 235] width 177 height 16
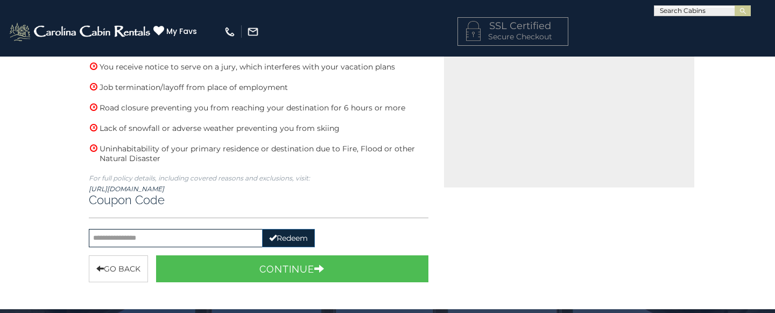
scroll to position [439, 0]
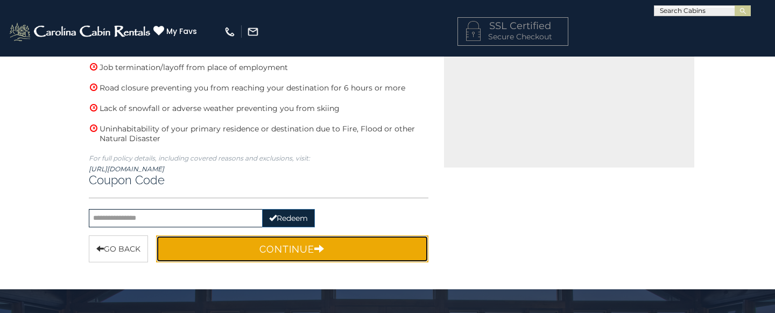
click at [300, 248] on button "Continue" at bounding box center [292, 248] width 272 height 27
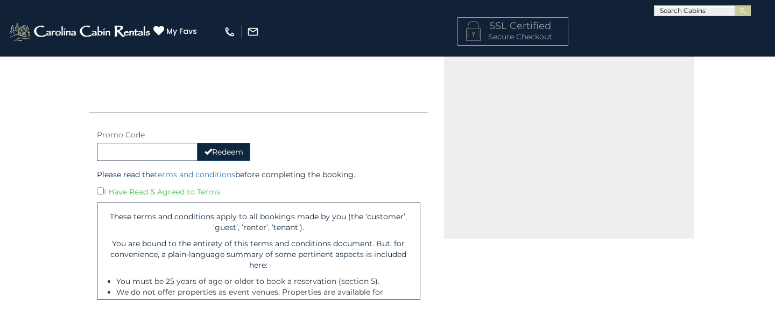
scroll to position [0, 0]
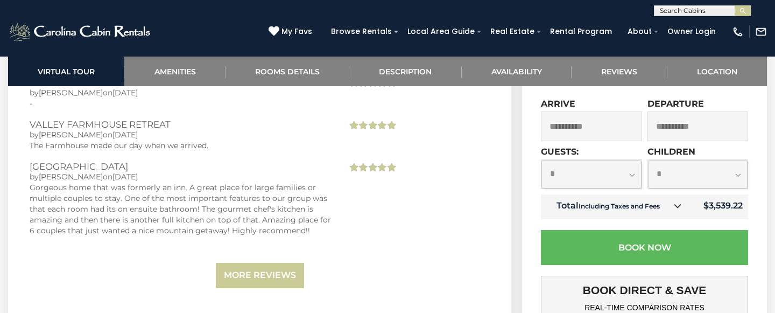
scroll to position [2782, 0]
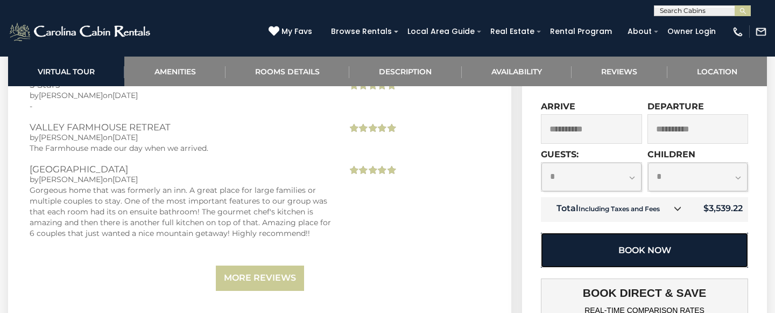
click at [624, 232] on button "Book Now" at bounding box center [644, 249] width 207 height 35
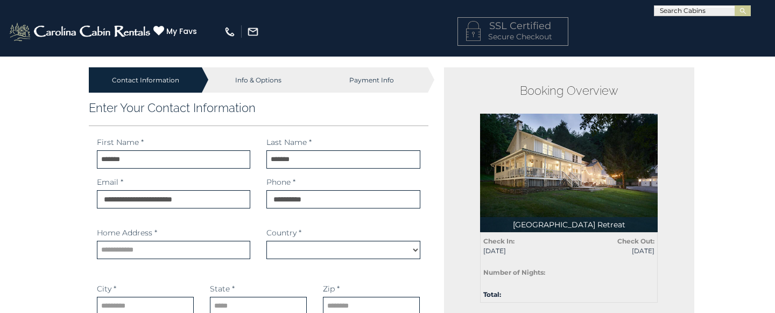
select select "*********"
click at [203, 254] on input "text" at bounding box center [173, 250] width 153 height 18
type input "**********"
type input "*****"
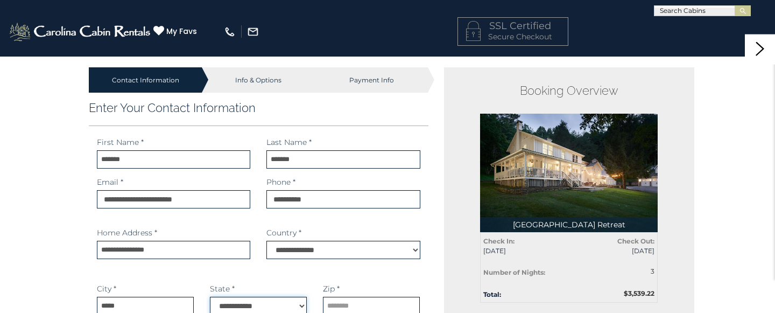
select select "**"
type input "*****"
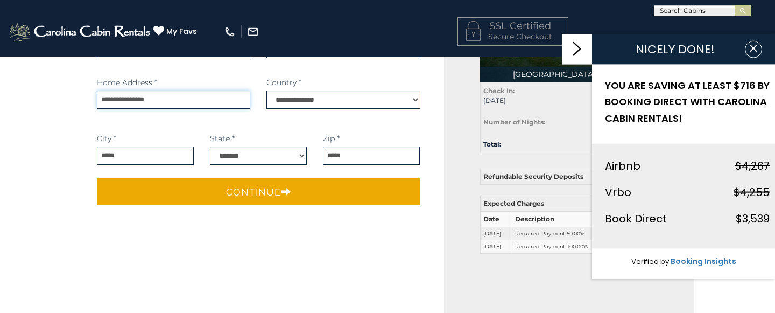
scroll to position [151, 0]
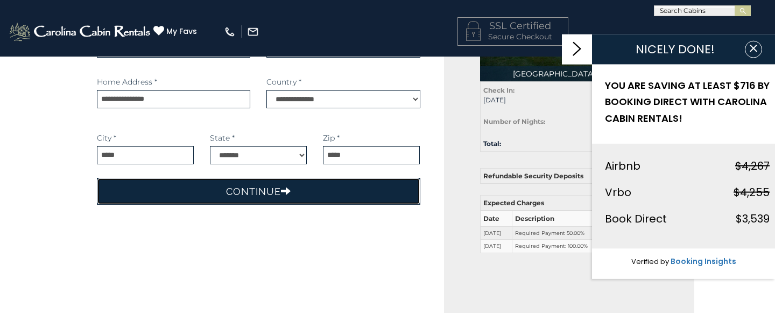
click at [270, 193] on button "Continue" at bounding box center [258, 191] width 323 height 27
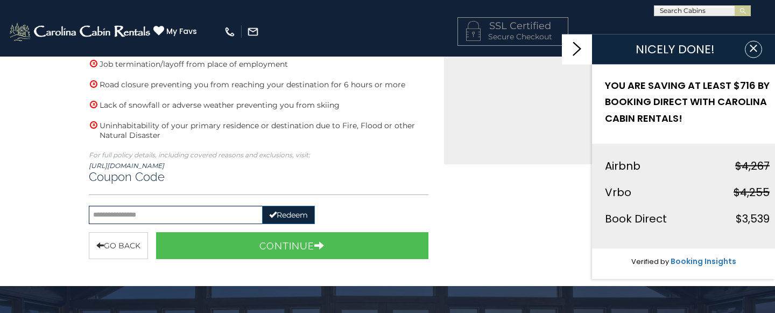
scroll to position [445, 0]
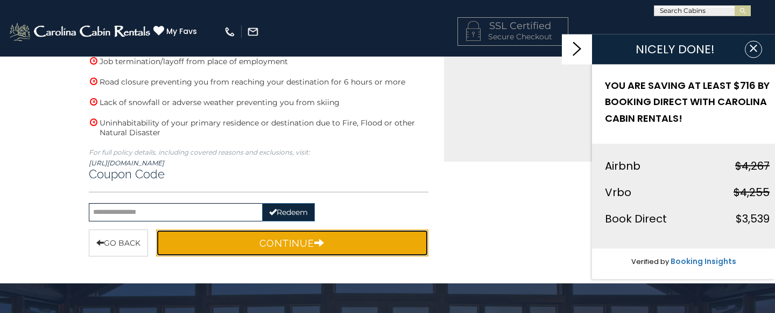
click at [299, 242] on button "Continue" at bounding box center [292, 242] width 272 height 27
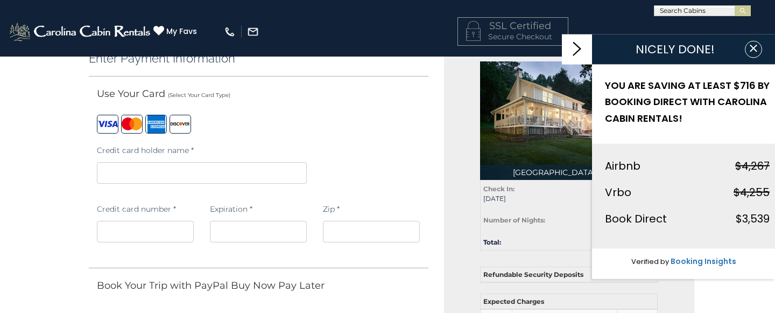
scroll to position [54, 0]
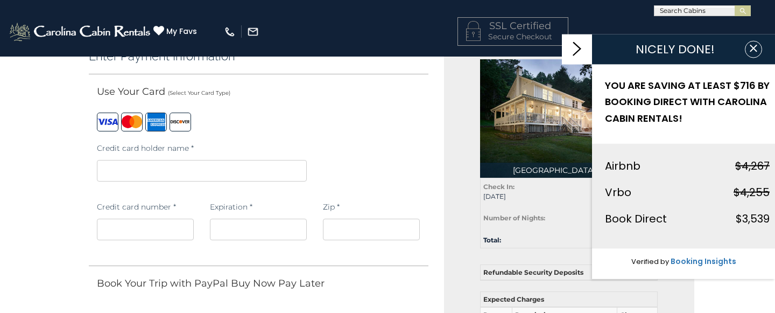
click at [427, 168] on div "Credit card holder name *" at bounding box center [259, 166] width 340 height 59
click at [132, 119] on label at bounding box center [132, 121] width 22 height 19
click at [270, 248] on div "Expiration *" at bounding box center [258, 225] width 113 height 59
click at [363, 189] on div "Credit card holder name *" at bounding box center [259, 166] width 340 height 59
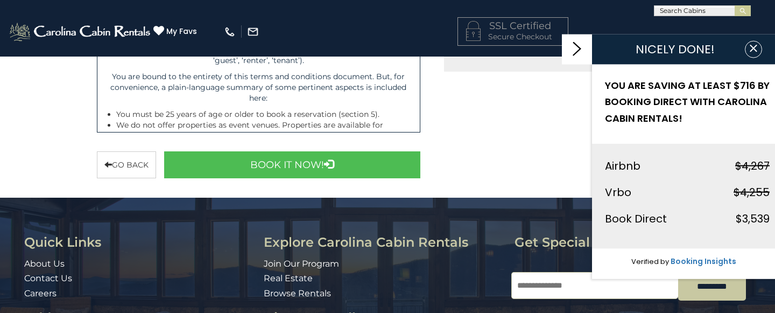
scroll to position [535, 0]
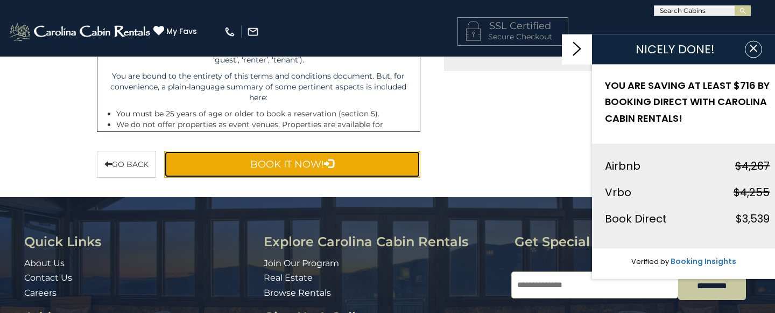
click at [302, 166] on button "Book It Now!" at bounding box center [292, 164] width 256 height 27
